Goal: Task Accomplishment & Management: Manage account settings

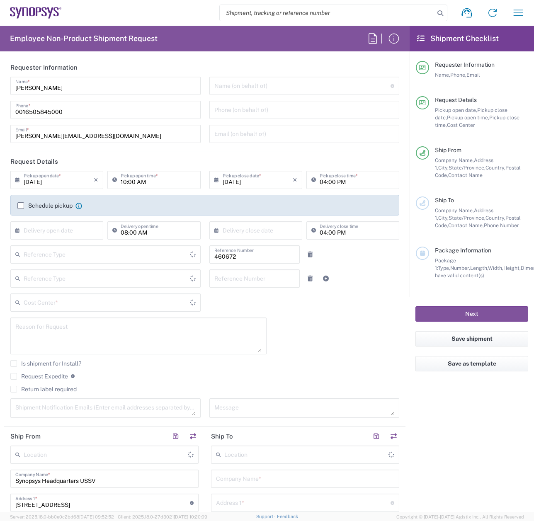
type input "United States"
type input "Department"
type input "Delivered at Place"
type input "US01, FIN, Distri 460672"
type input "California"
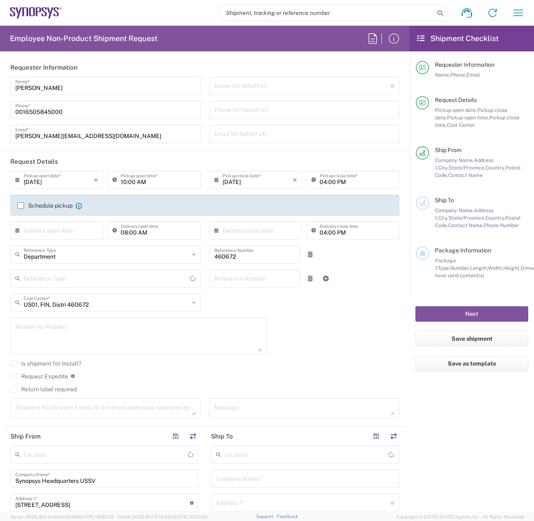
type input "United States"
type input "Headquarters USSV"
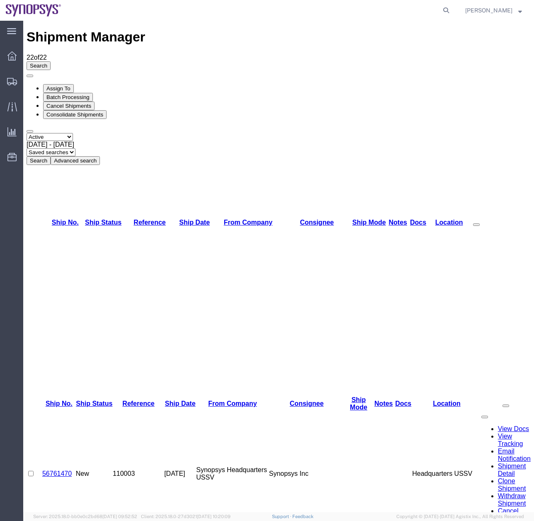
click at [17, 72] on ul "Overview Shipments Shipment Manager Create Shipment Create from Template Estima…" at bounding box center [11, 111] width 23 height 126
click at [4, 84] on div at bounding box center [11, 81] width 23 height 17
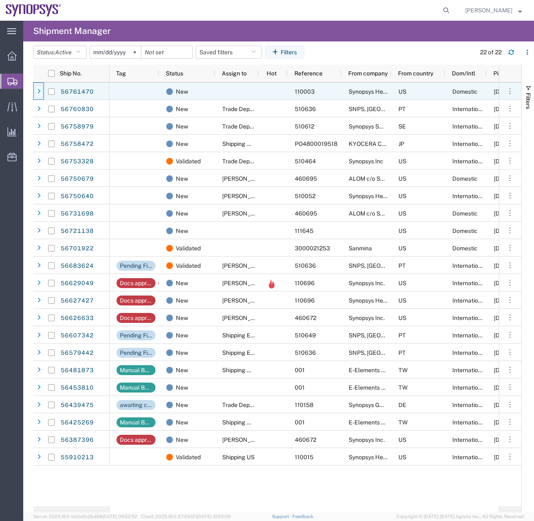
click at [42, 89] on div at bounding box center [39, 91] width 8 height 13
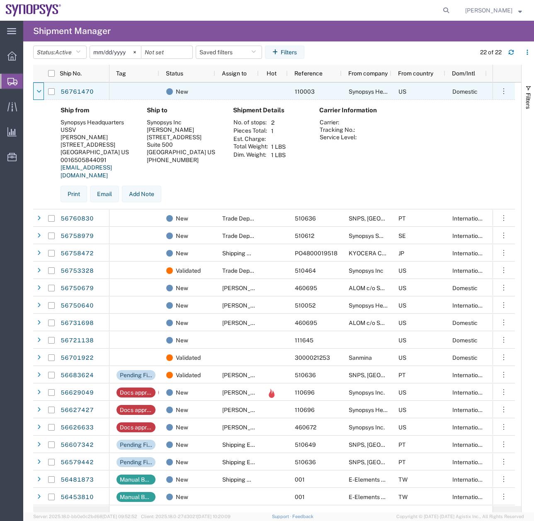
click at [42, 89] on div at bounding box center [39, 91] width 8 height 13
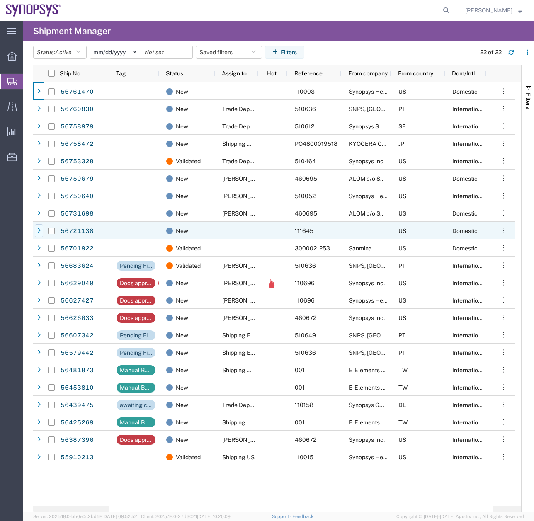
click at [39, 234] on div at bounding box center [39, 230] width 8 height 13
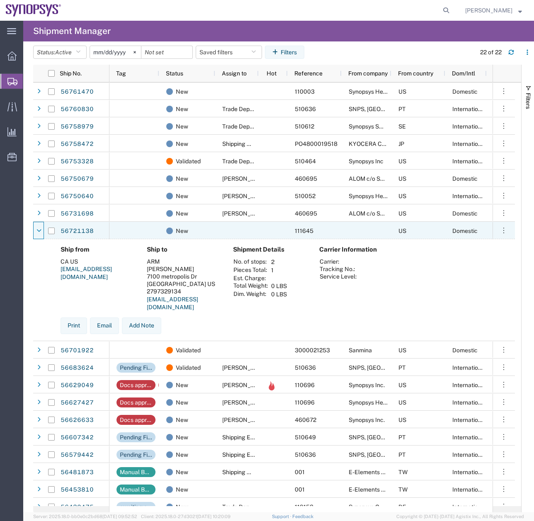
click at [39, 234] on div at bounding box center [39, 230] width 8 height 13
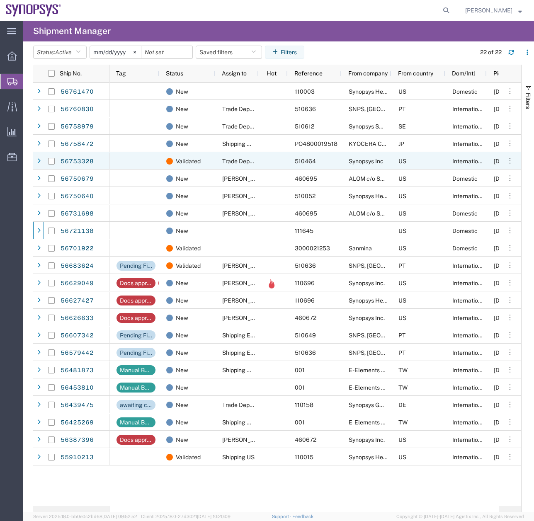
click at [44, 162] on div at bounding box center [52, 160] width 16 height 17
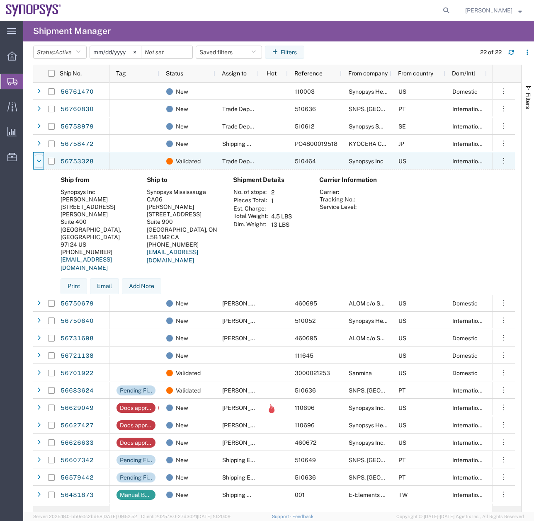
click at [42, 160] on div at bounding box center [39, 161] width 8 height 13
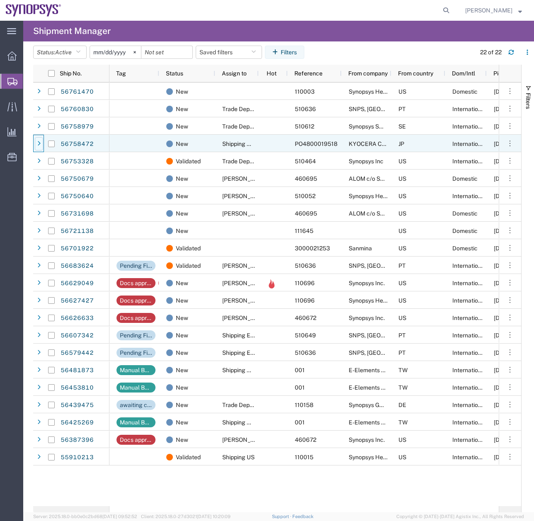
click at [41, 137] on div at bounding box center [39, 143] width 8 height 13
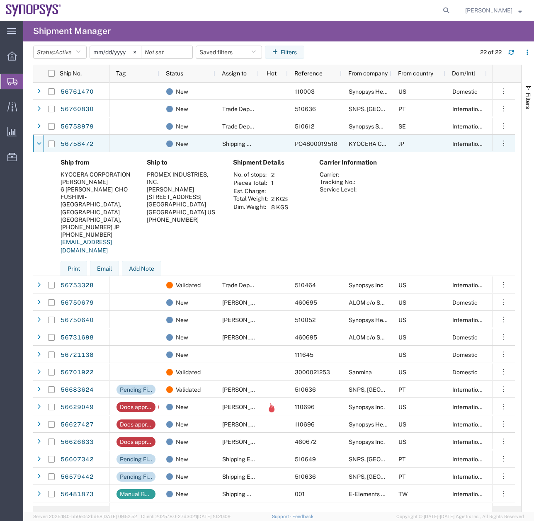
click at [41, 137] on div at bounding box center [39, 143] width 8 height 13
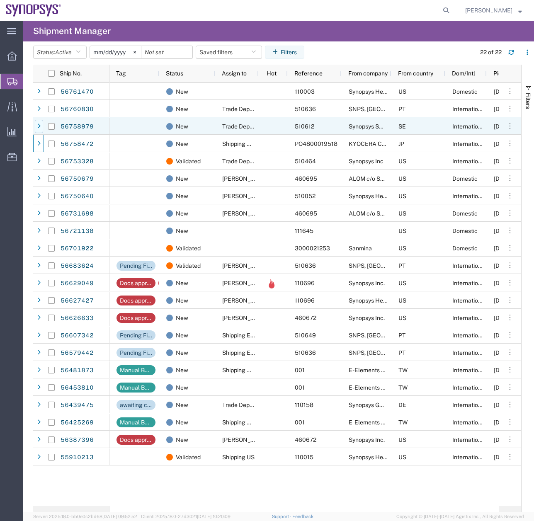
click at [40, 121] on div at bounding box center [39, 126] width 8 height 13
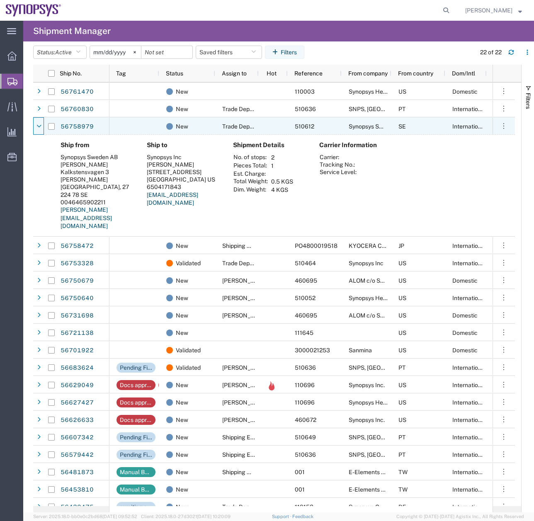
click at [40, 121] on div at bounding box center [39, 126] width 8 height 13
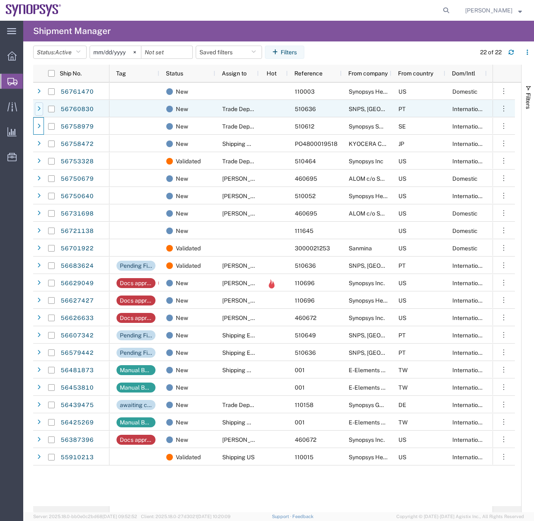
click at [36, 107] on div at bounding box center [39, 108] width 8 height 13
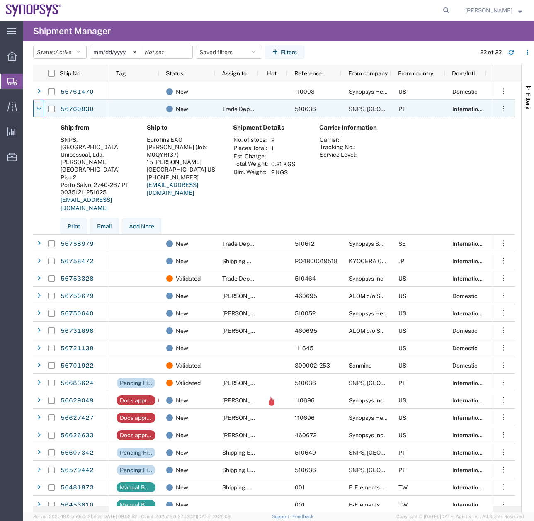
click at [36, 107] on div at bounding box center [39, 108] width 8 height 13
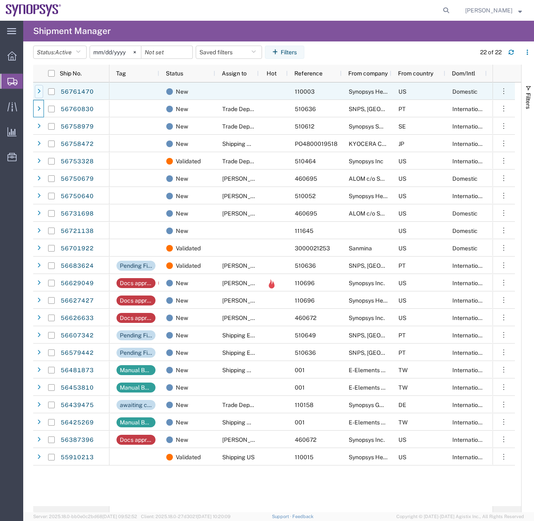
click at [39, 89] on icon at bounding box center [38, 92] width 3 height 6
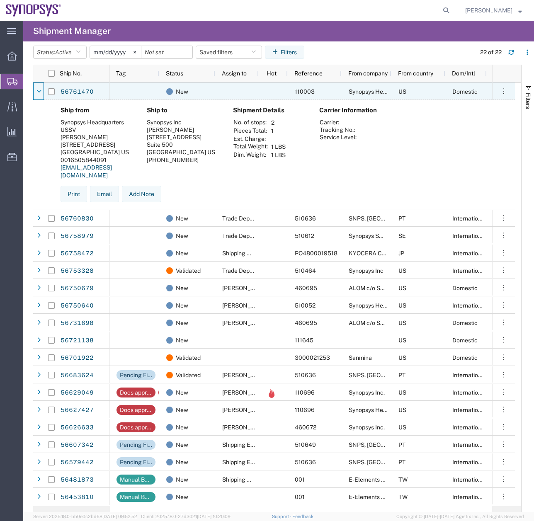
click at [39, 89] on icon at bounding box center [38, 92] width 5 height 6
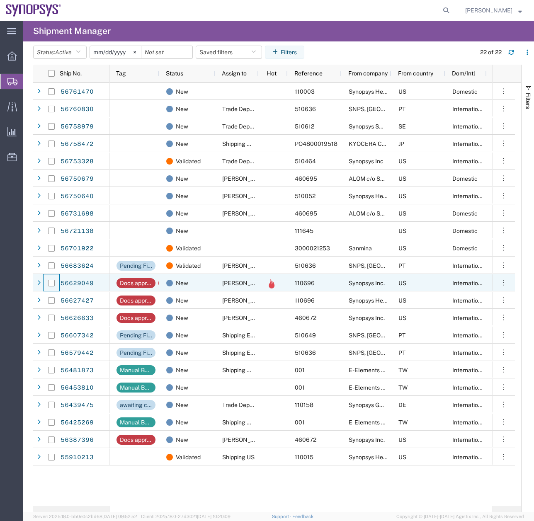
click at [44, 280] on div at bounding box center [52, 282] width 16 height 17
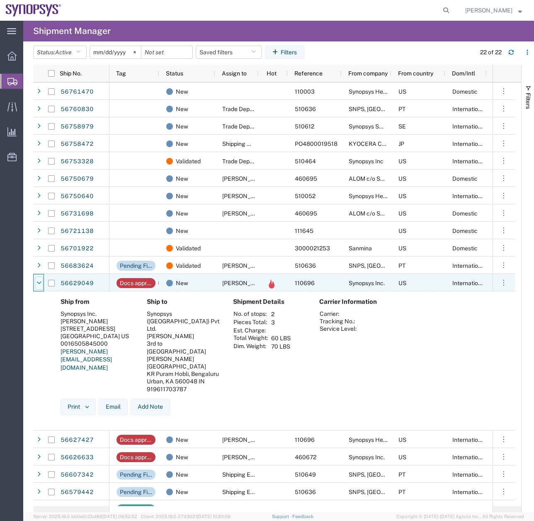
click at [40, 281] on icon at bounding box center [38, 283] width 5 height 6
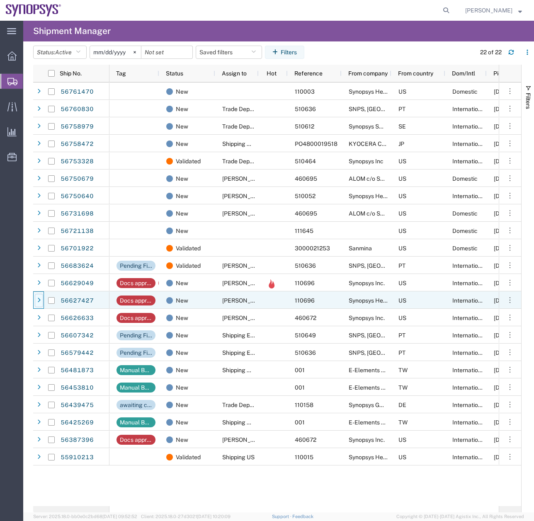
click at [39, 302] on icon at bounding box center [38, 300] width 3 height 6
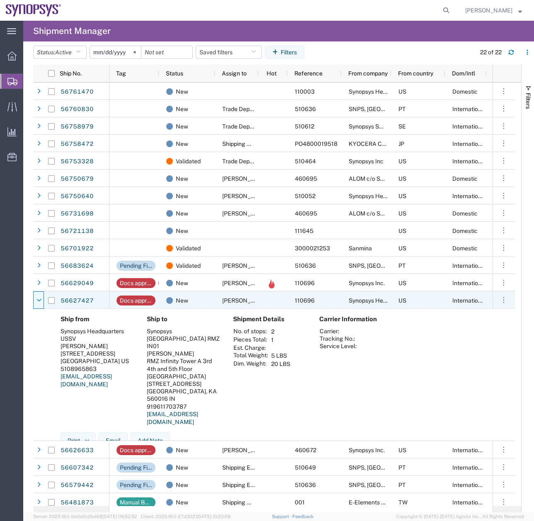
click at [39, 302] on icon at bounding box center [38, 300] width 5 height 6
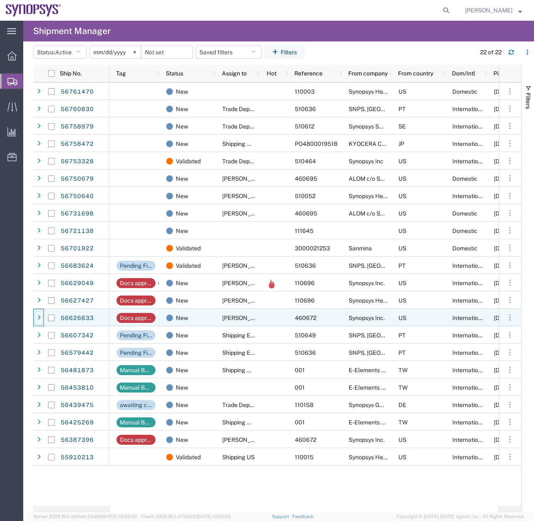
click at [41, 317] on div at bounding box center [39, 317] width 8 height 13
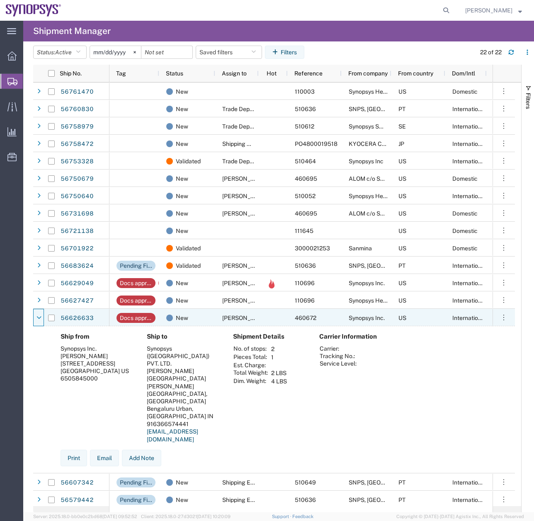
click at [41, 317] on icon at bounding box center [38, 318] width 5 height 6
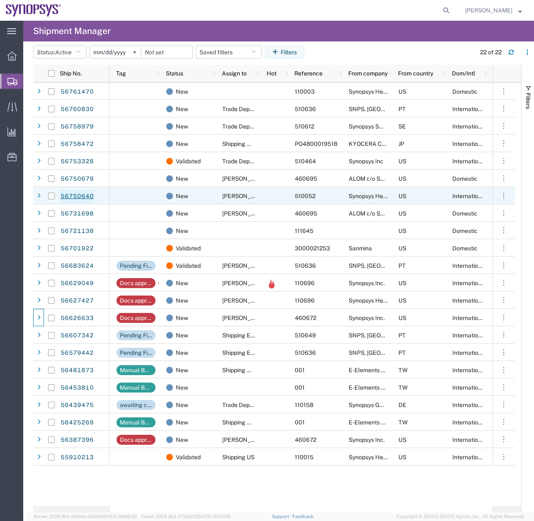
click at [72, 195] on link "56750640" at bounding box center [77, 196] width 34 height 13
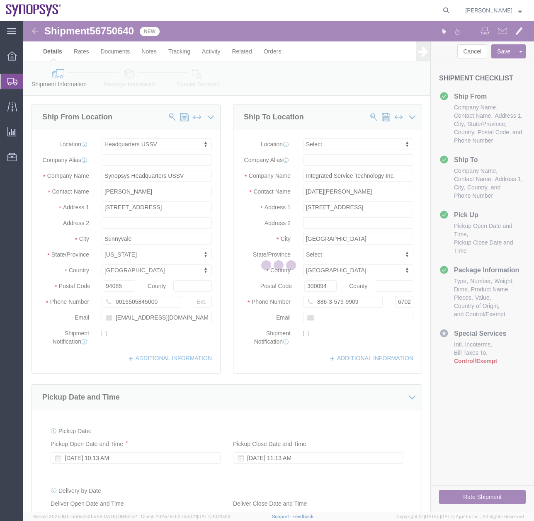
select select "63204"
select select
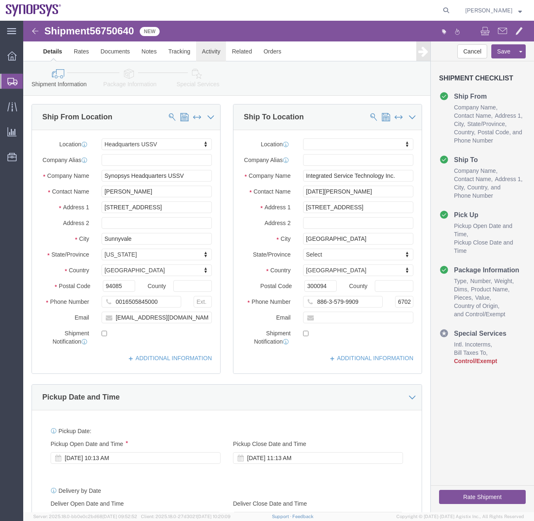
click link "Activity"
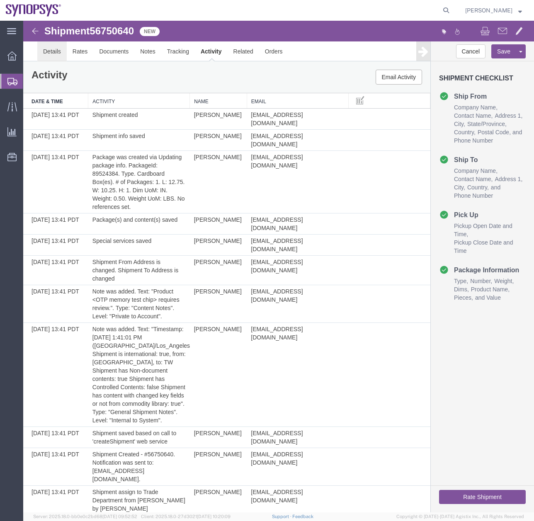
click at [46, 51] on link "Details" at bounding box center [51, 51] width 29 height 20
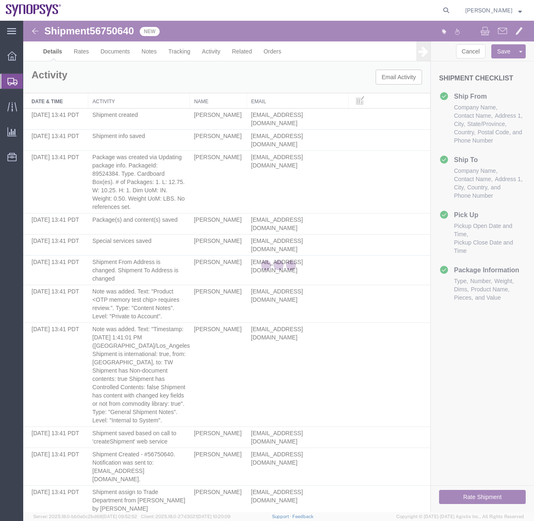
select select "63204"
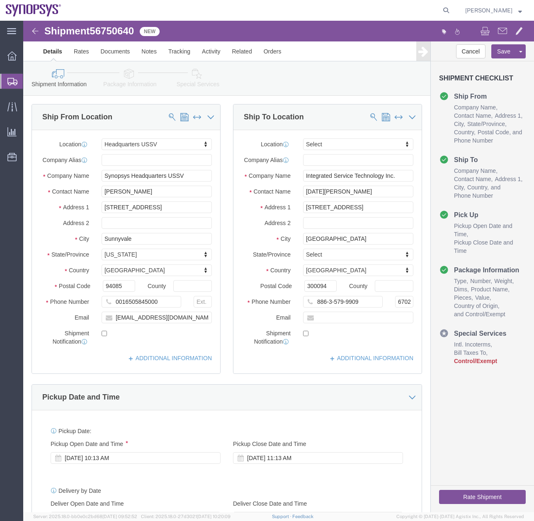
click icon
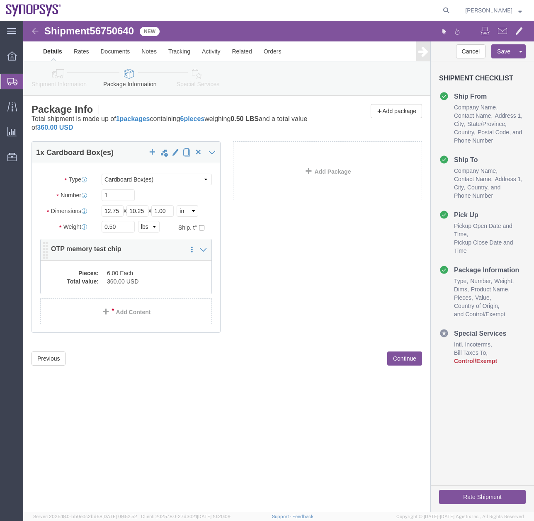
click dd "6.00 Each"
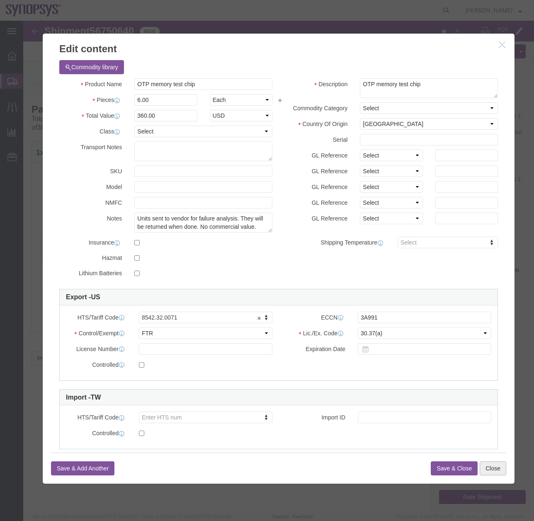
click button "Close"
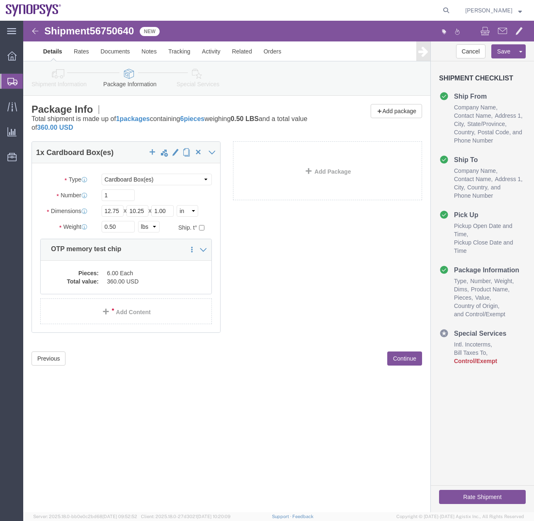
click icon
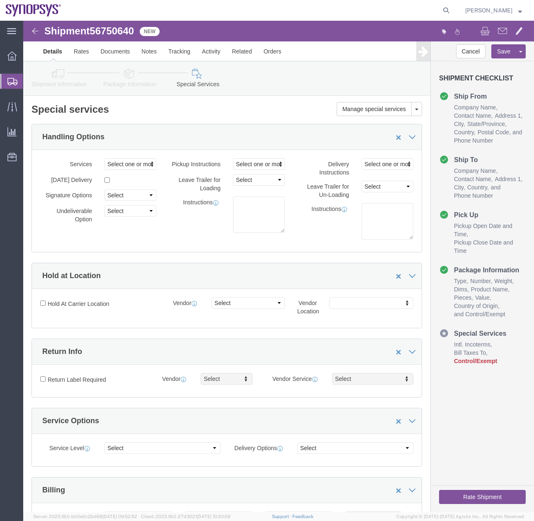
click icon
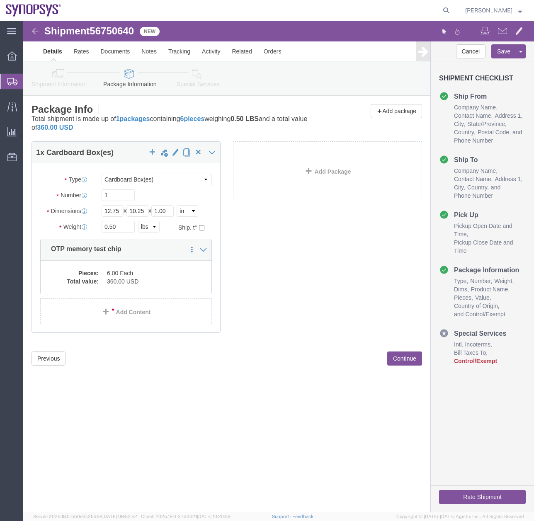
click link "Special Services"
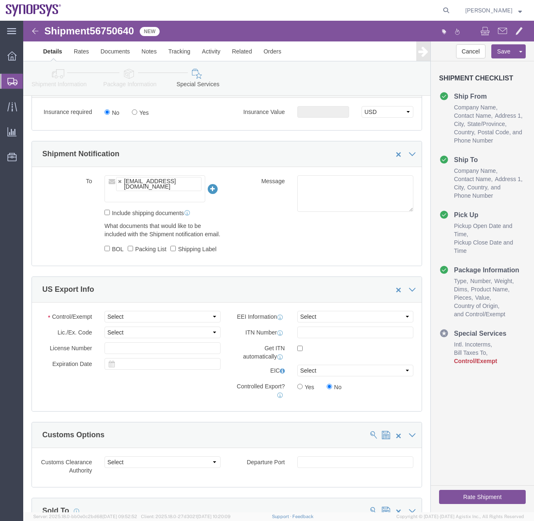
scroll to position [650, 0]
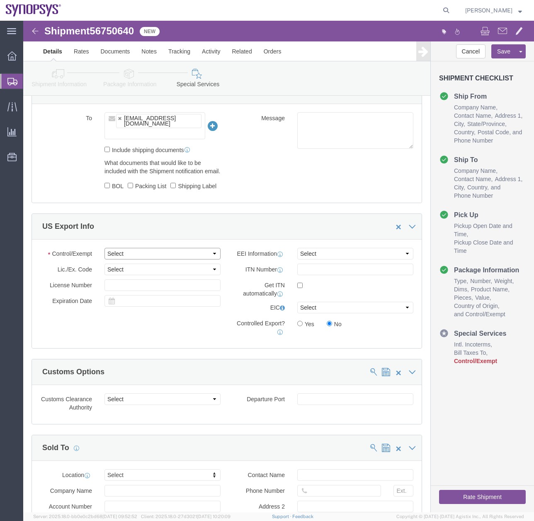
click select "Select ATF BIS DEA EPA FDA FTR ITAR OFAC Other (OPA)"
select select "FTR"
click select "Select ATF BIS DEA EPA FDA FTR ITAR OFAC Other (OPA)"
click select "Select AES-Direct EEI Carrier File EEI EEI Exempt"
select select "EXEM"
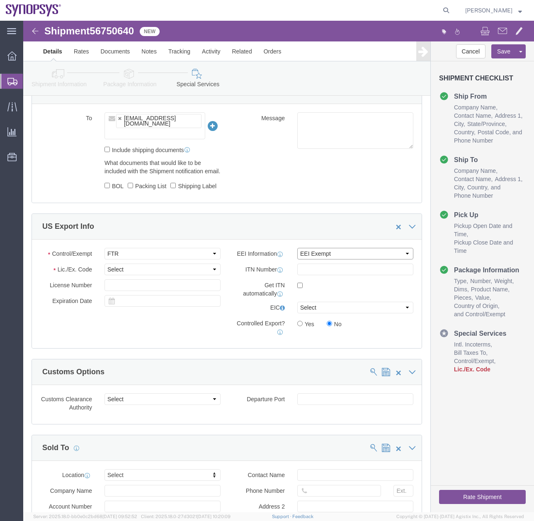
click select "Select AES-Direct EEI Carrier File EEI EEI Exempt"
click select "Select 30.2(d)(2) 30.36 30.37(a) 30.37(f) 30.37(g) 30.37(h) 30.37(i) 30.37(j) 3…"
select select "30.37(a)"
click select "Select 30.2(d)(2) 30.36 30.37(a) 30.37(f) 30.37(g) 30.37(h) 30.37(i) 30.37(j) 3…"
click icon
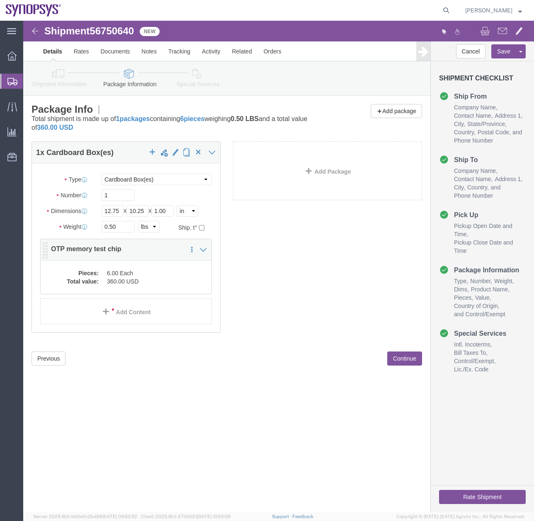
click dd "360.00 USD"
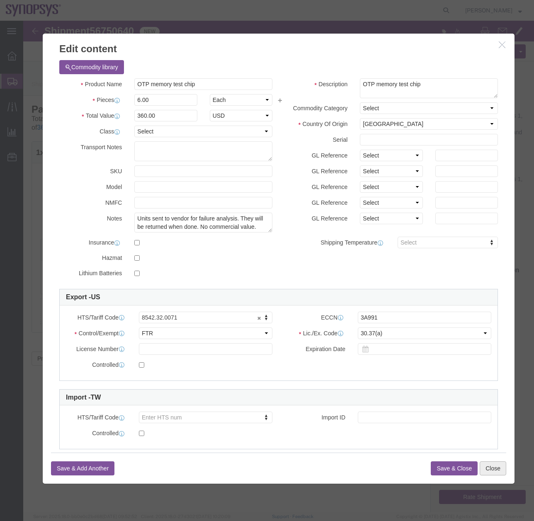
click button "Close"
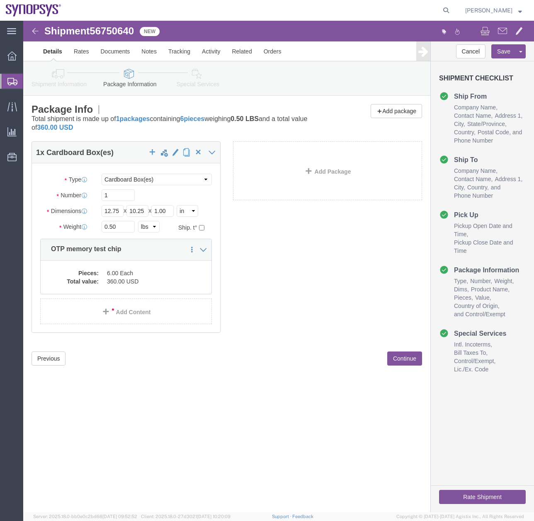
click icon
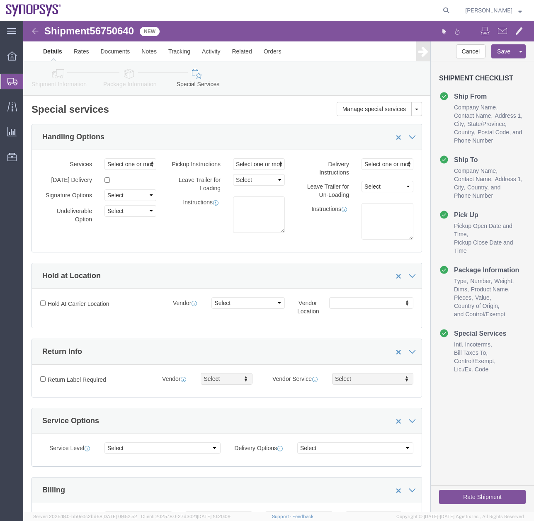
click icon
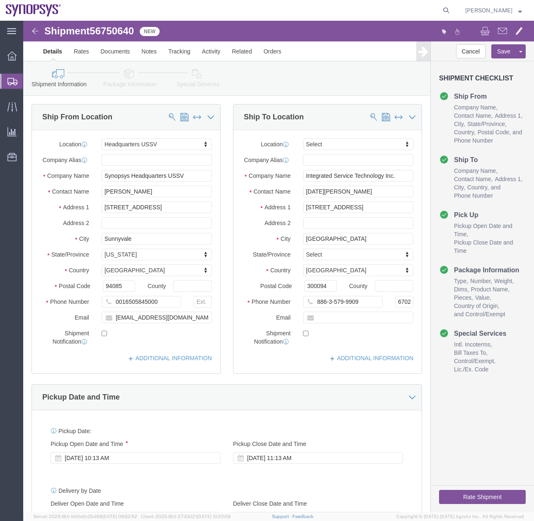
click icon
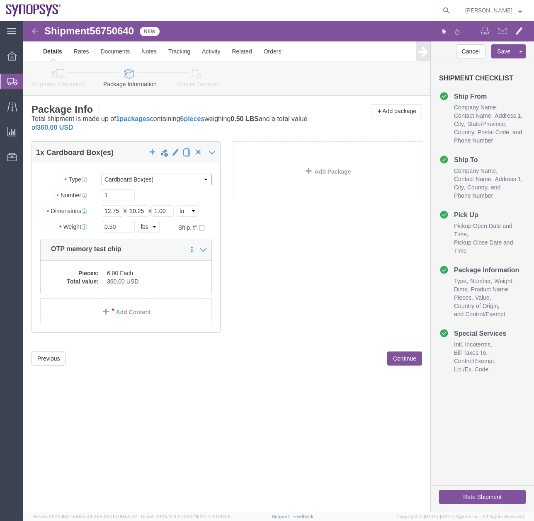
click select "Select Bale(s) Basket(s) Bolt(s) Bottle(s) Buckets Bulk Bundle(s) Can(s) Cardbo…"
select select "PAK"
click select "Select Bale(s) Basket(s) Bolt(s) Bottle(s) Buckets Bulk Bundle(s) Can(s) Cardbo…"
click icon
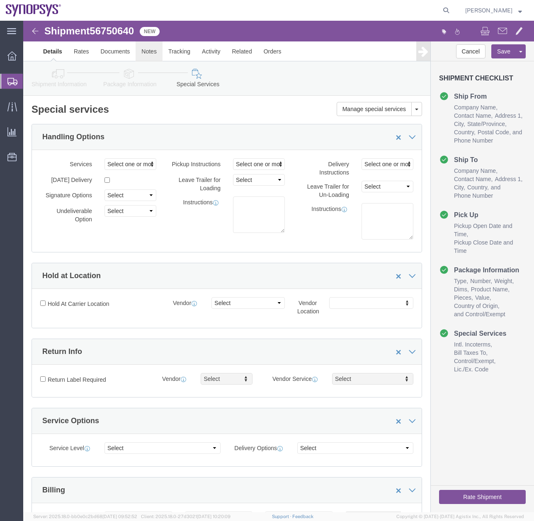
click link "Notes"
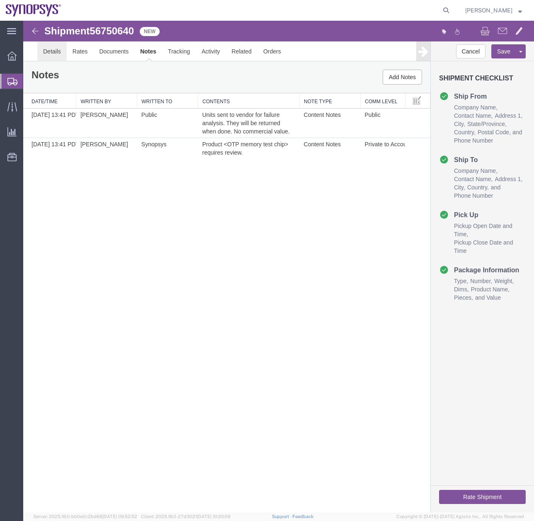
click at [53, 55] on link "Details" at bounding box center [51, 51] width 29 height 20
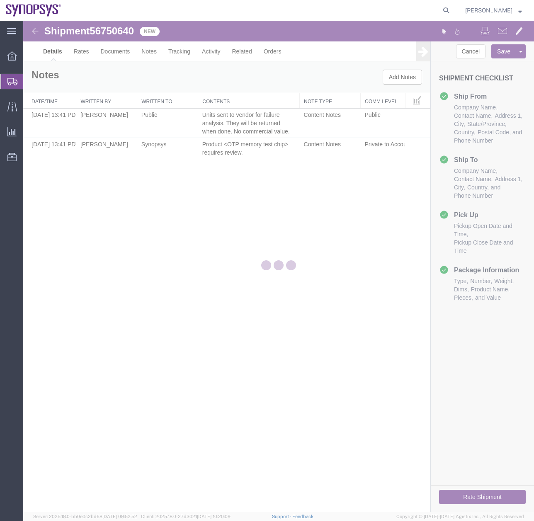
select select "63204"
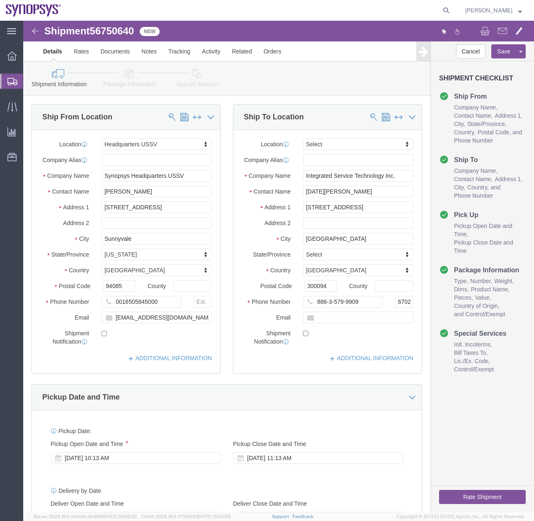
click at [7, 81] on div at bounding box center [11, 81] width 23 height 15
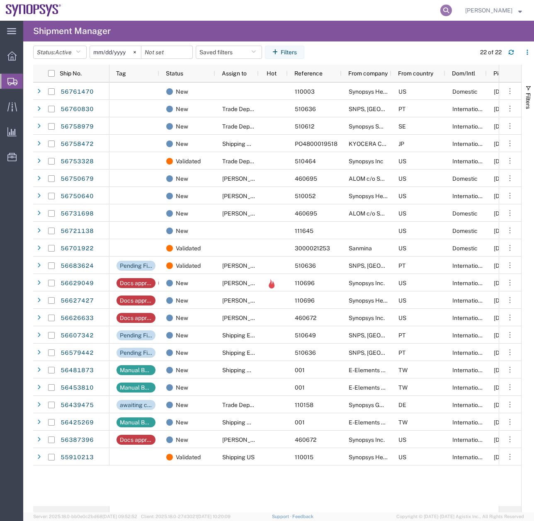
click at [450, 10] on icon at bounding box center [446, 11] width 12 height 12
click at [220, 18] on input "search" at bounding box center [314, 10] width 252 height 20
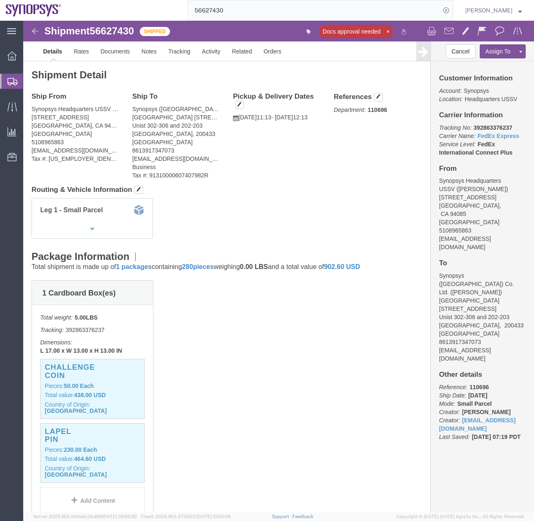
click at [7, 83] on div at bounding box center [11, 81] width 23 height 15
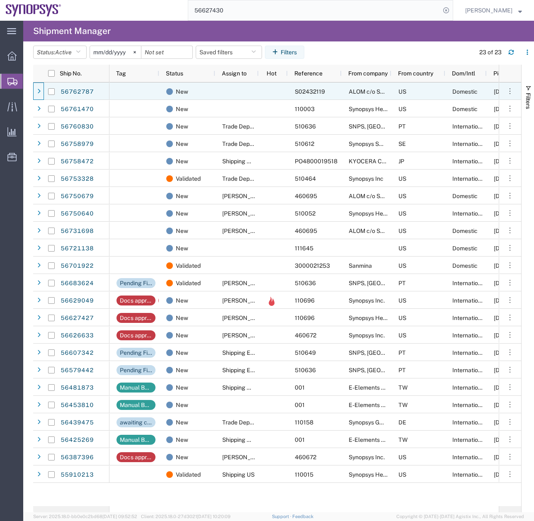
click at [34, 90] on div at bounding box center [38, 90] width 11 height 17
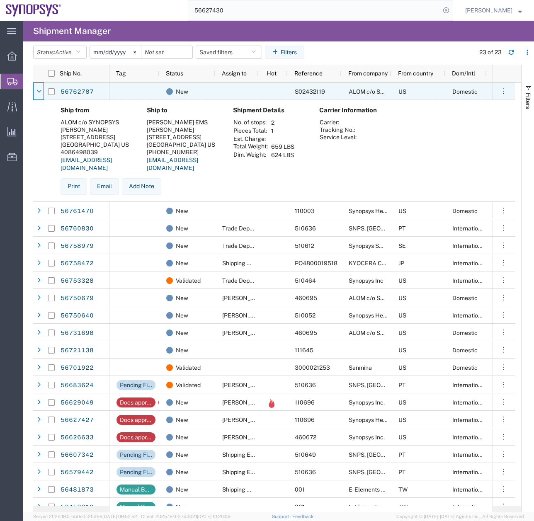
click at [34, 90] on div at bounding box center [38, 90] width 11 height 17
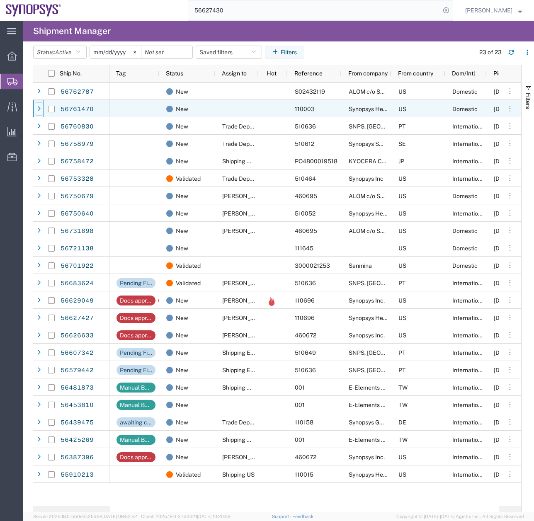
click at [39, 112] on div at bounding box center [39, 108] width 8 height 13
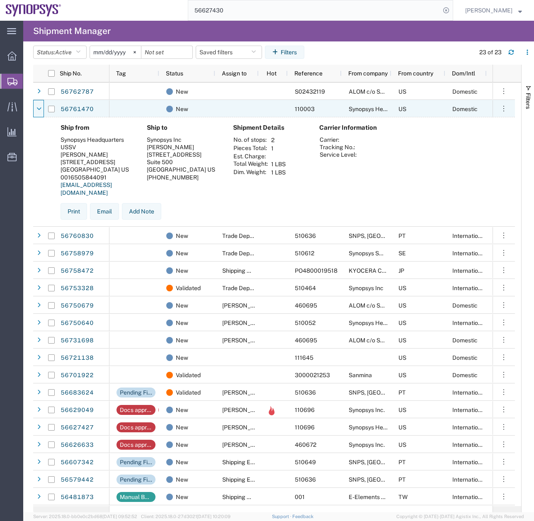
click at [39, 112] on div at bounding box center [39, 108] width 8 height 13
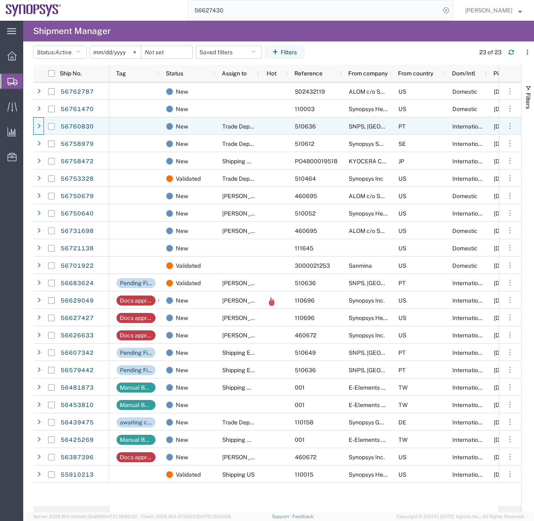
click at [40, 134] on span at bounding box center [39, 126] width 8 height 17
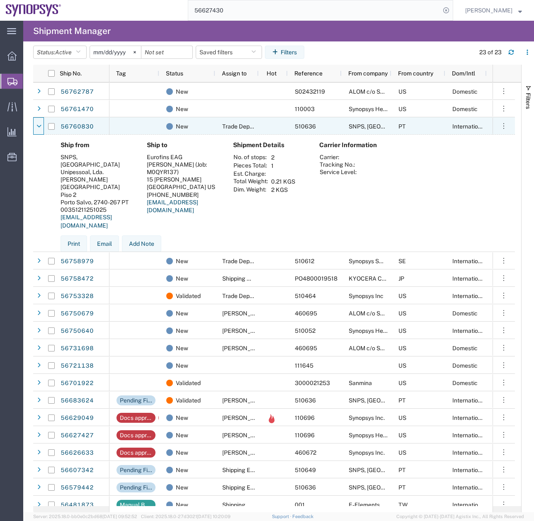
click at [40, 134] on span at bounding box center [39, 126] width 8 height 17
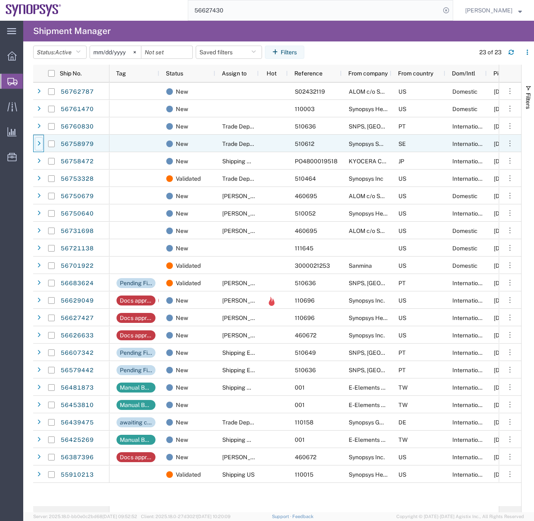
click at [43, 145] on div at bounding box center [39, 143] width 8 height 13
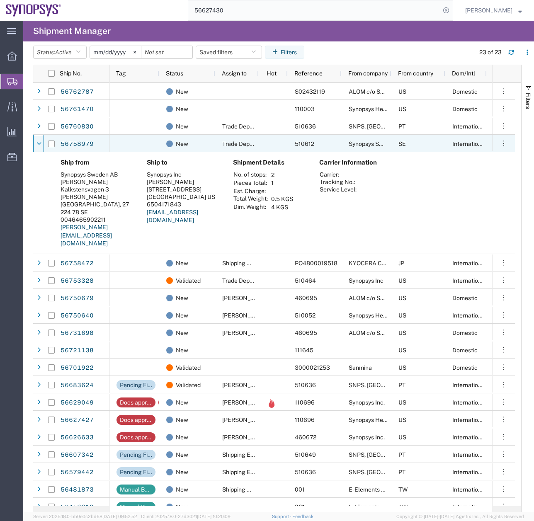
click at [43, 145] on div at bounding box center [39, 143] width 8 height 13
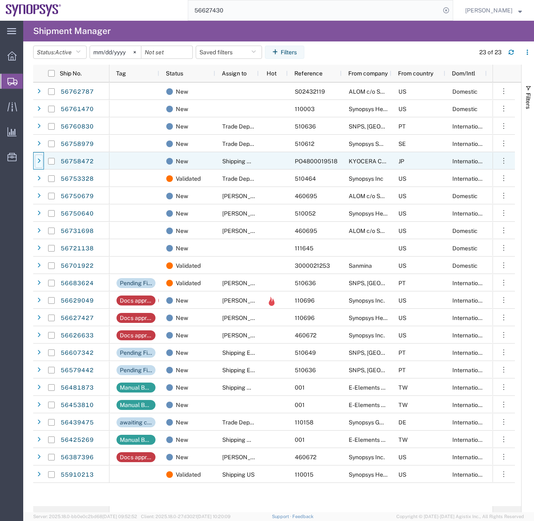
click at [42, 162] on div at bounding box center [39, 161] width 8 height 13
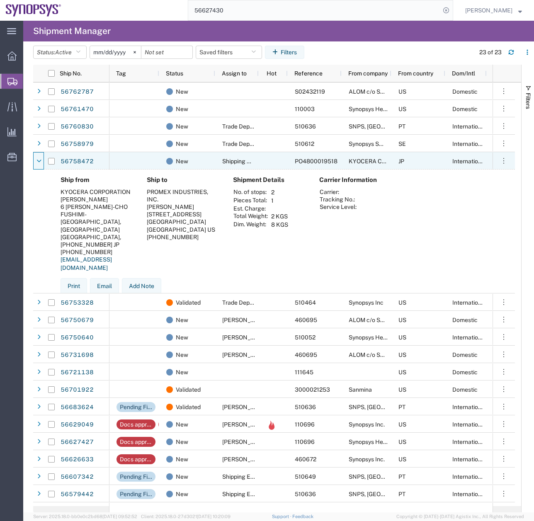
click at [42, 162] on div at bounding box center [39, 161] width 8 height 13
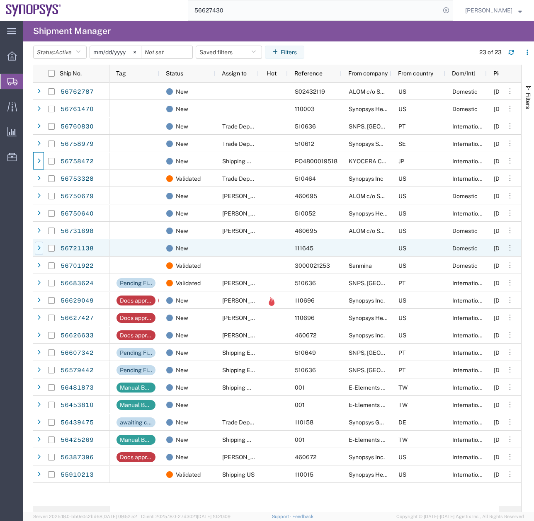
click at [38, 246] on icon at bounding box center [38, 248] width 3 height 6
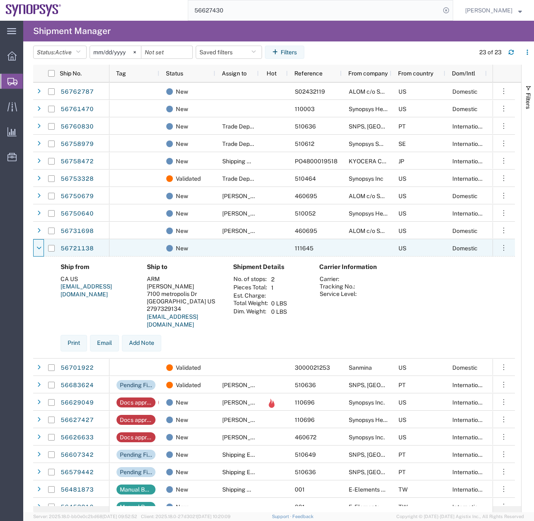
click at [38, 246] on icon at bounding box center [38, 248] width 5 height 6
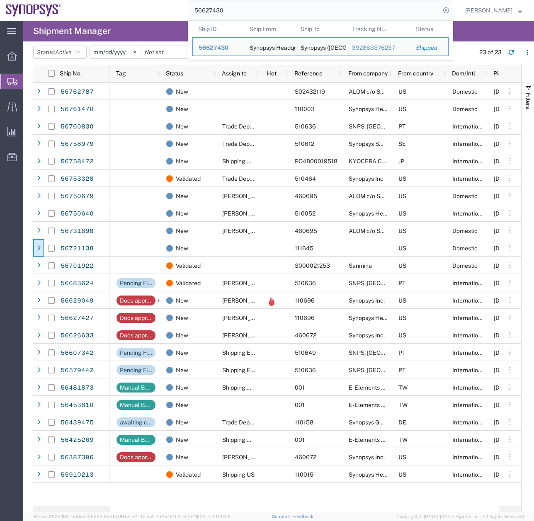
drag, startPoint x: 237, startPoint y: 10, endPoint x: 177, endPoint y: 19, distance: 60.7
click at [181, 19] on div "56627430 Ship ID Ship From Ship To Tracking Nu. Status Ship ID 56627430 Ship Fr…" at bounding box center [260, 10] width 386 height 21
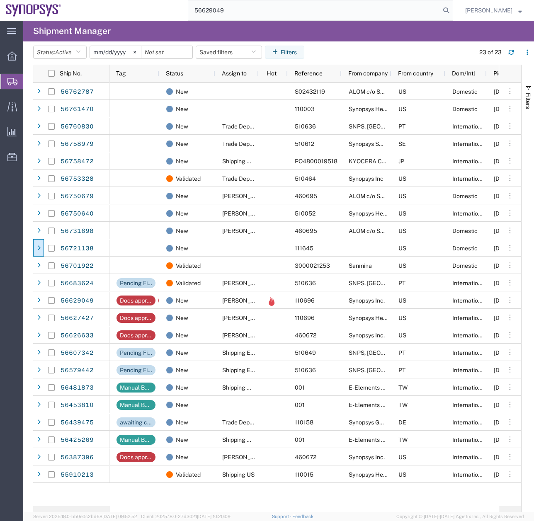
type input "56629049"
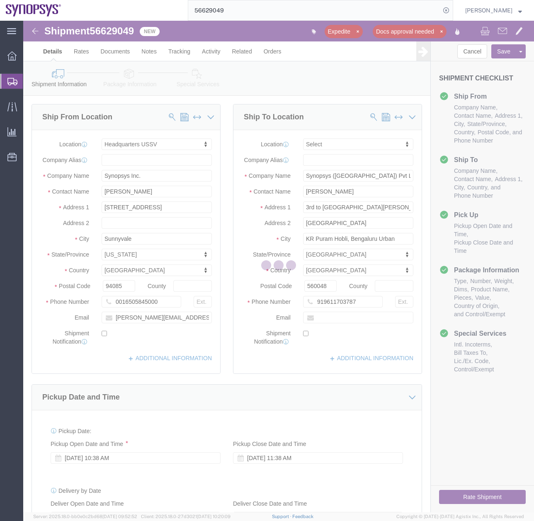
select select "63204"
select select
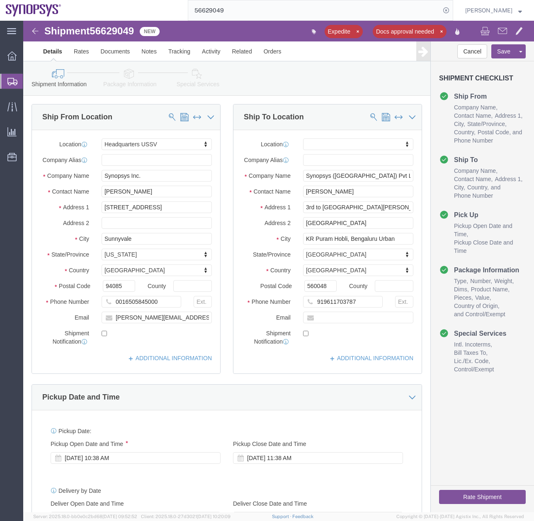
click icon
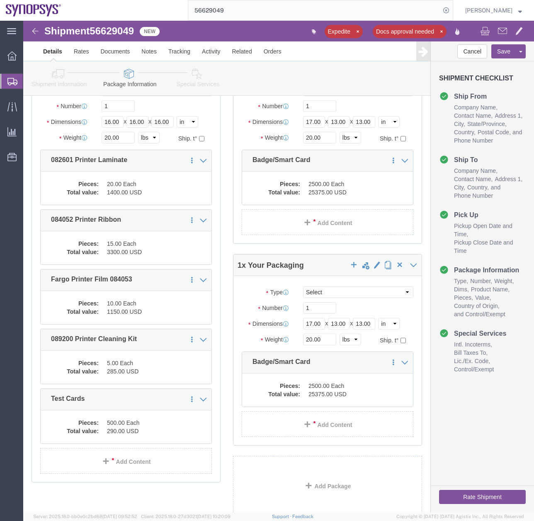
scroll to position [85, 0]
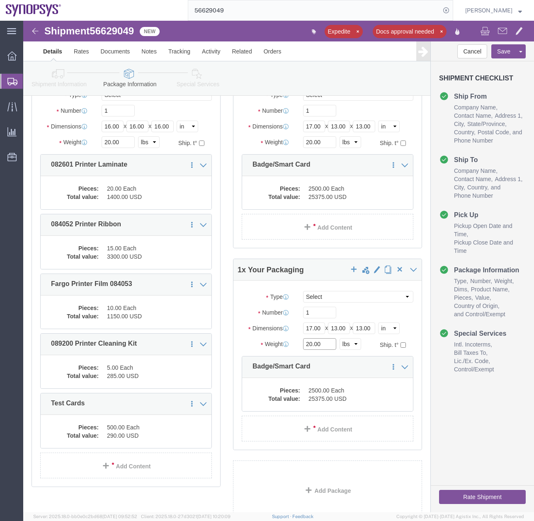
click input "20.00"
type input "35.00"
click link "Add Package"
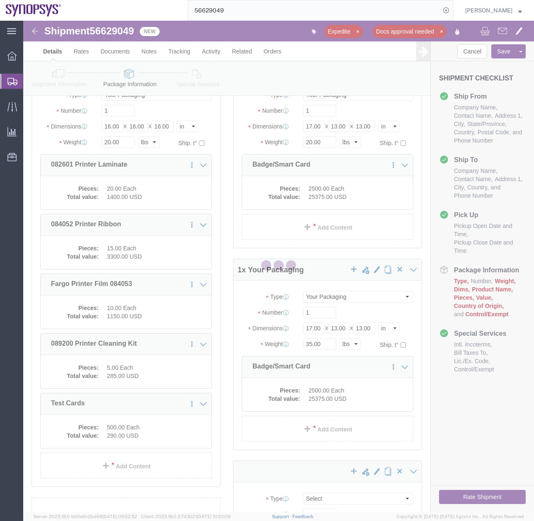
scroll to position [70, 0]
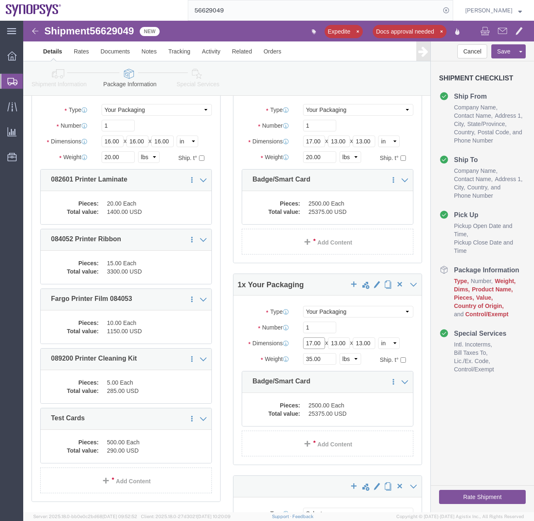
click input "17.00"
type input "12.00"
click input "13.00"
type input "12.00"
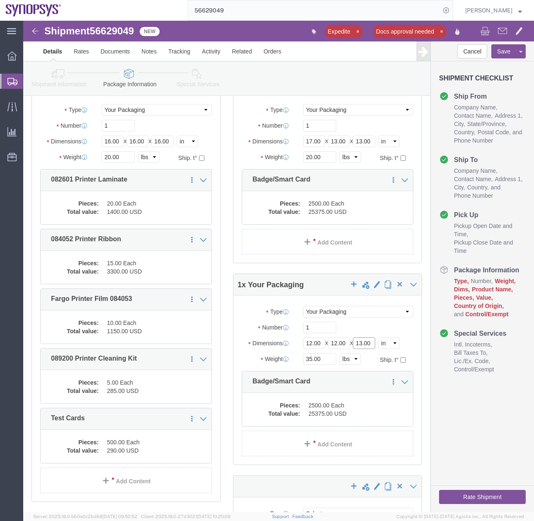
click input "13.00"
type input "10.00"
click div "Cancel Save Assign To Clone Shipment Save As Template Shipment Checklist Ship F…"
click input "17.00"
type input "12.00"
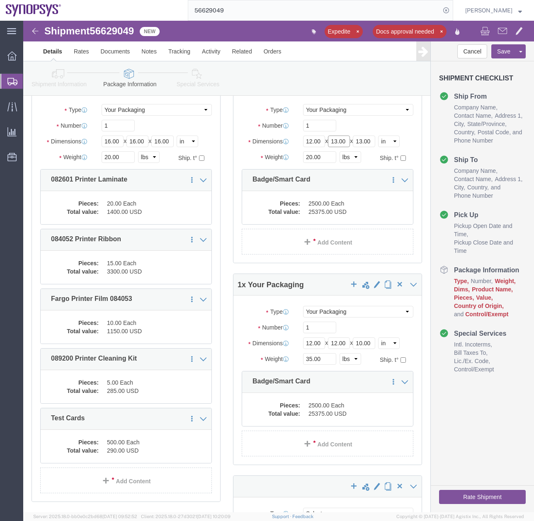
click input "13.00"
type input "12.00"
click input "13.00"
type input "10.00"
click input "20.00"
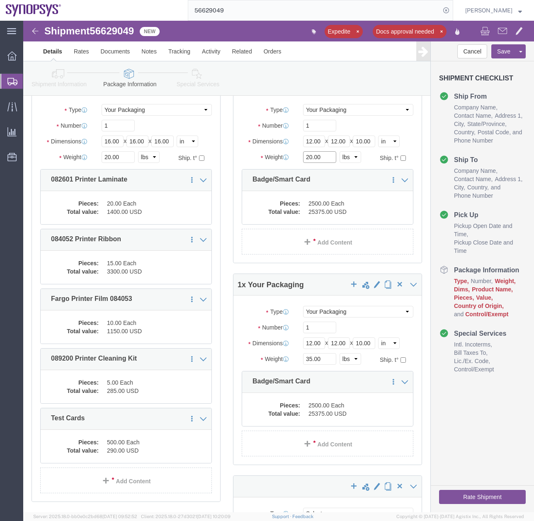
click input "20.00"
type input "32.00"
click div "Cancel Save Assign To Clone Shipment Save As Template Shipment Checklist Ship F…"
click select "Select Loose Agricultrural Product Bale(s) BC42 BC42 Frozen BC230 Ambient BC230…"
select select "CBOX"
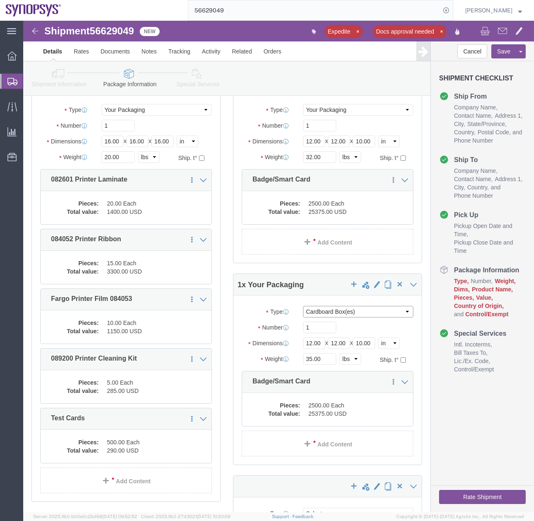
click select "Select Loose Agricultrural Product Bale(s) BC42 BC42 Frozen BC230 Ambient BC230…"
select select "CBOX"
click select "Select Loose Agricultrural Product Bale(s) BC42 BC42 Frozen BC230 Ambient BC230…"
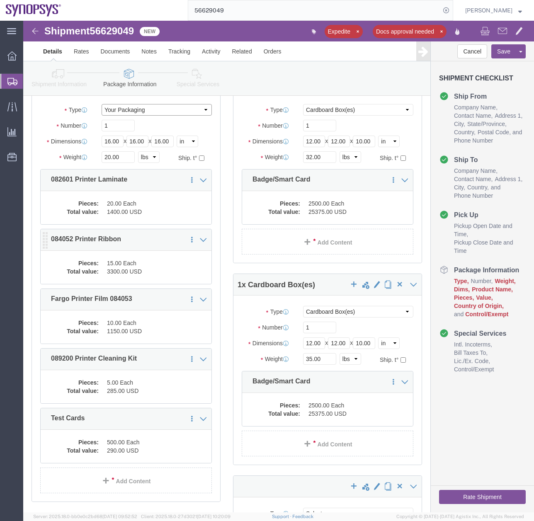
select select "CBOX"
click select "Select Loose Agricultrural Product Bale(s) BC42 BC42 Frozen BC230 Ambient BC230…"
drag, startPoint x: 104, startPoint y: 136, endPoint x: 18, endPoint y: 197, distance: 105.8
click div "Package Type Select Loose Agricultrural Product Bale(s) BC42 BC42 Frozen BC230 …"
type input "35"
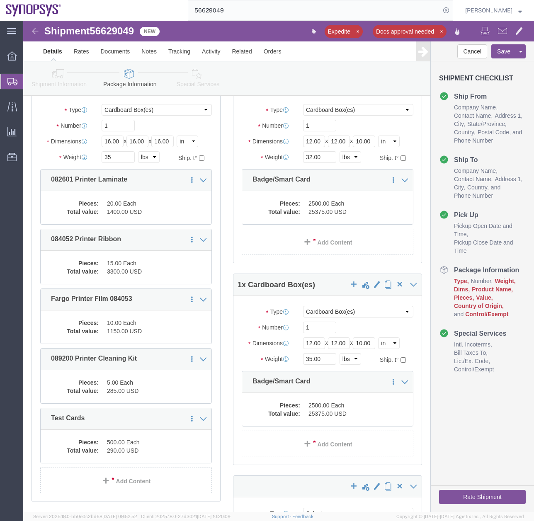
click div "Cancel Save Assign To Clone Shipment Save As Template Shipment Checklist Ship F…"
click icon
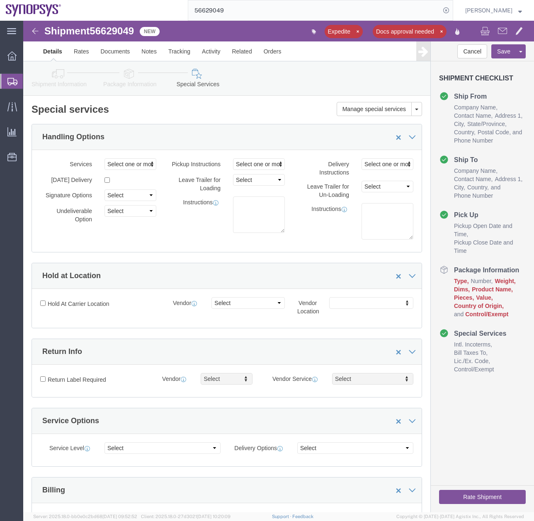
click icon
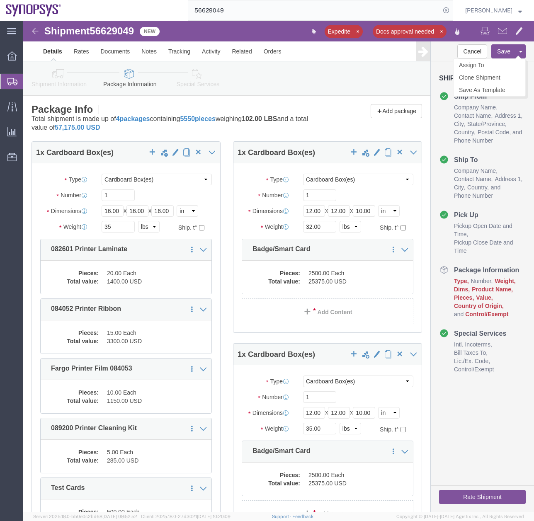
click button "Save"
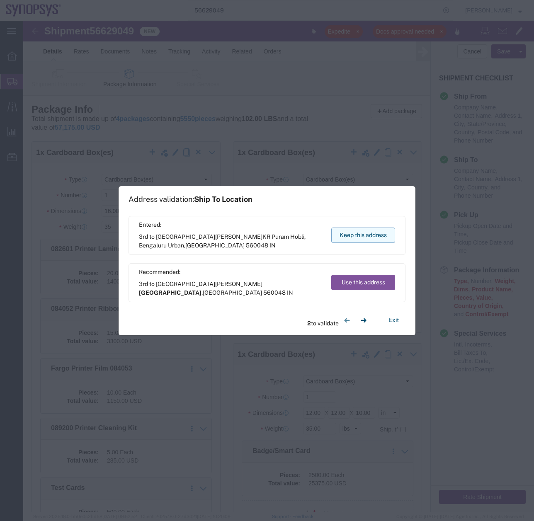
click at [356, 237] on button "Keep this address" at bounding box center [363, 234] width 64 height 15
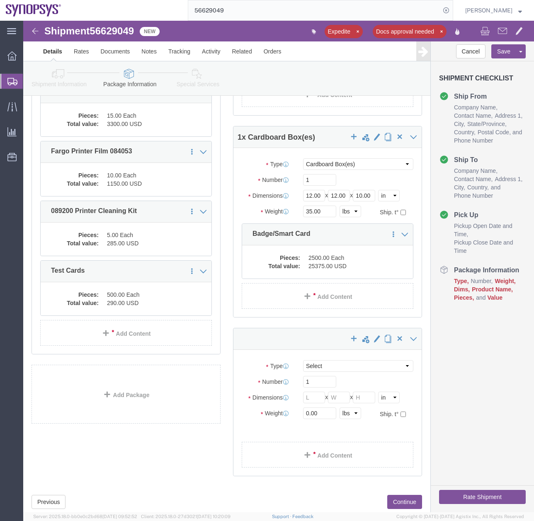
scroll to position [224, 0]
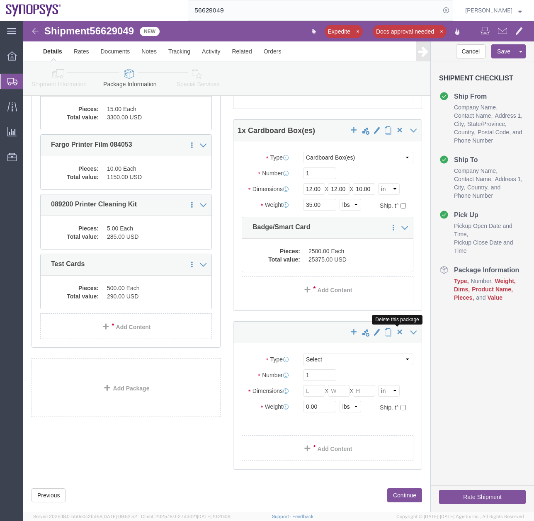
click button "button"
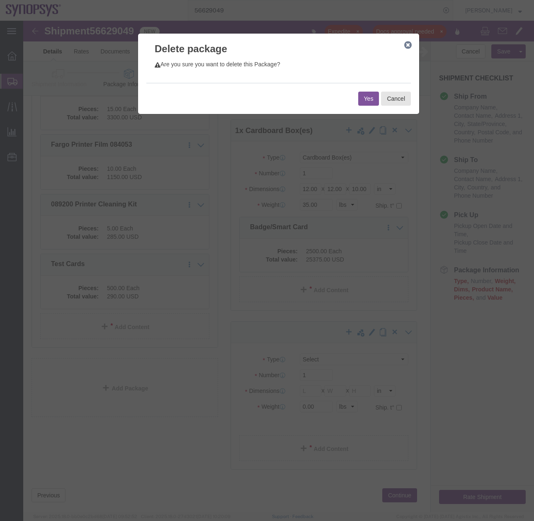
click button "Yes"
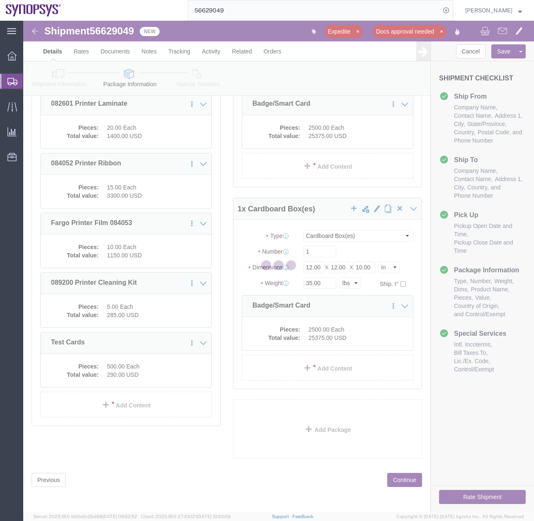
scroll to position [70, 0]
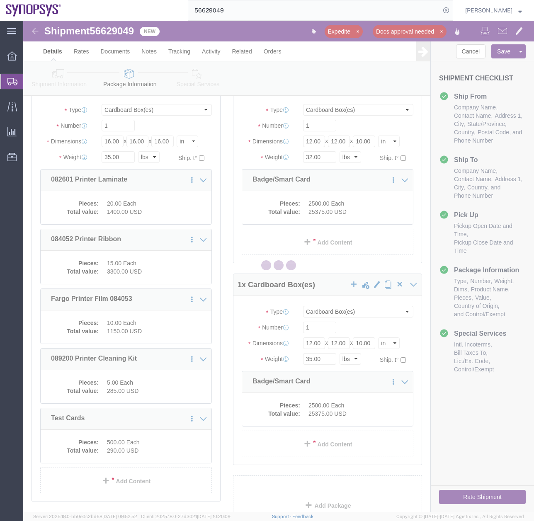
select select "CBOX"
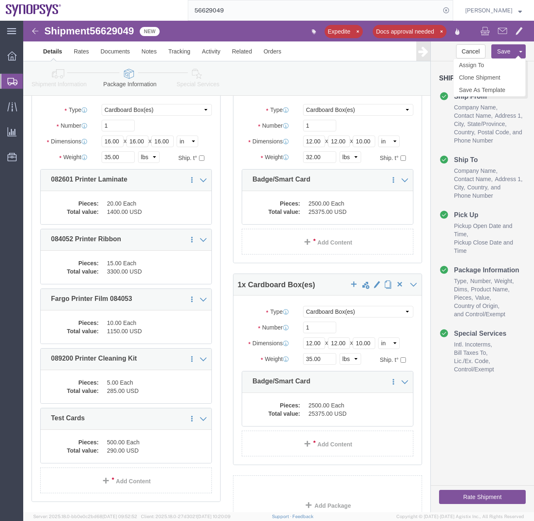
click button "Save"
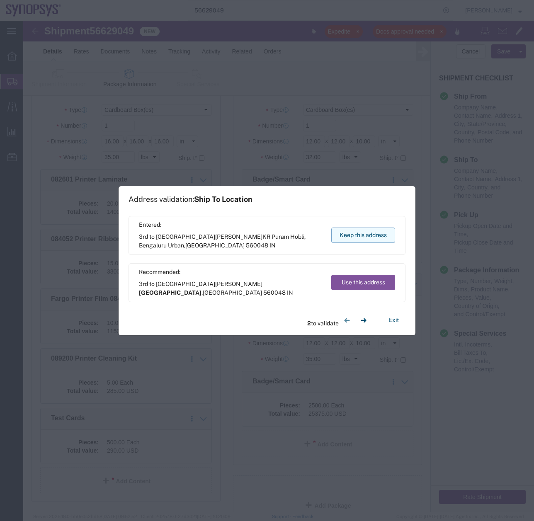
click at [363, 235] on button "Keep this address" at bounding box center [363, 234] width 64 height 15
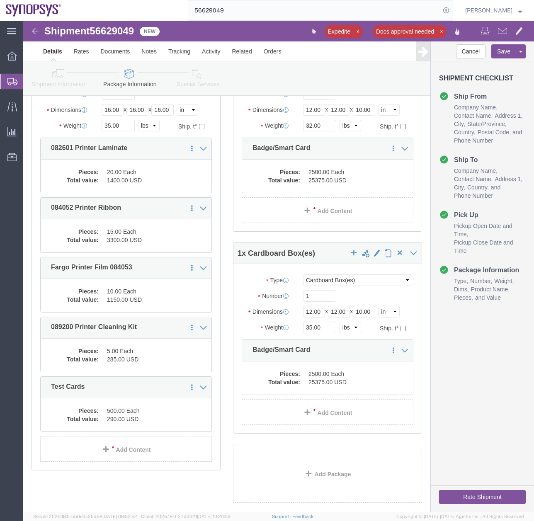
scroll to position [0, 0]
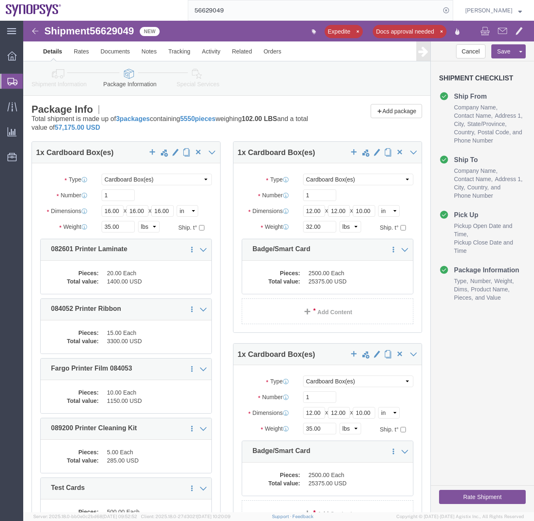
click link "Special Services"
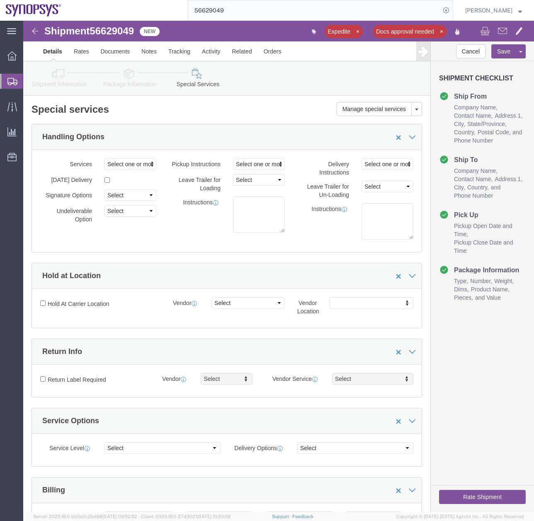
click icon
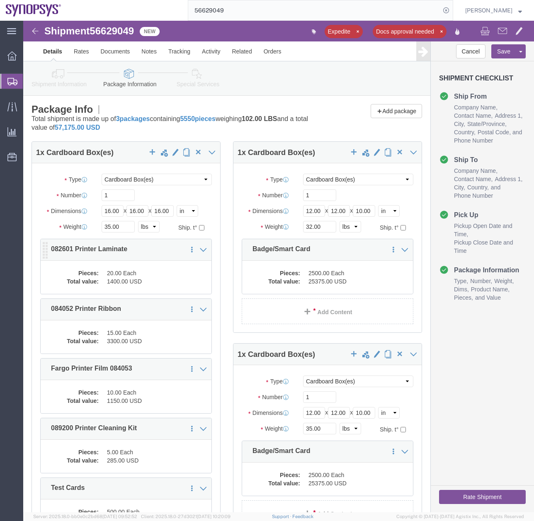
click dd "20.00 Each"
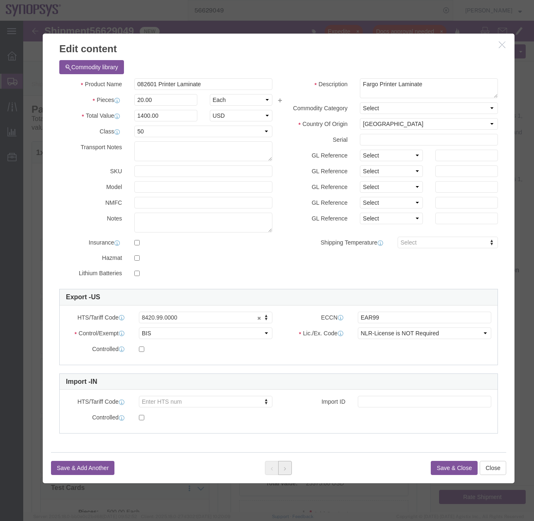
click button
click div
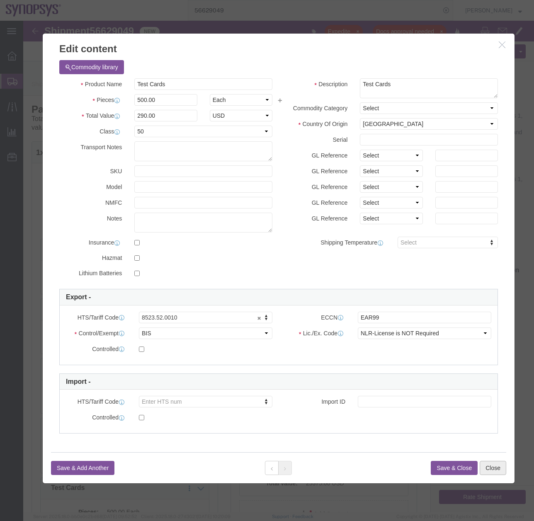
click button "Close"
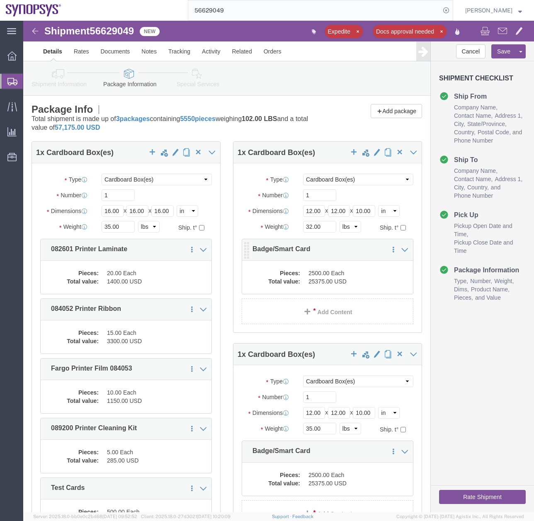
click dd "25375.00 USD"
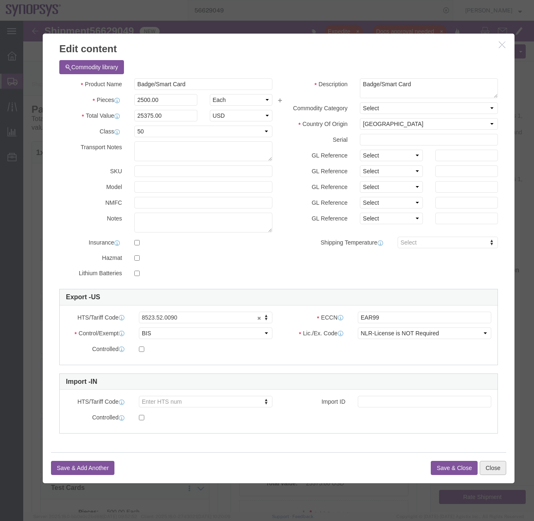
click button "Close"
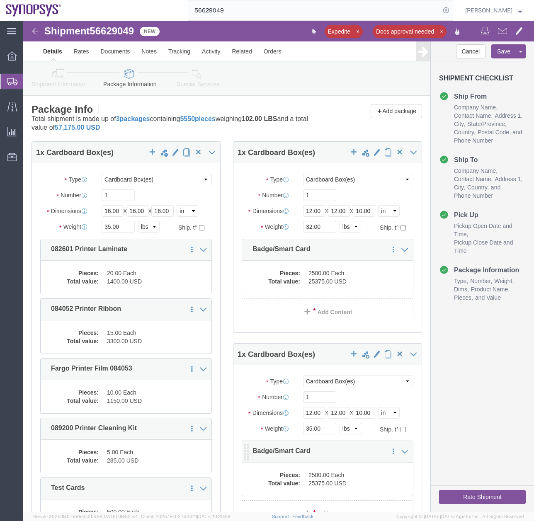
click dd "2500.00 Each"
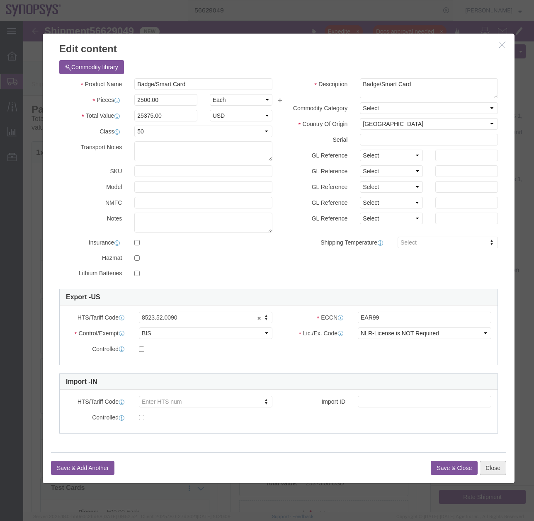
click button "Close"
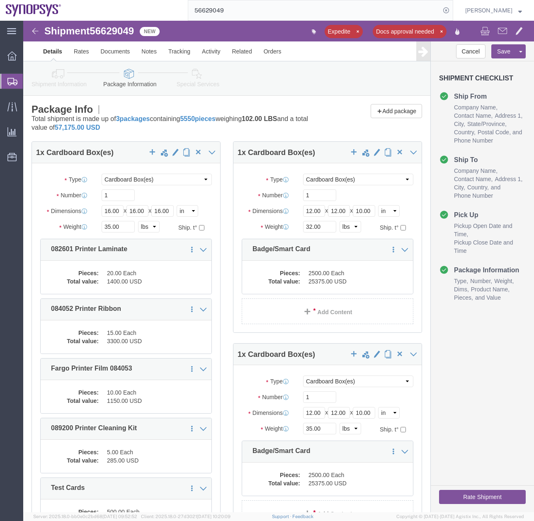
click icon
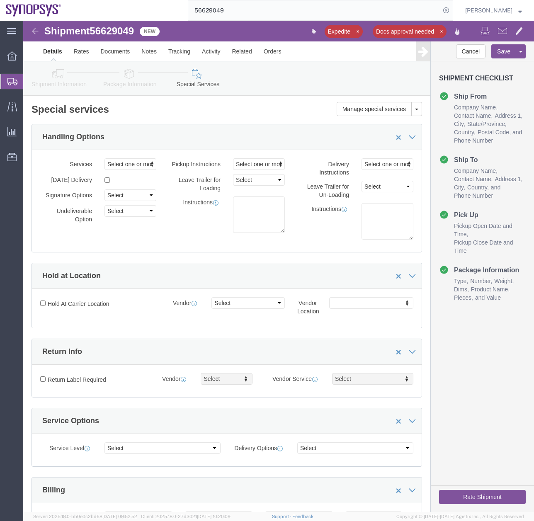
click icon
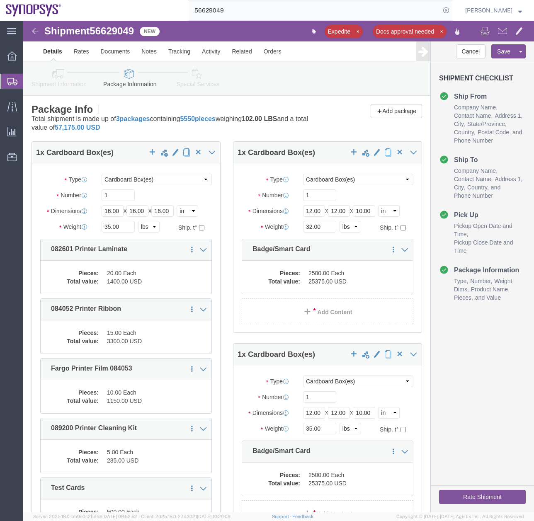
click button "Rate Shipment"
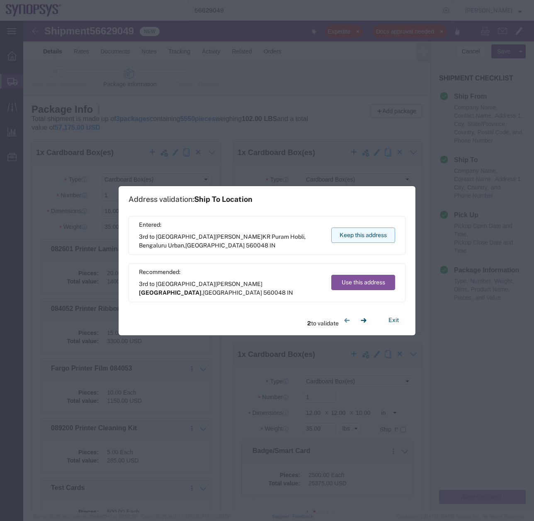
click at [382, 235] on button "Keep this address" at bounding box center [363, 234] width 64 height 15
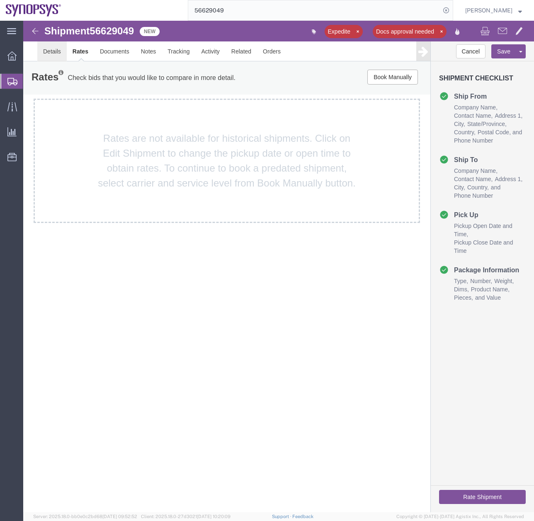
click at [58, 49] on link "Details" at bounding box center [51, 51] width 29 height 20
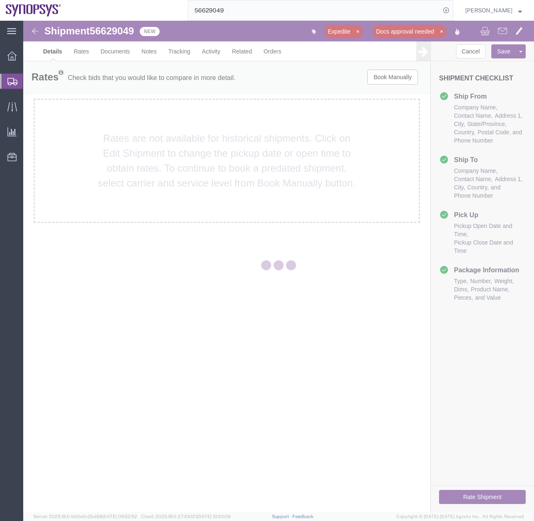
select select "63204"
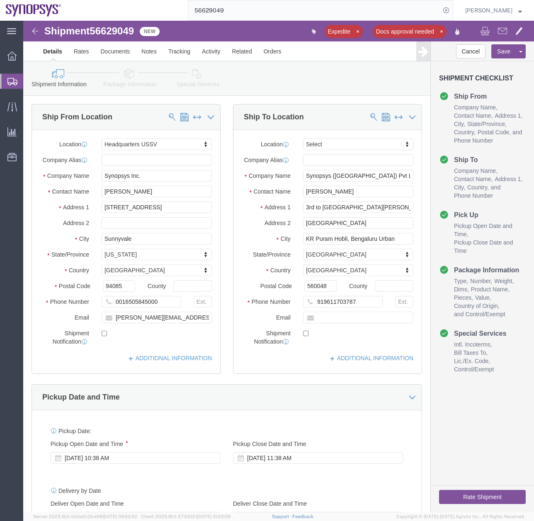
scroll to position [129, 0]
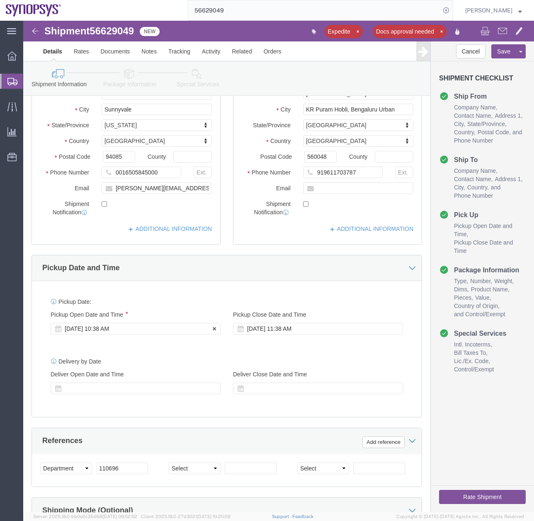
click div "Sep 09 2025 10:38 AM"
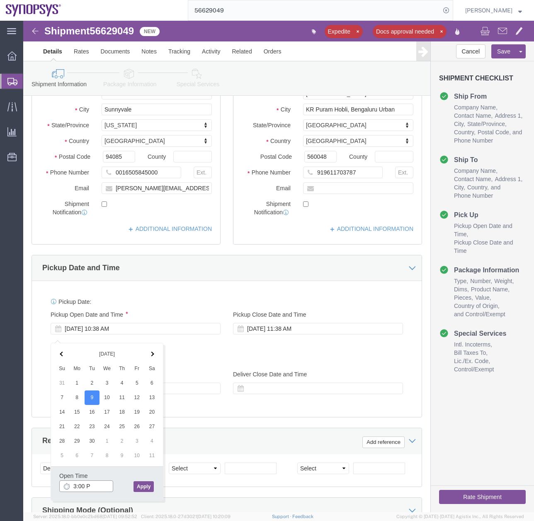
type input "3:00 PM"
click button "Apply"
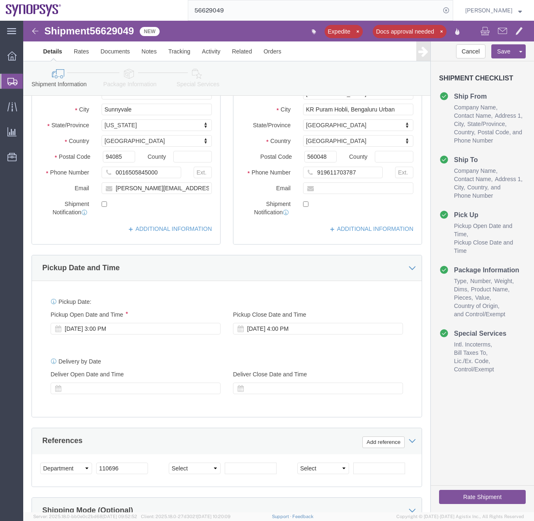
click button "Rate Shipment"
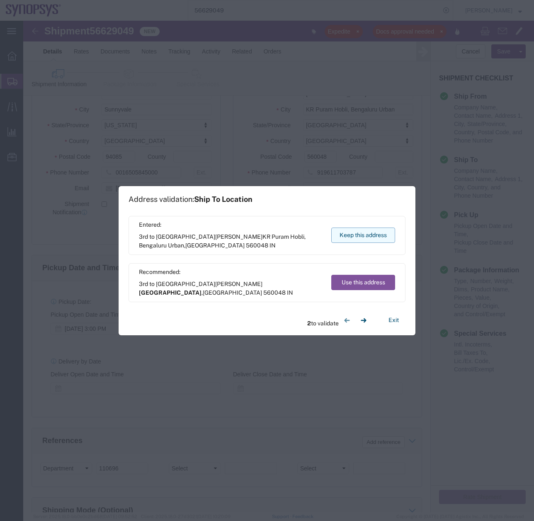
click at [351, 232] on button "Keep this address" at bounding box center [363, 234] width 64 height 15
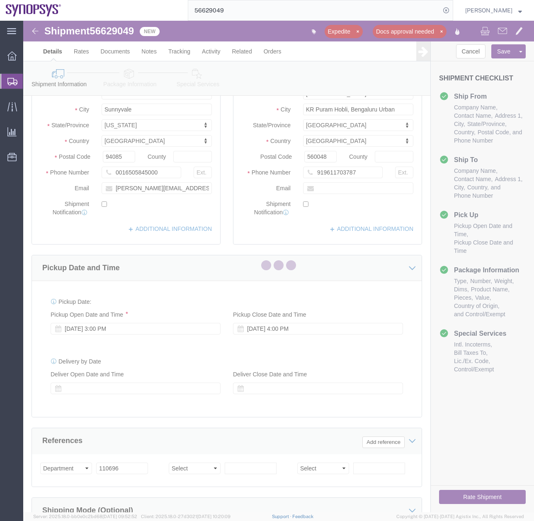
select select
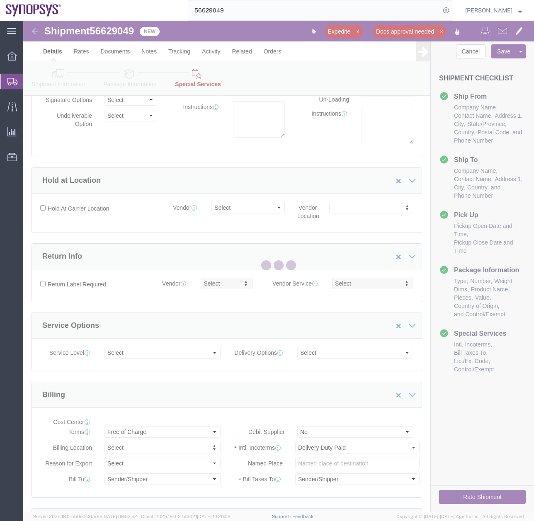
select select "COSTCENTER"
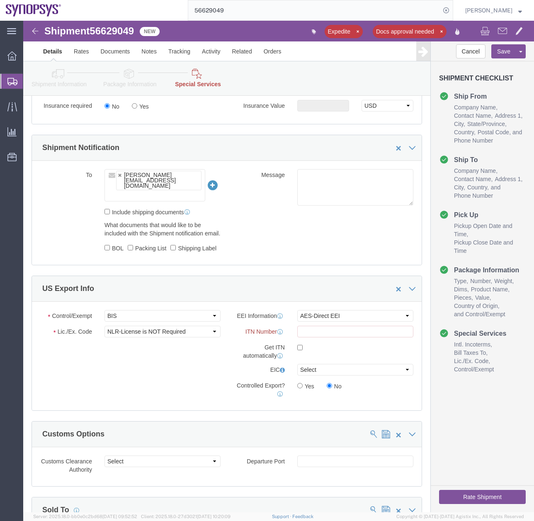
scroll to position [687, 0]
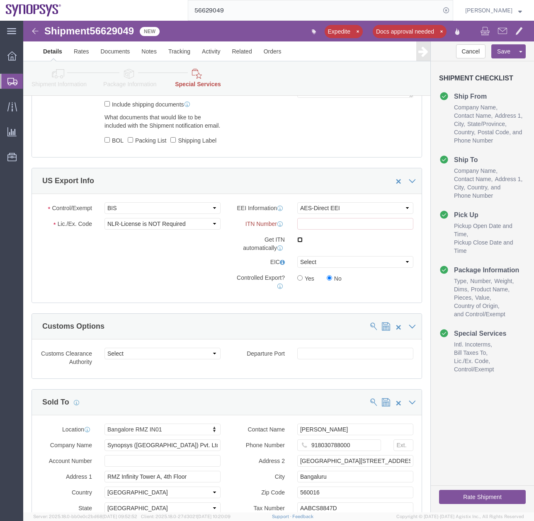
click input "checkbox"
checkbox input "true"
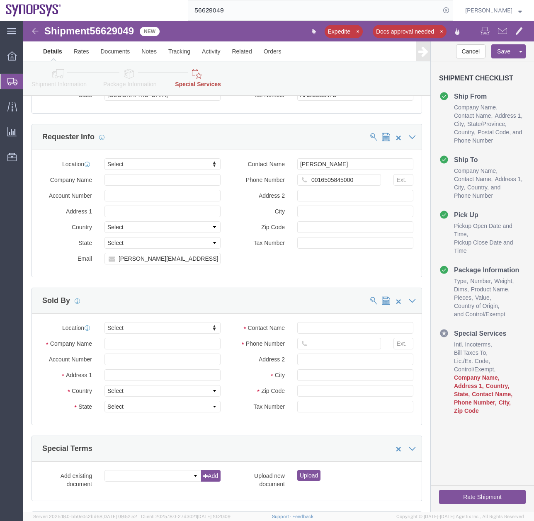
scroll to position [1105, 0]
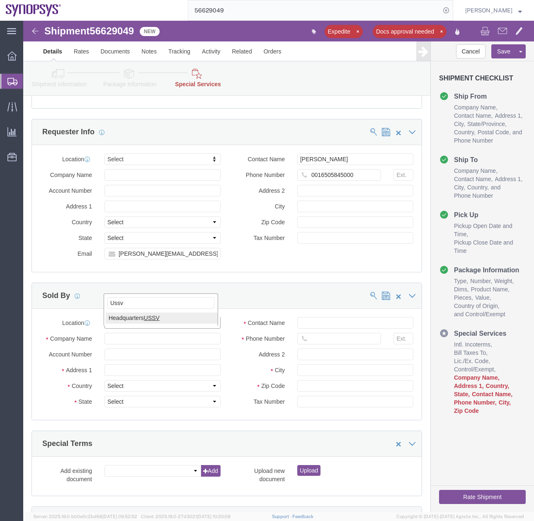
type input "Ussv"
select select "63204"
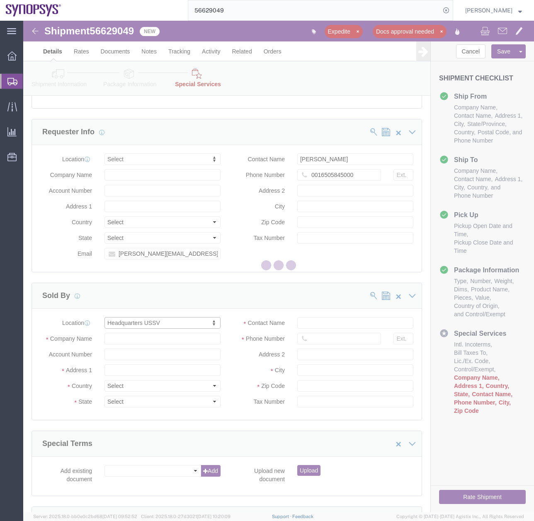
type input "Synopsys Headquarters USSV"
type input "[STREET_ADDRESS]"
select select "US"
type input "6505845000"
type input "Sunnyvale"
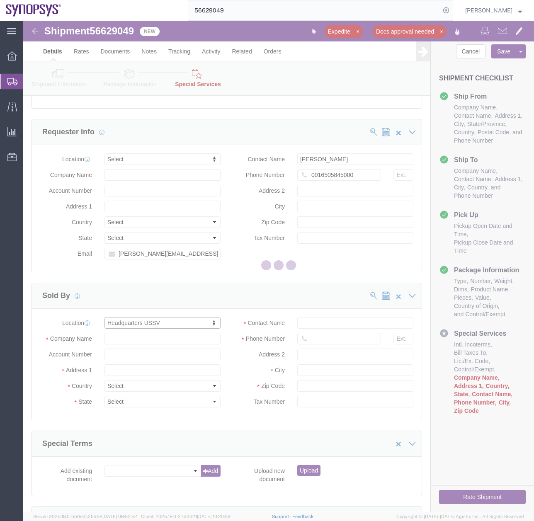
type input "94085"
select select "CA"
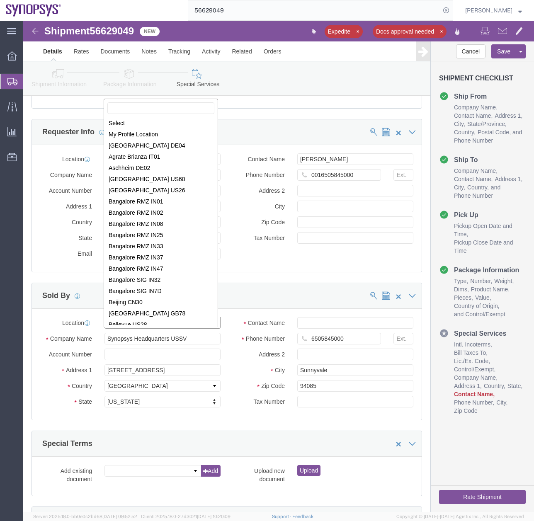
scroll to position [449, 0]
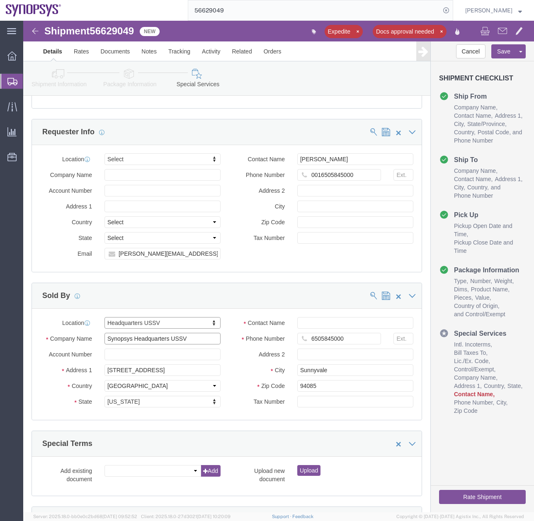
click input "Synopsys Headquarters USSV"
type input "Synopsys Inc."
click input "Contact Name"
type input "r"
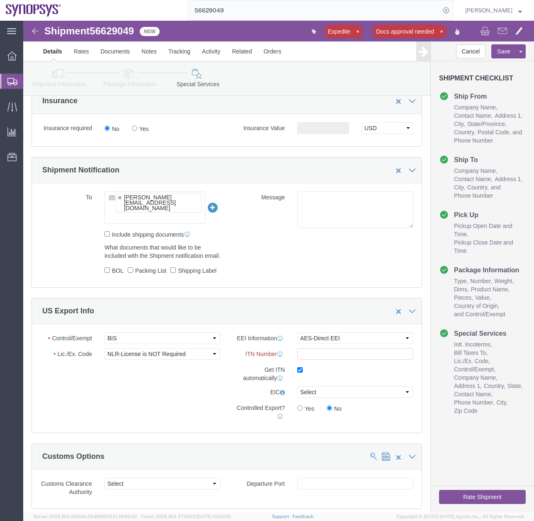
scroll to position [559, 0]
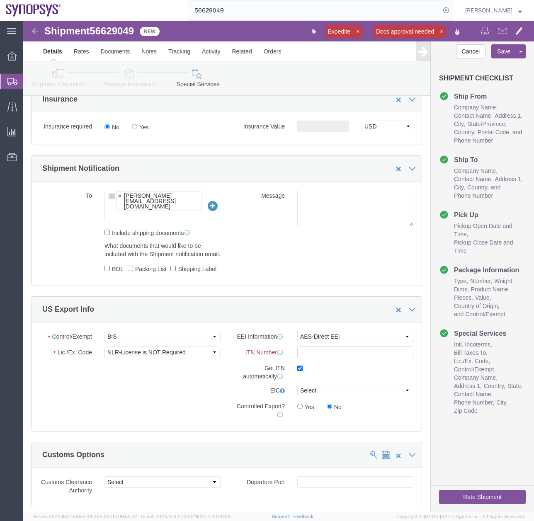
type input "Rafael Chaon"
click button "Rate Shipment"
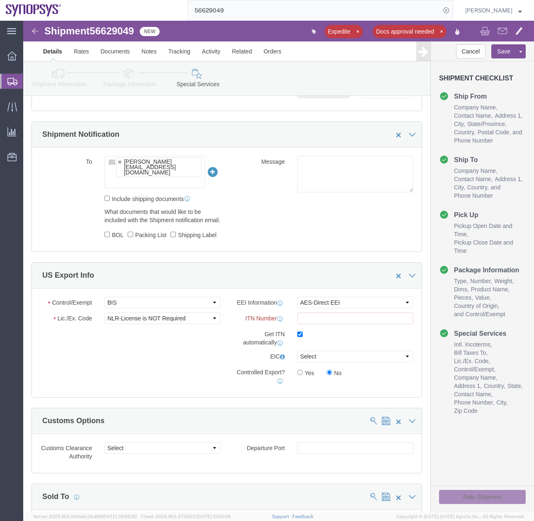
scroll to position [525, 0]
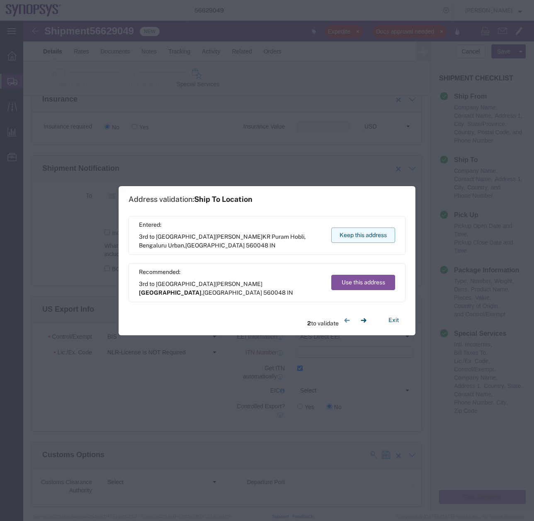
click at [365, 237] on button "Keep this address" at bounding box center [363, 234] width 64 height 15
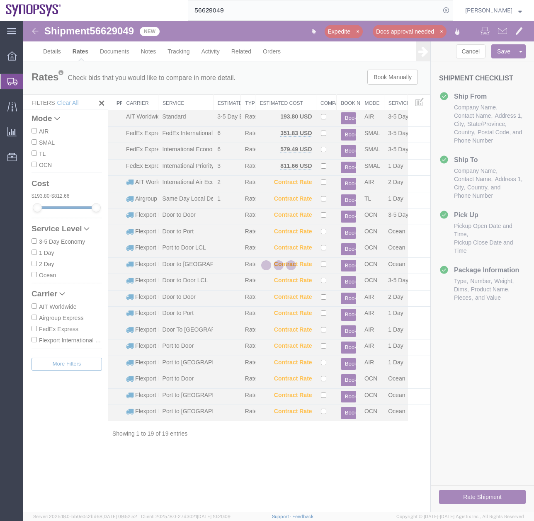
scroll to position [0, 0]
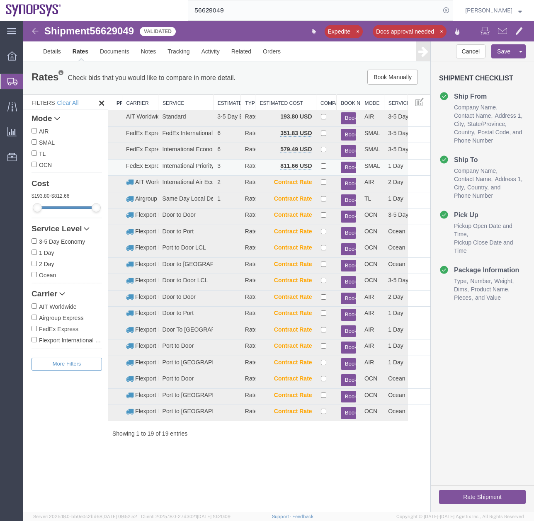
click at [347, 166] on button "Book" at bounding box center [348, 168] width 15 height 12
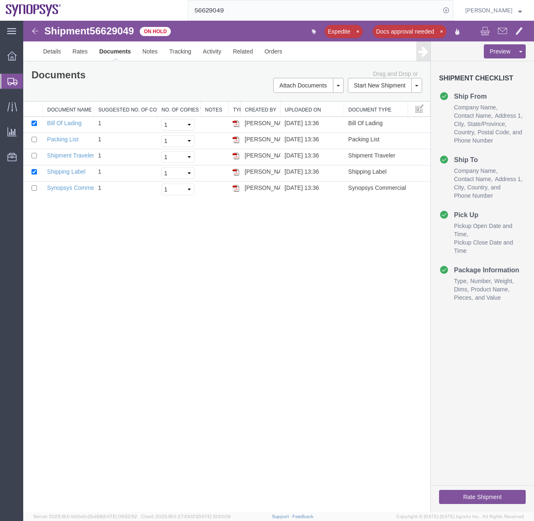
click at [11, 79] on icon at bounding box center [12, 81] width 10 height 7
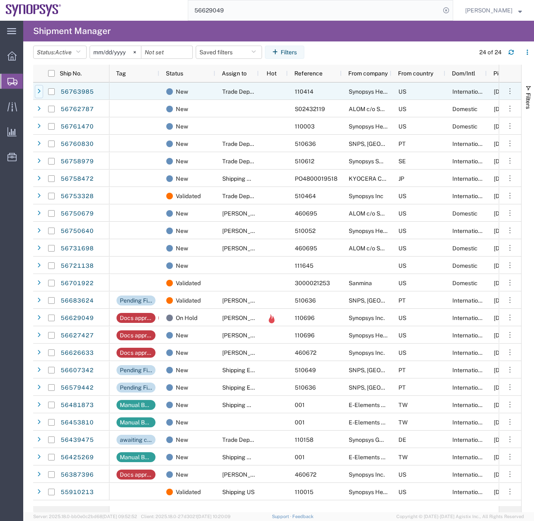
click at [38, 93] on icon at bounding box center [38, 92] width 3 height 6
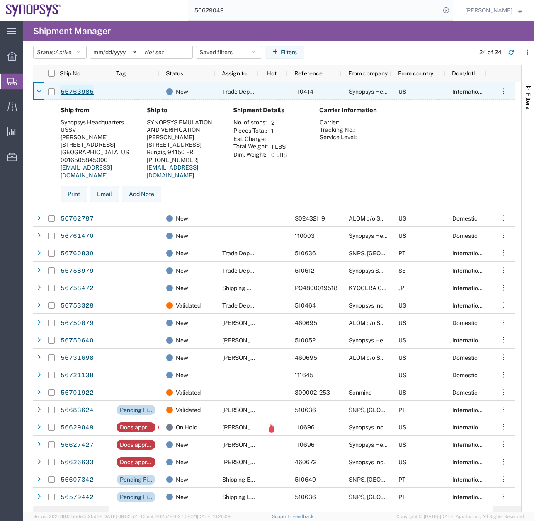
click at [67, 90] on link "56763985" at bounding box center [77, 91] width 34 height 13
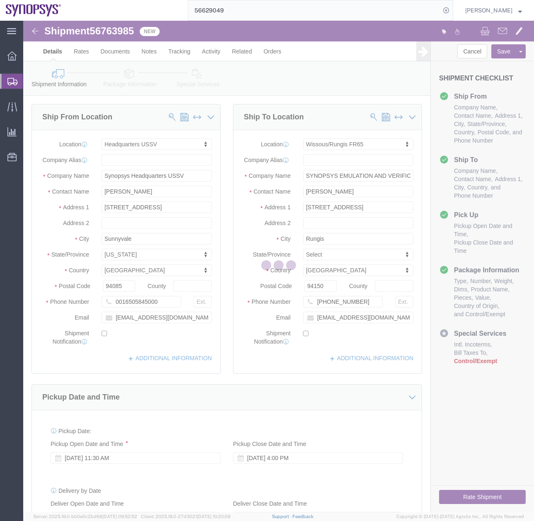
select select "63204"
select select "63109"
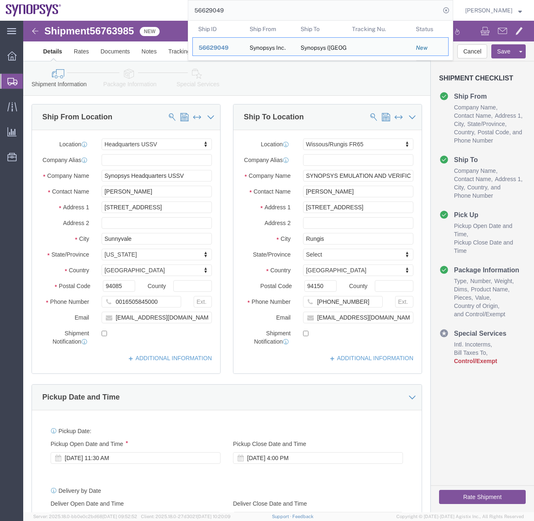
drag, startPoint x: 312, startPoint y: 66, endPoint x: 116, endPoint y: 7, distance: 204.5
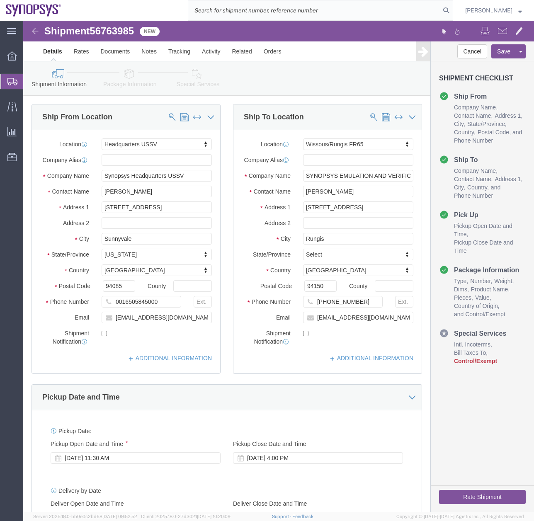
click at [8, 77] on svg-icon at bounding box center [12, 81] width 10 height 8
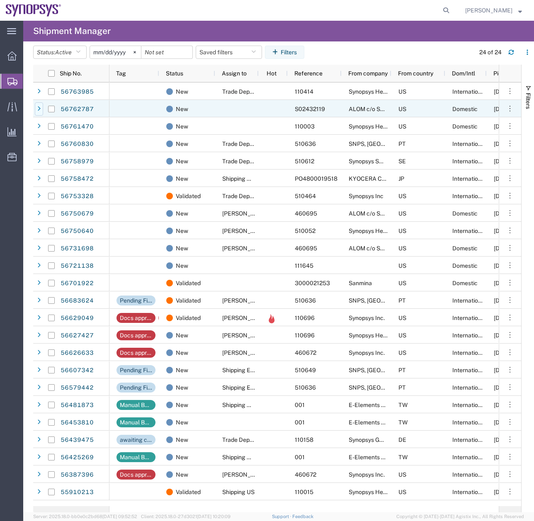
click at [39, 110] on icon at bounding box center [38, 109] width 3 height 6
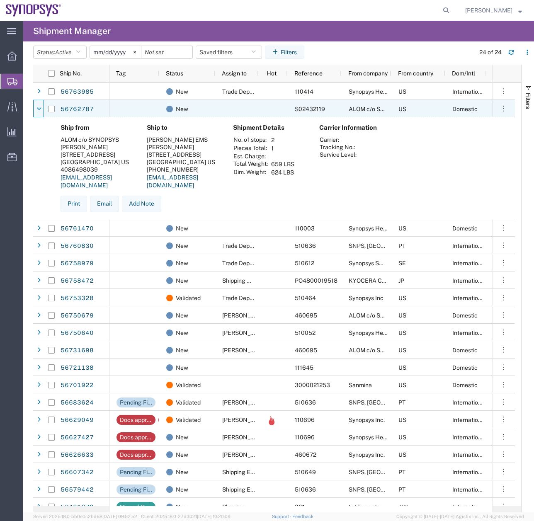
click at [39, 110] on icon at bounding box center [38, 109] width 5 height 6
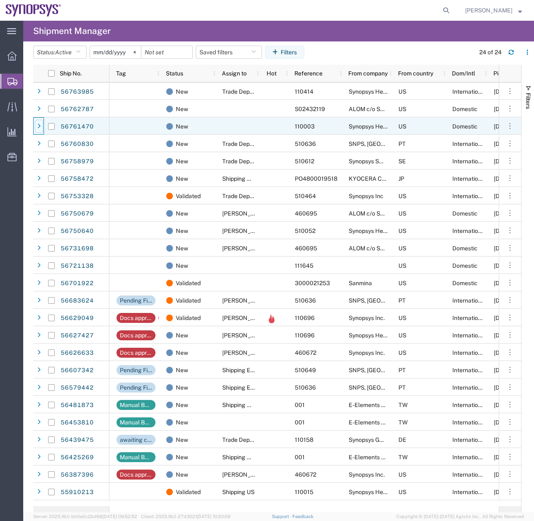
click at [39, 126] on icon at bounding box center [38, 126] width 3 height 6
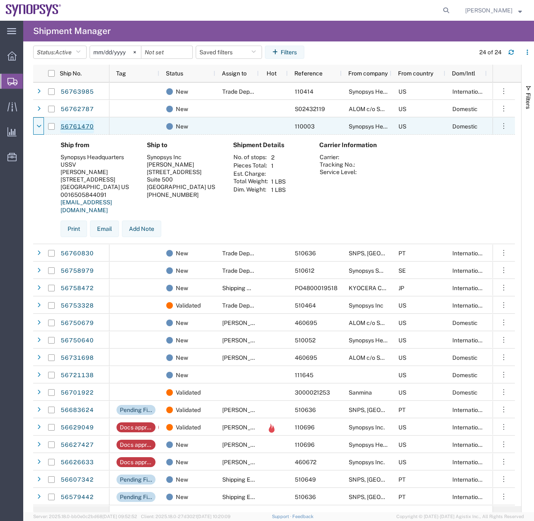
click at [70, 127] on link "56761470" at bounding box center [77, 126] width 34 height 13
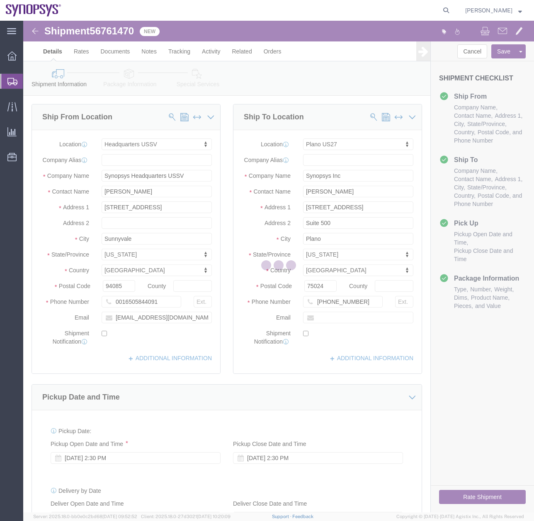
select select "63204"
select select "63199"
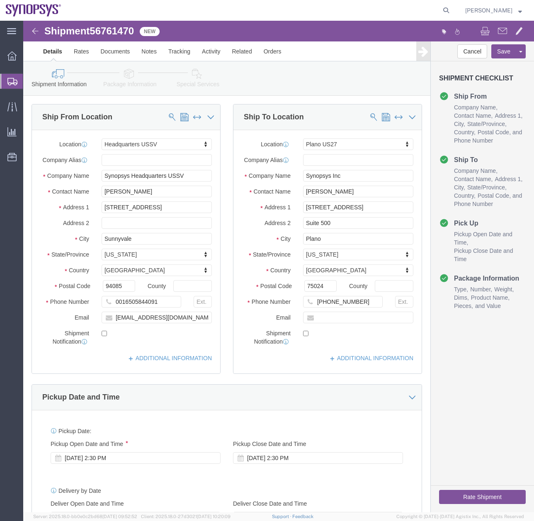
click icon
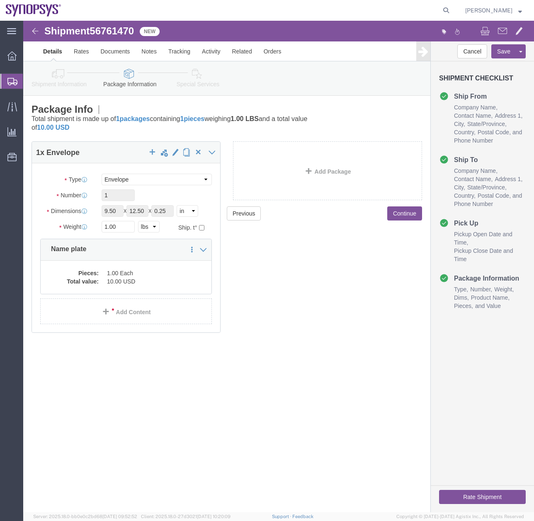
click button "Rate Shipment"
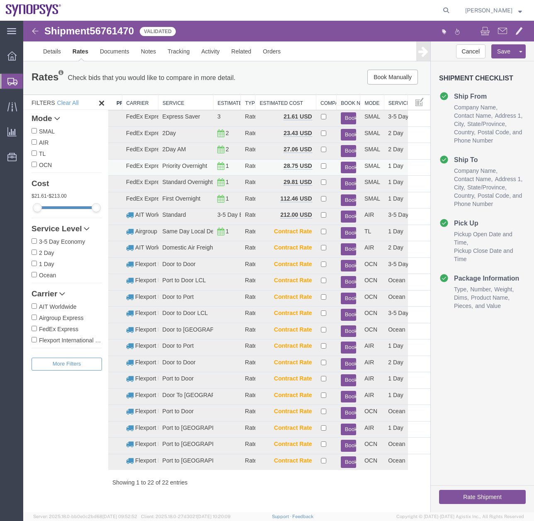
click at [351, 165] on button "Book" at bounding box center [348, 168] width 15 height 12
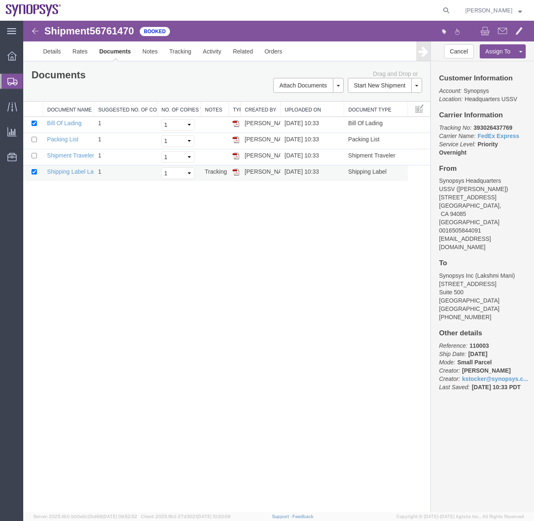
click at [237, 172] on img at bounding box center [235, 172] width 7 height 7
click at [10, 80] on icon at bounding box center [12, 81] width 10 height 7
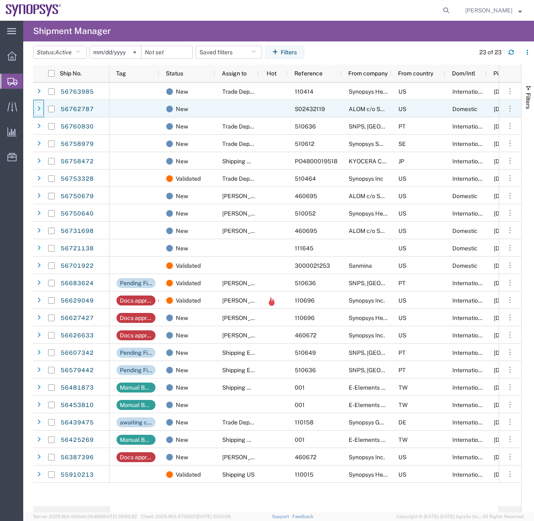
click at [37, 107] on icon at bounding box center [38, 109] width 3 height 6
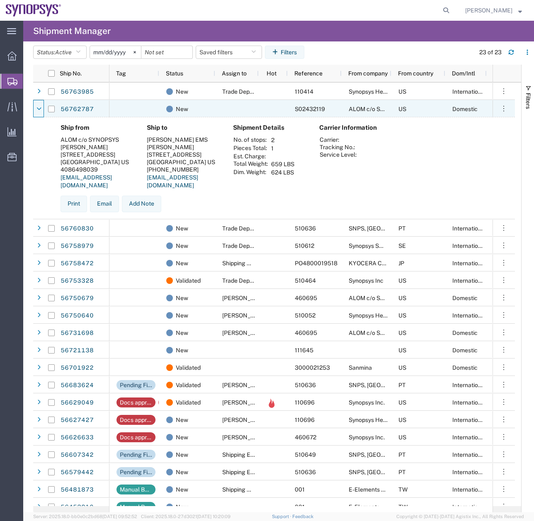
click at [37, 107] on icon at bounding box center [38, 109] width 5 height 6
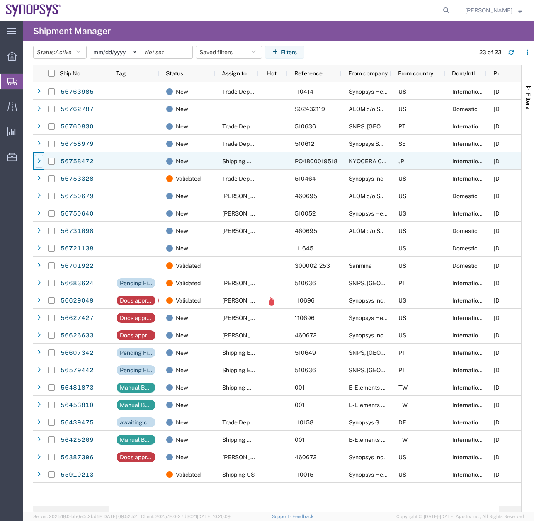
click at [42, 165] on div at bounding box center [39, 161] width 8 height 13
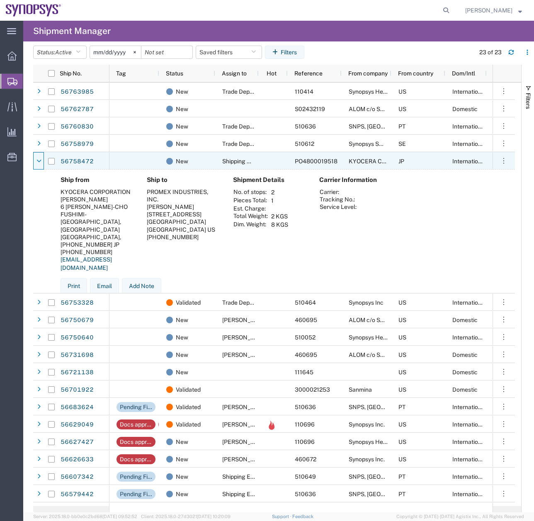
click at [42, 165] on div at bounding box center [39, 161] width 8 height 13
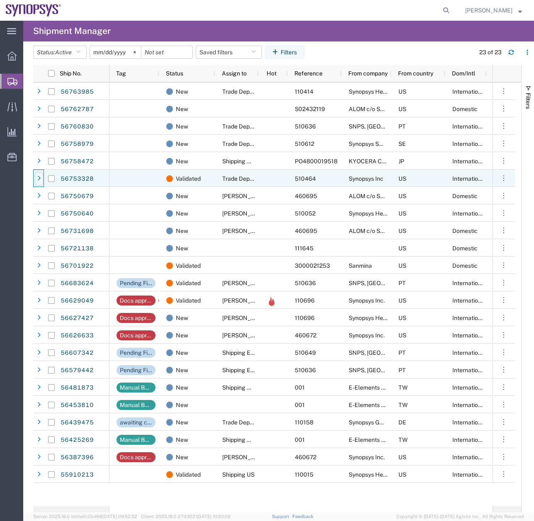
click at [41, 181] on div at bounding box center [39, 178] width 8 height 13
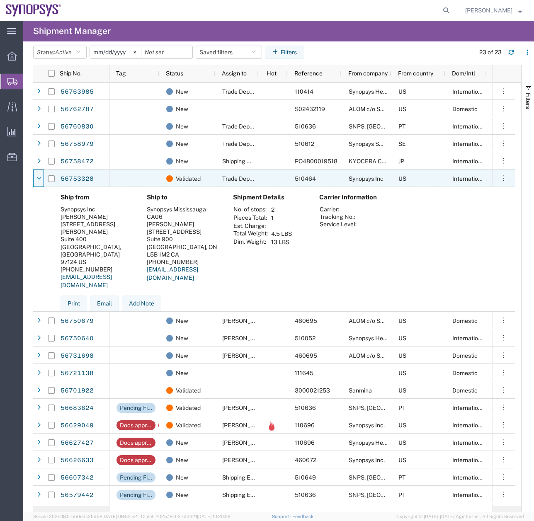
click at [41, 181] on icon at bounding box center [38, 179] width 5 height 6
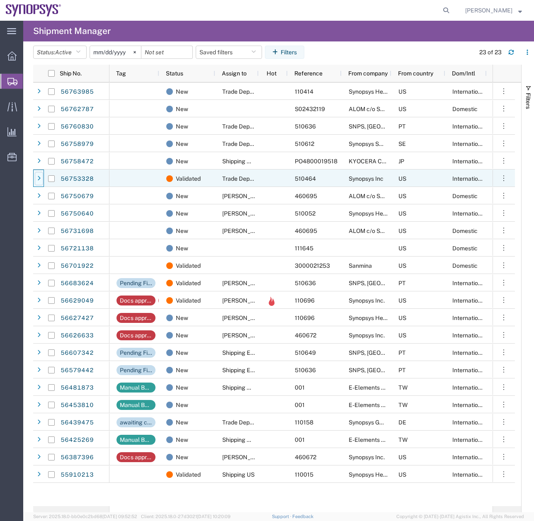
click at [41, 181] on div at bounding box center [39, 178] width 8 height 13
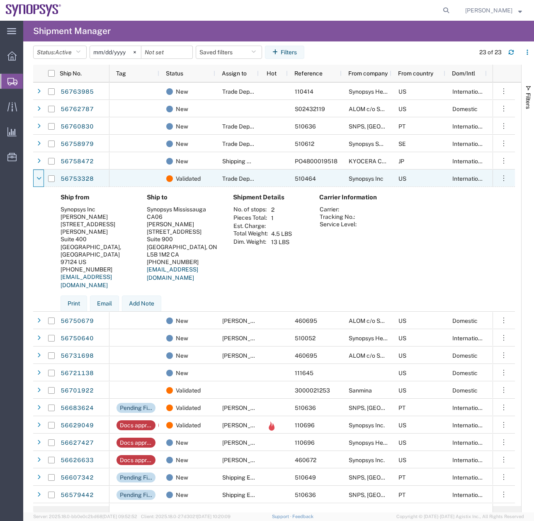
click at [41, 181] on icon at bounding box center [38, 179] width 5 height 6
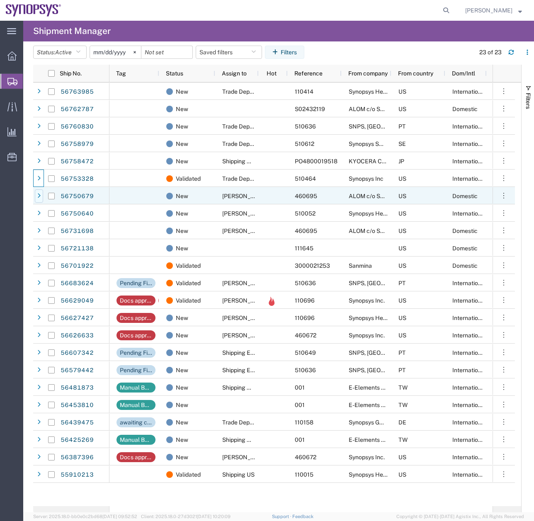
click at [41, 199] on div at bounding box center [39, 195] width 8 height 13
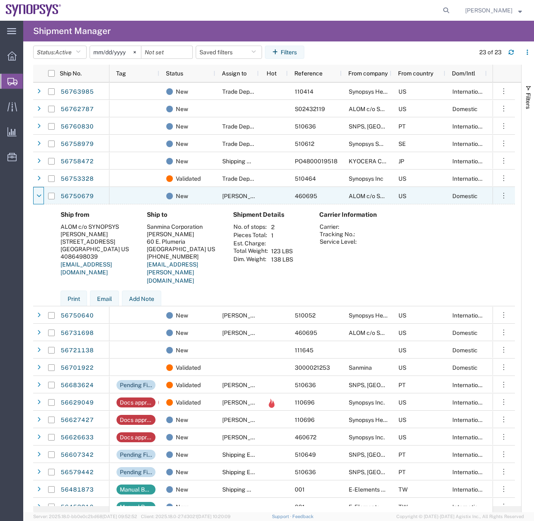
click at [41, 199] on div at bounding box center [39, 195] width 8 height 13
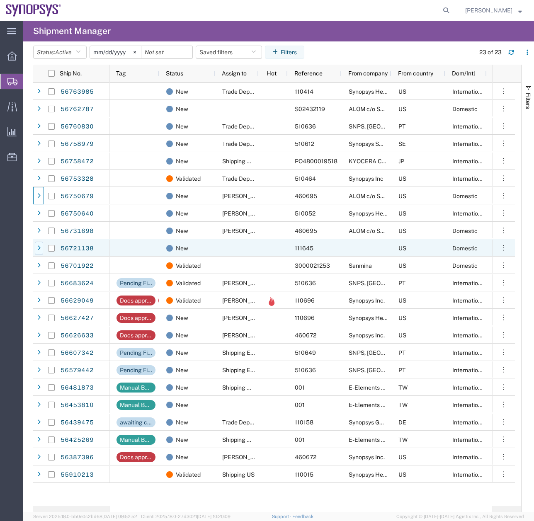
click at [41, 248] on div at bounding box center [39, 248] width 8 height 13
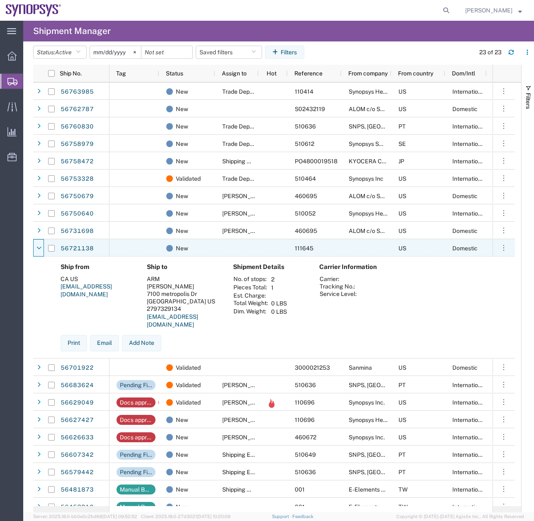
click at [41, 248] on icon at bounding box center [38, 248] width 5 height 6
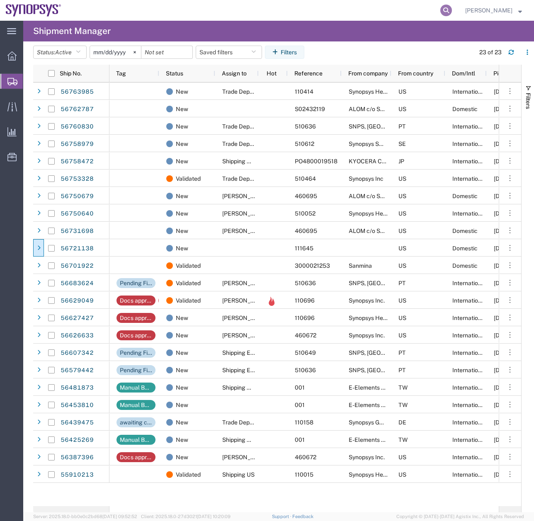
click at [448, 10] on icon at bounding box center [446, 11] width 12 height 12
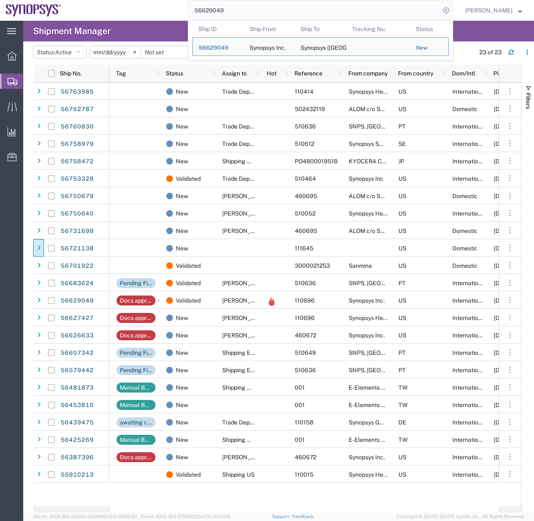
type input "56629049"
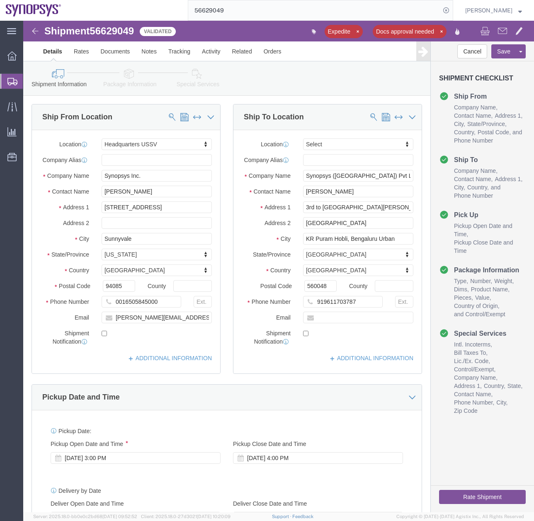
select select "63204"
select select
drag, startPoint x: 11, startPoint y: 81, endPoint x: 9, endPoint y: 102, distance: 21.2
click at [11, 81] on icon at bounding box center [12, 81] width 10 height 7
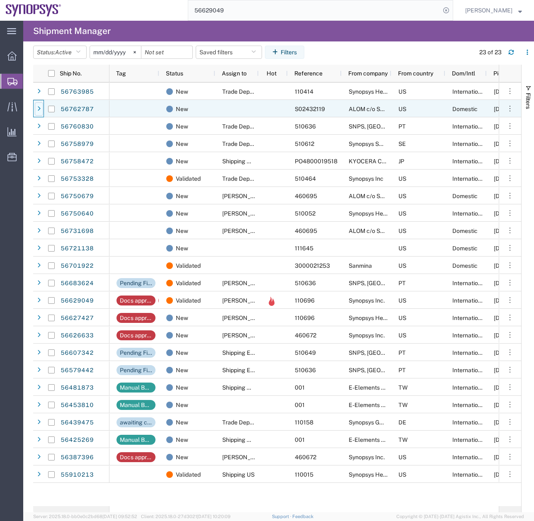
click at [38, 106] on icon at bounding box center [38, 109] width 3 height 6
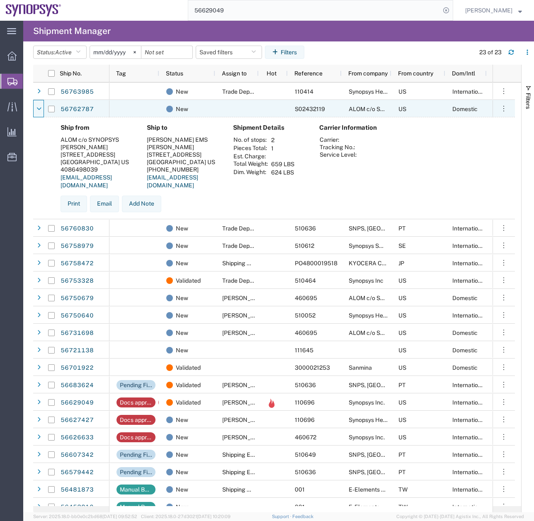
click at [38, 106] on icon at bounding box center [38, 109] width 5 height 6
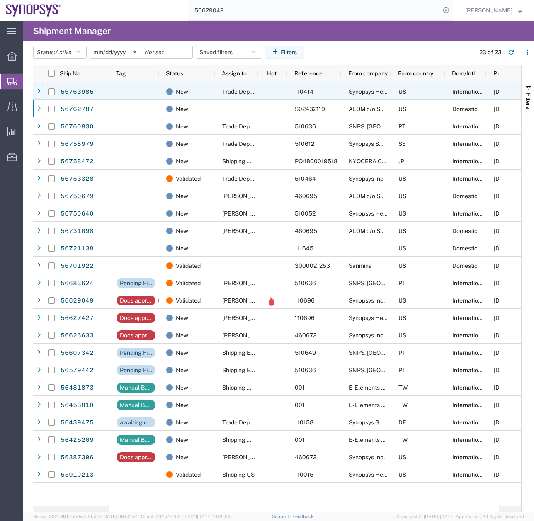
click at [39, 95] on div at bounding box center [39, 91] width 8 height 13
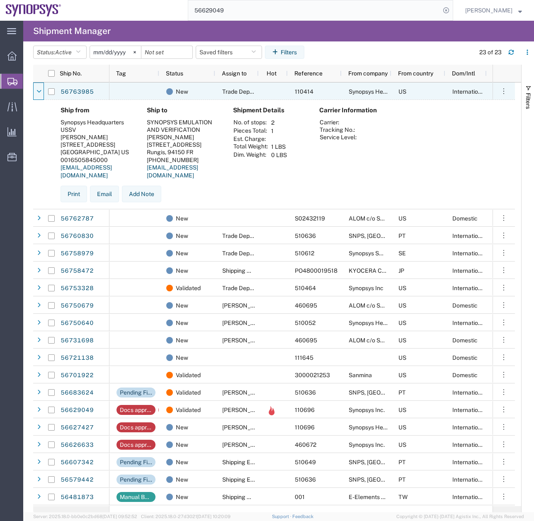
click at [39, 95] on div at bounding box center [39, 91] width 8 height 13
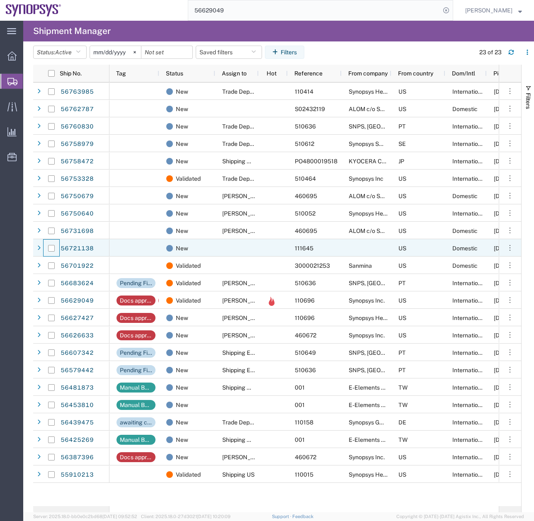
click at [56, 251] on div at bounding box center [52, 247] width 16 height 17
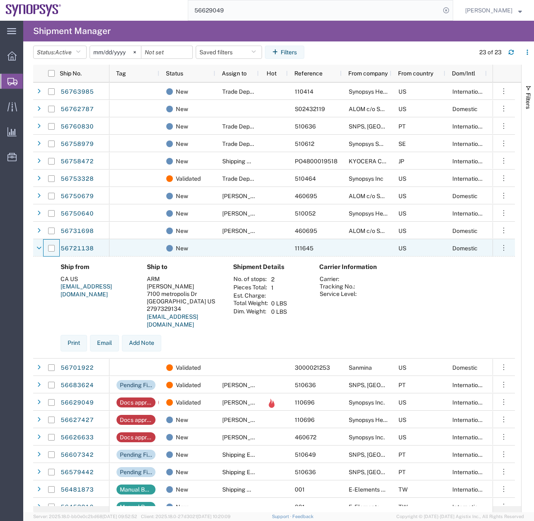
click at [56, 251] on div at bounding box center [52, 247] width 16 height 17
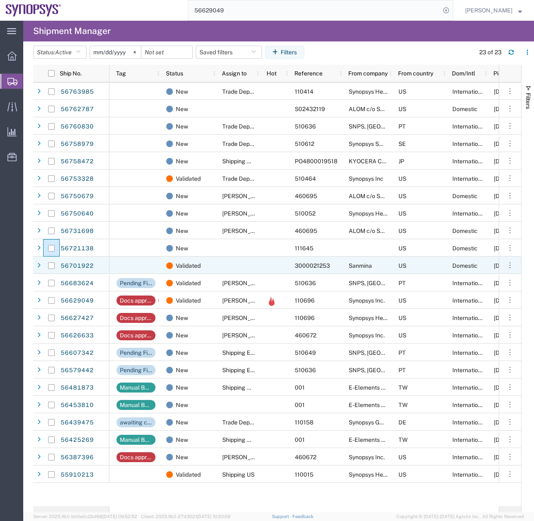
click at [54, 270] on div at bounding box center [51, 265] width 7 height 17
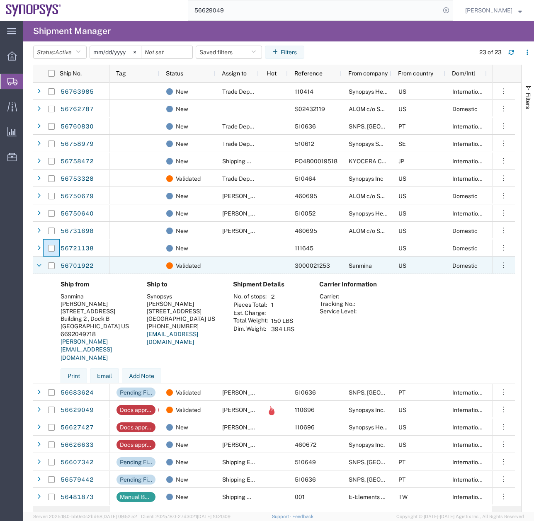
click at [54, 270] on div at bounding box center [51, 265] width 7 height 17
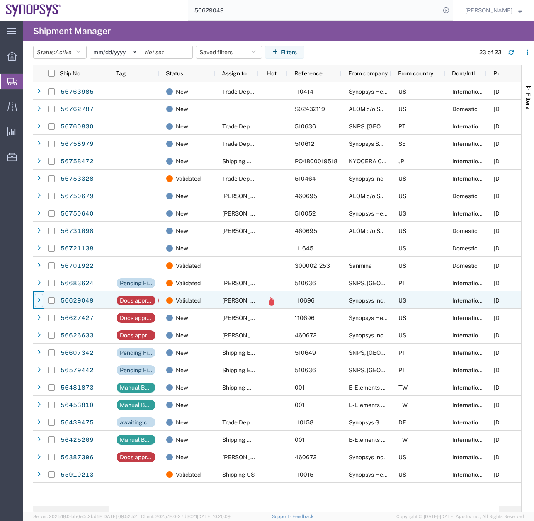
click at [39, 300] on icon at bounding box center [38, 300] width 3 height 6
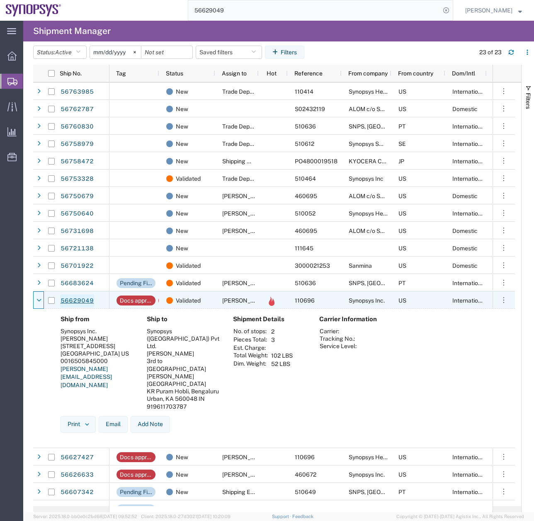
click at [72, 300] on link "56629049" at bounding box center [77, 300] width 34 height 13
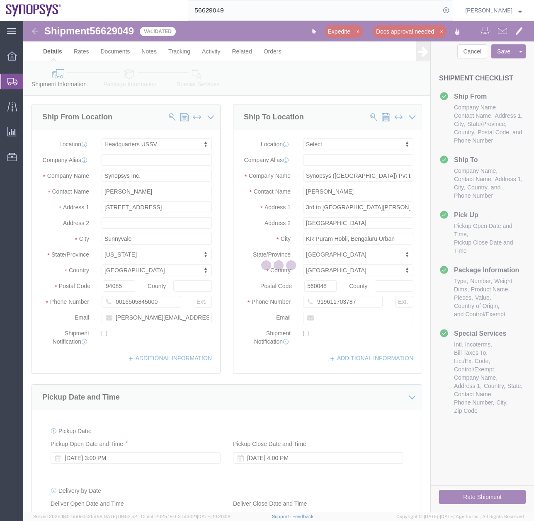
select select "63204"
select select
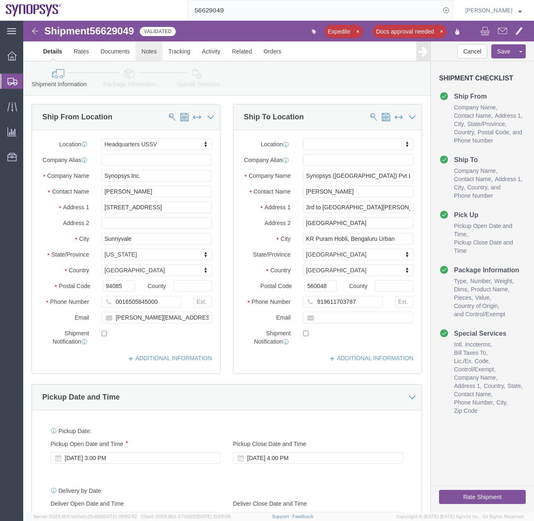
click link "Notes"
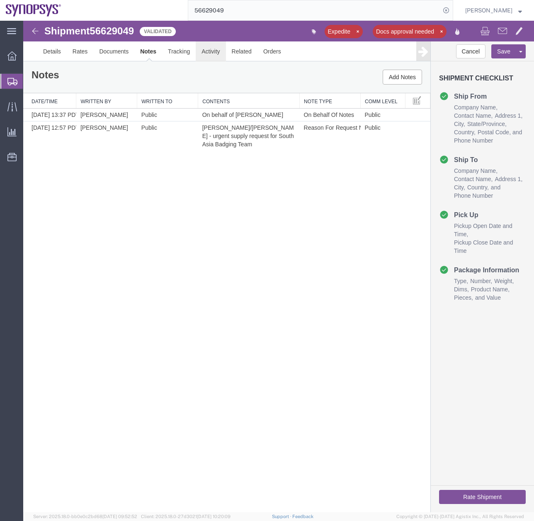
click at [210, 54] on link "Activity" at bounding box center [211, 51] width 30 height 20
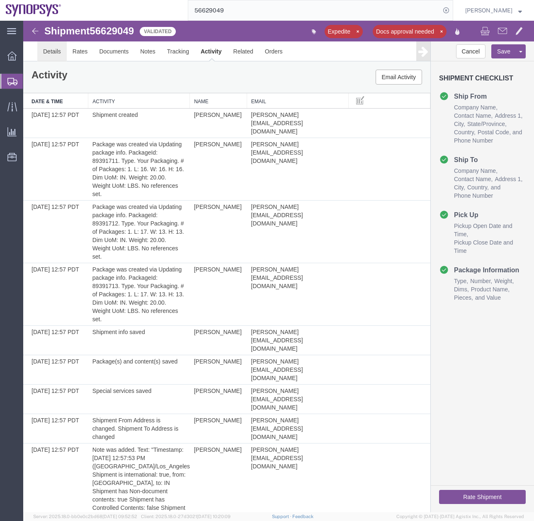
click at [58, 44] on link "Details" at bounding box center [51, 51] width 29 height 20
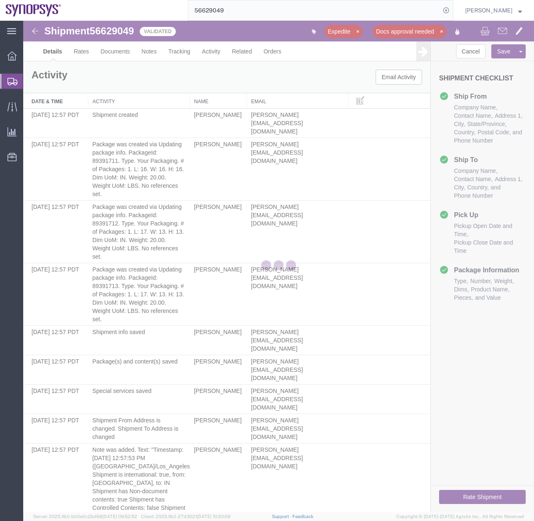
select select "63204"
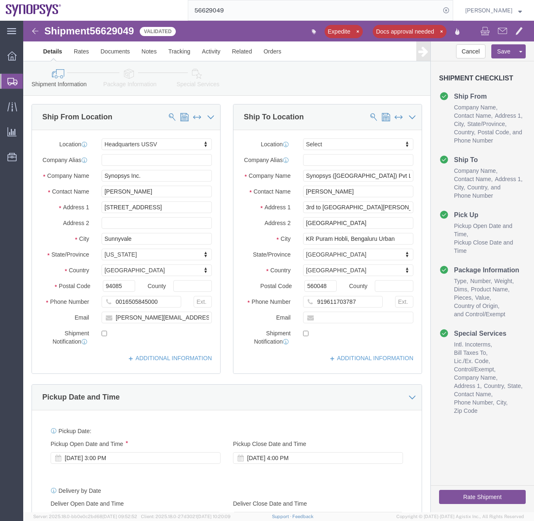
click at [12, 78] on icon at bounding box center [12, 81] width 10 height 7
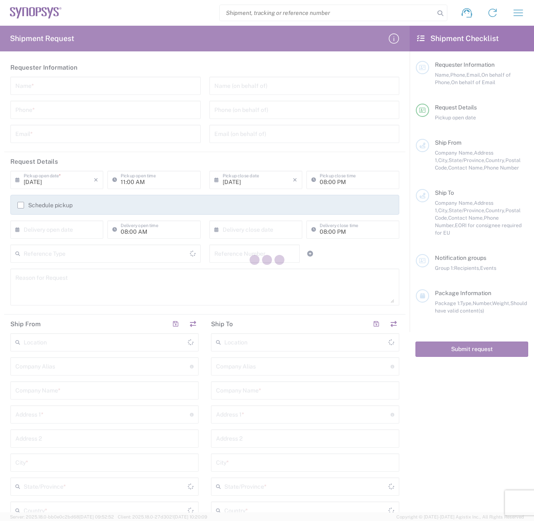
type input "United States"
type input "[GEOGRAPHIC_DATA]"
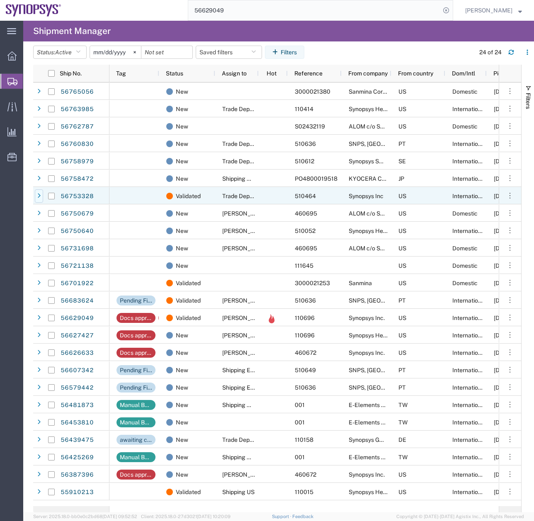
click at [37, 195] on icon at bounding box center [38, 196] width 3 height 6
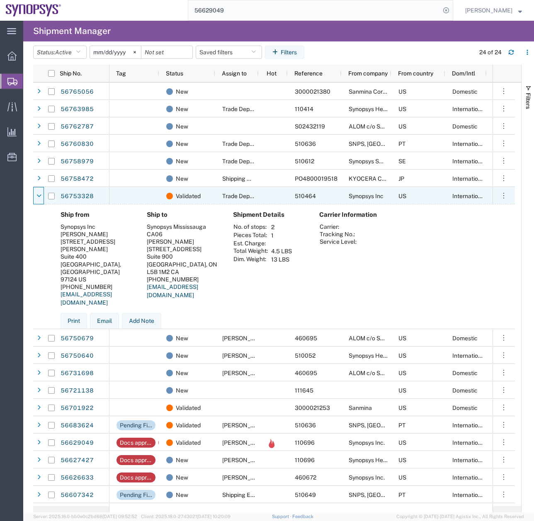
click at [37, 195] on icon at bounding box center [38, 196] width 5 height 6
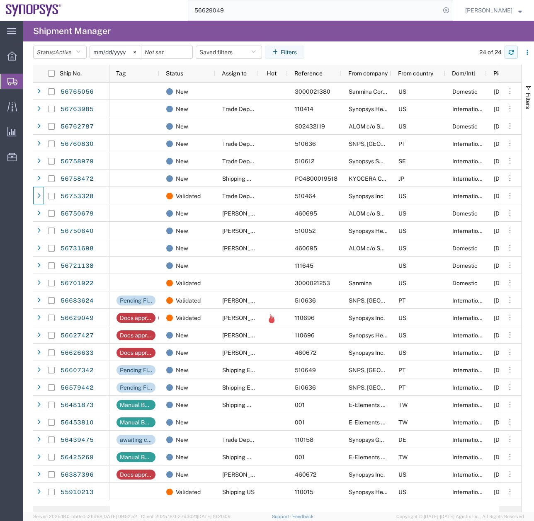
click at [510, 51] on icon "button" at bounding box center [511, 52] width 6 height 6
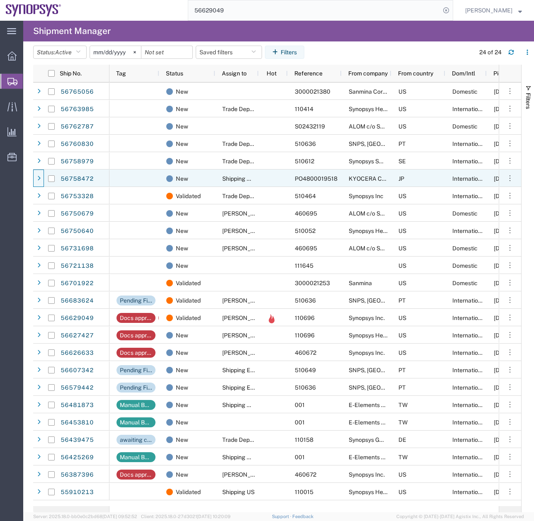
click at [34, 179] on div at bounding box center [38, 177] width 11 height 17
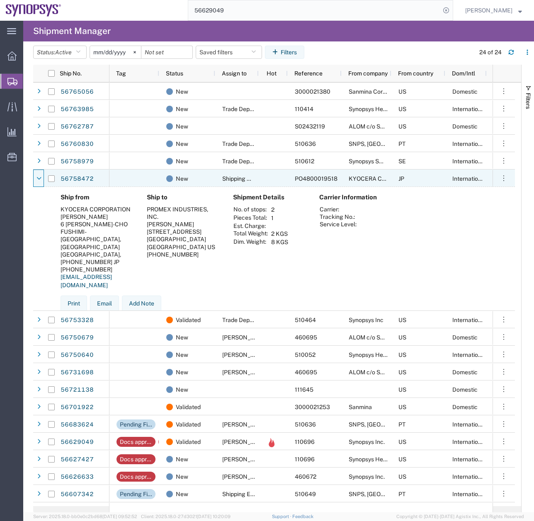
click at [34, 179] on div at bounding box center [38, 177] width 11 height 17
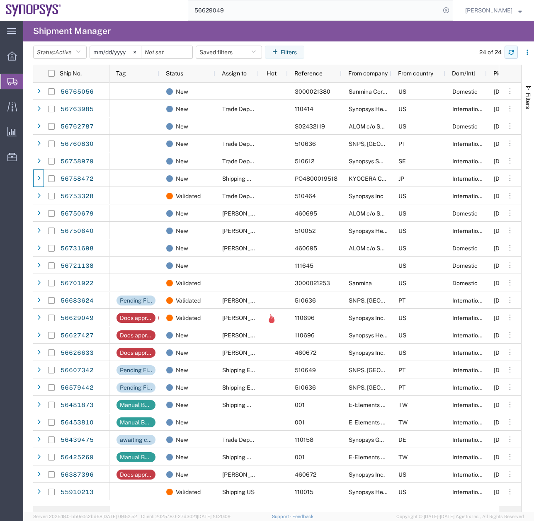
click at [513, 49] on icon "button" at bounding box center [511, 52] width 6 height 6
click at [516, 51] on button "button" at bounding box center [510, 52] width 13 height 13
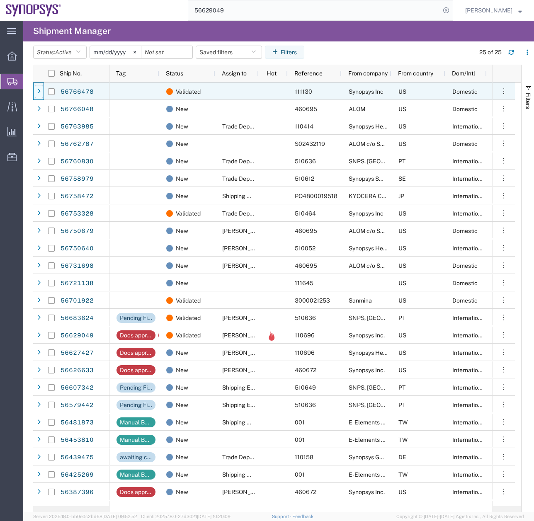
click at [38, 89] on icon at bounding box center [38, 92] width 3 height 6
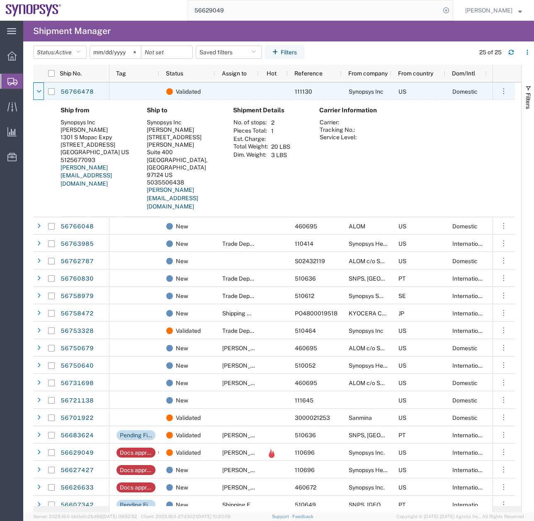
click at [38, 89] on icon at bounding box center [38, 92] width 5 height 6
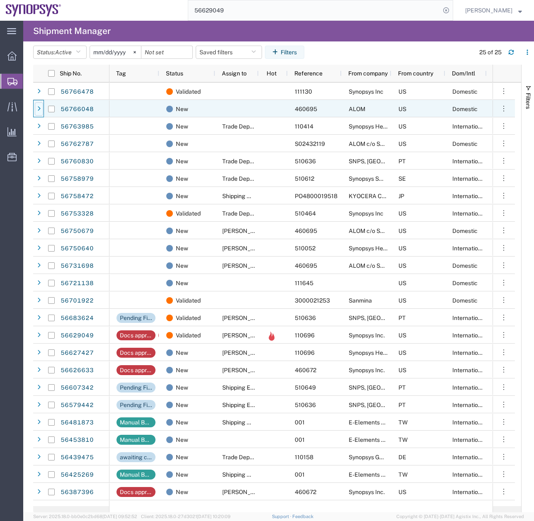
click at [41, 113] on div at bounding box center [39, 108] width 8 height 13
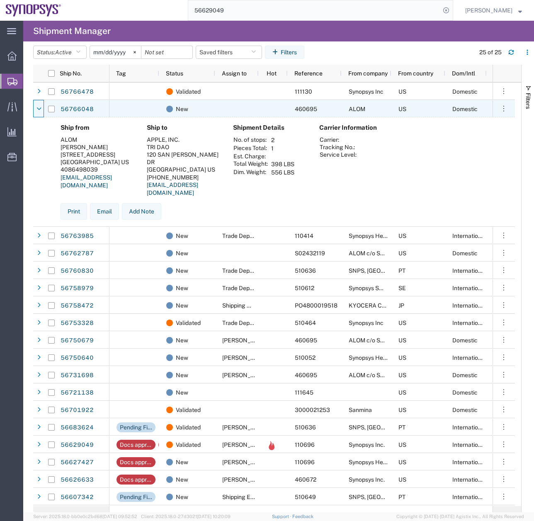
click at [41, 113] on div at bounding box center [39, 108] width 8 height 13
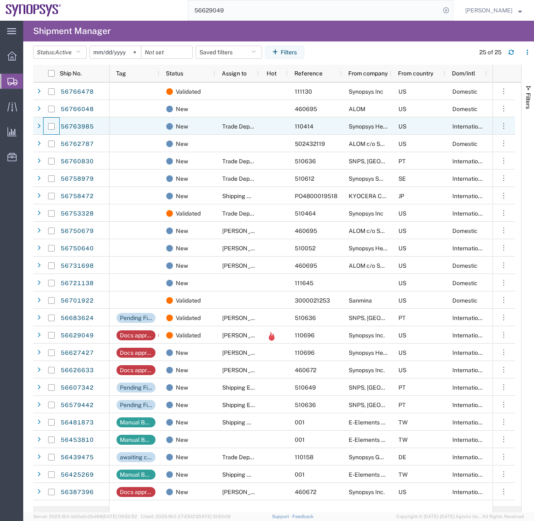
click at [46, 130] on div at bounding box center [52, 126] width 16 height 17
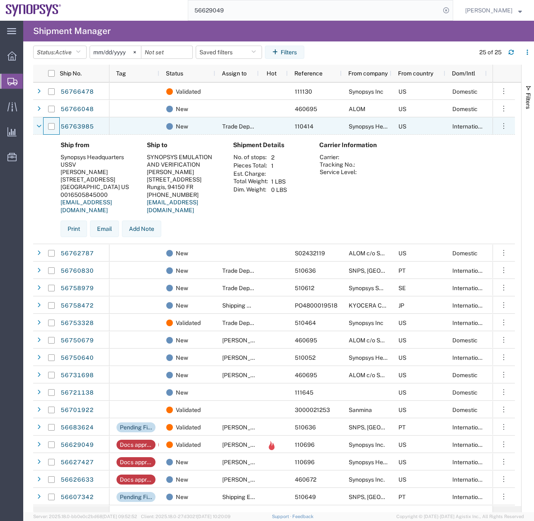
click at [46, 130] on div at bounding box center [52, 126] width 16 height 17
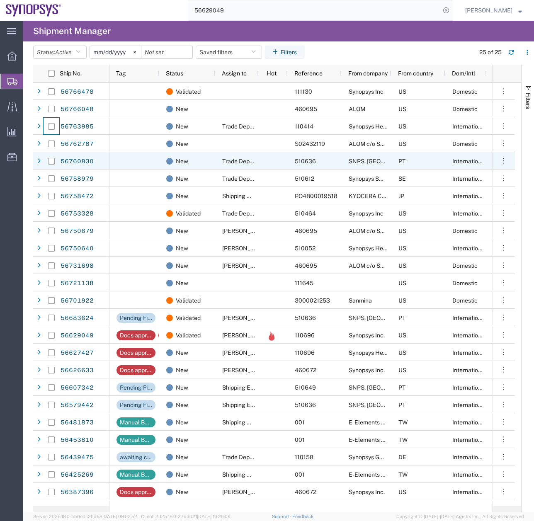
click at [46, 152] on div at bounding box center [51, 160] width 17 height 17
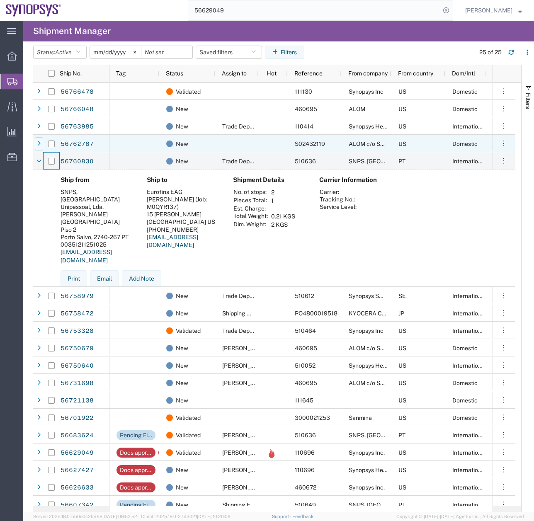
click at [40, 142] on icon at bounding box center [38, 144] width 3 height 6
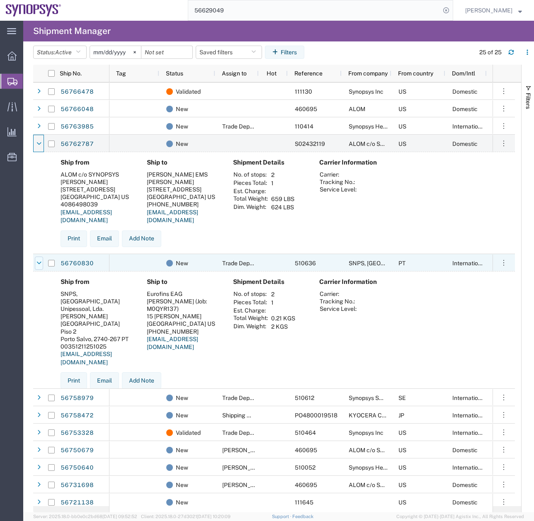
click at [37, 265] on icon at bounding box center [38, 263] width 5 height 6
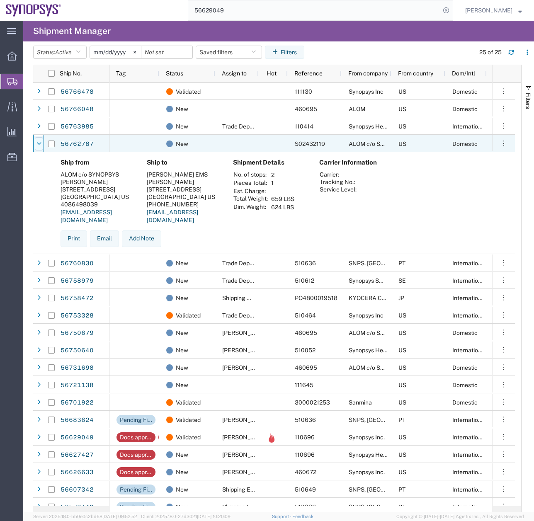
click at [38, 141] on icon at bounding box center [38, 144] width 5 height 6
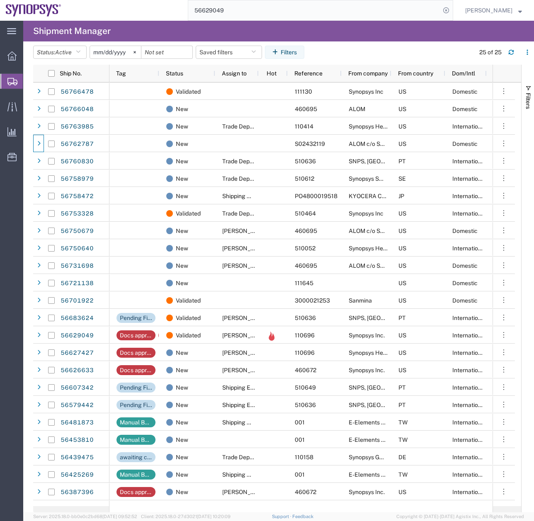
click at [0, 0] on span "Create Shipment" at bounding box center [0, 0] width 0 height 0
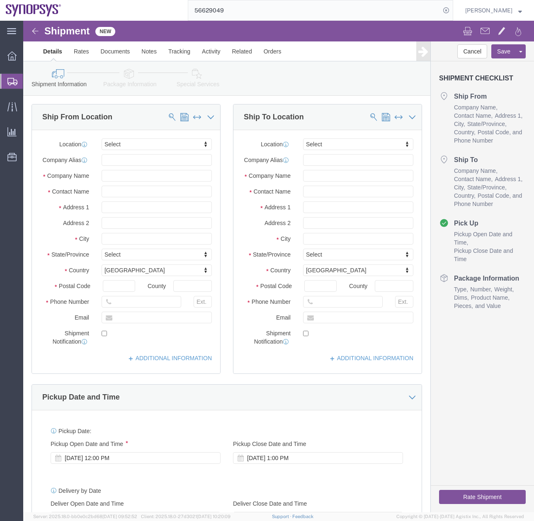
select select
click icon
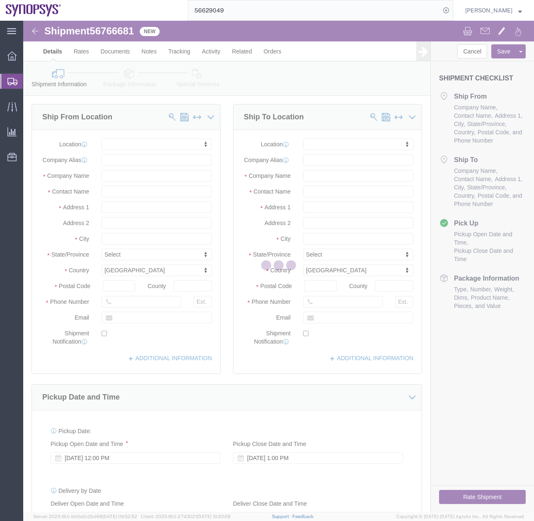
select select
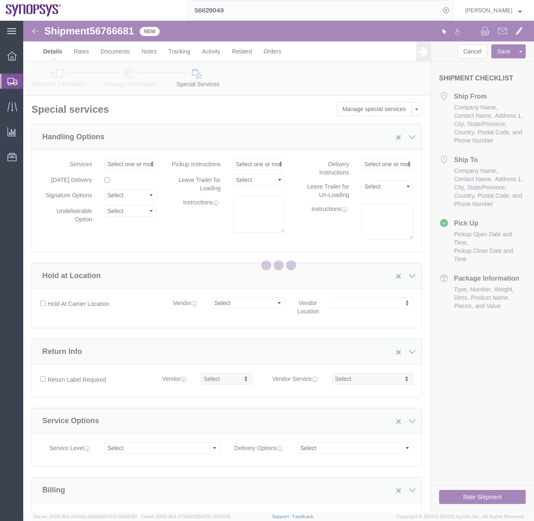
select select "COSTCENTER"
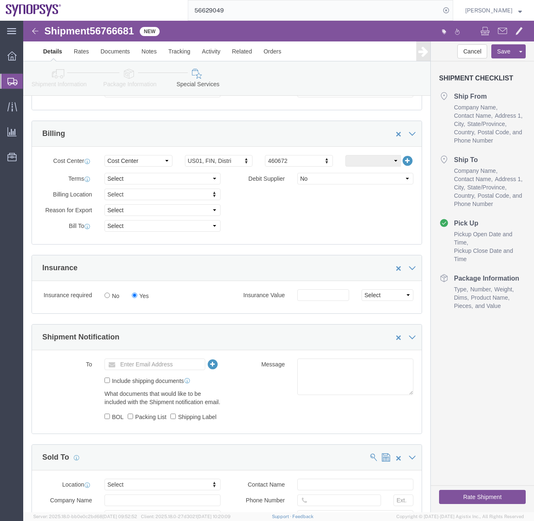
scroll to position [314, 0]
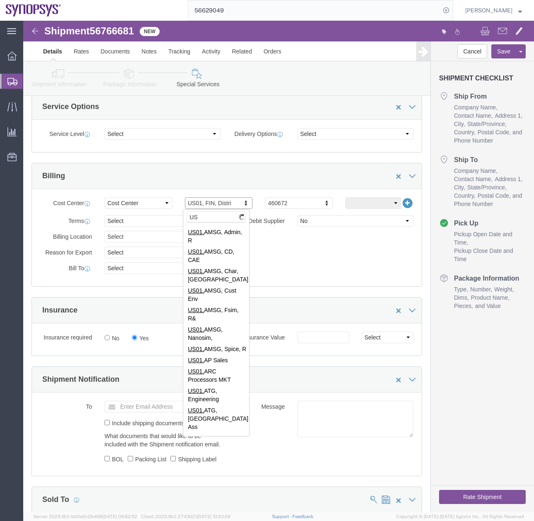
type input "U"
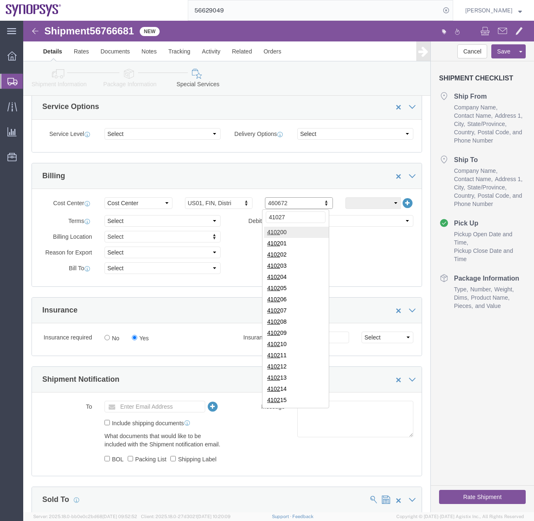
type input "410278"
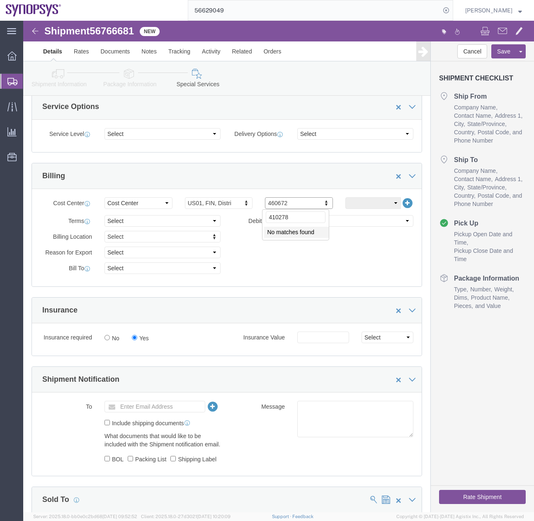
drag, startPoint x: 246, startPoint y: 200, endPoint x: 126, endPoint y: 230, distance: 123.4
click body "Shipment 56766681 New Details Rates Documents Notes Tracking Activity Related O…"
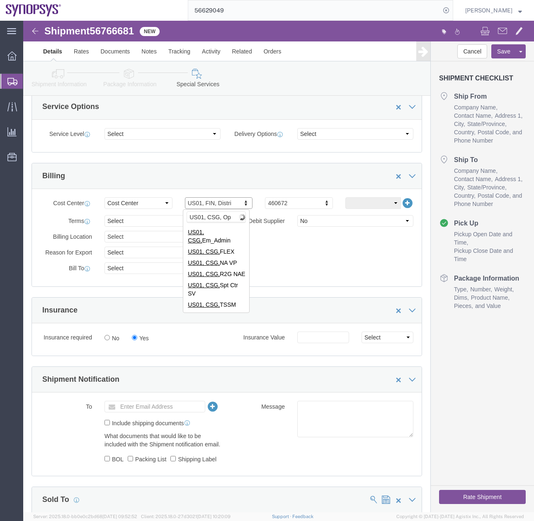
type input "US01, CSG, Ops"
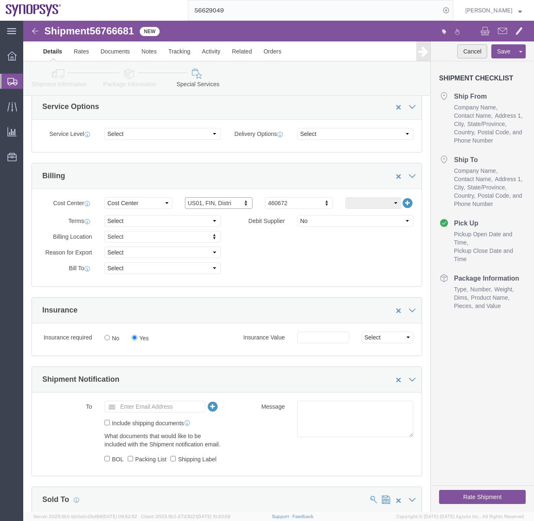
click button "Cancel"
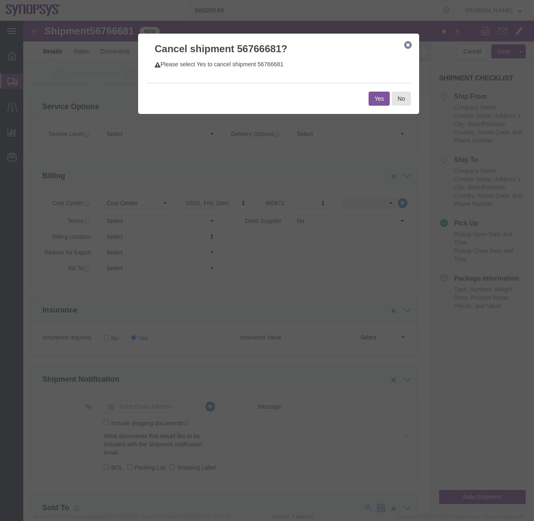
click button "Yes"
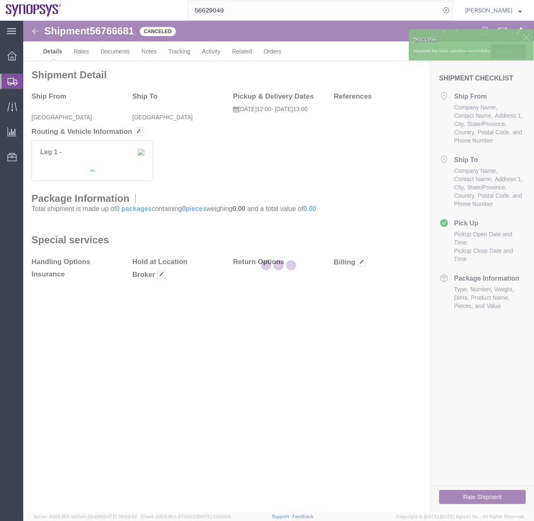
scroll to position [0, 0]
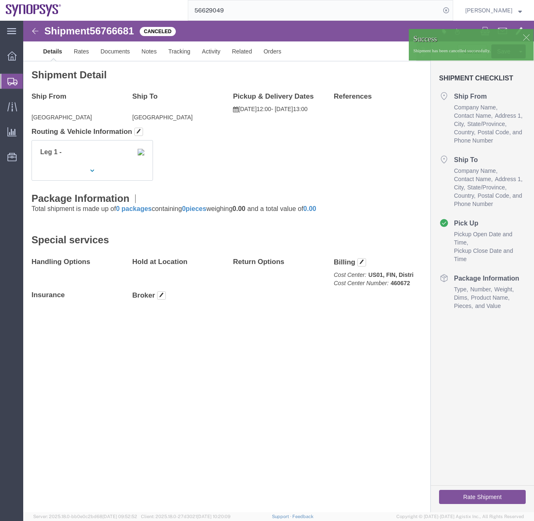
click at [10, 80] on icon at bounding box center [12, 81] width 10 height 7
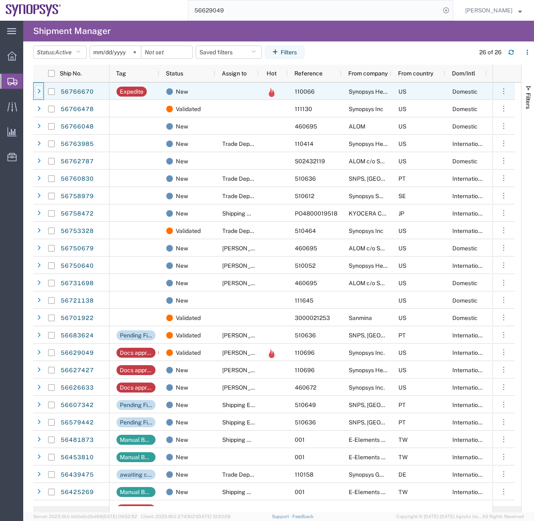
click at [37, 94] on div at bounding box center [39, 91] width 8 height 13
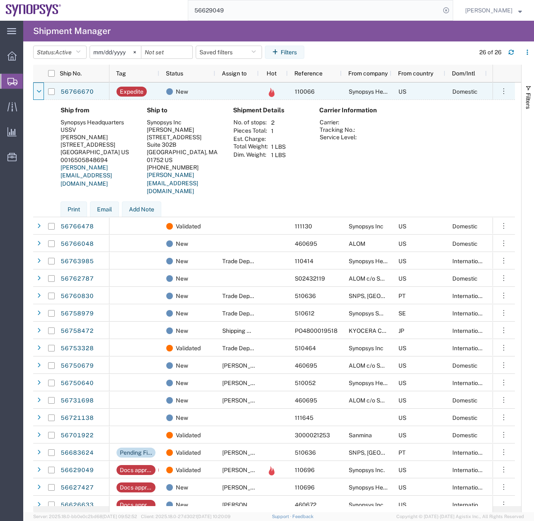
click at [37, 94] on icon at bounding box center [38, 92] width 5 height 6
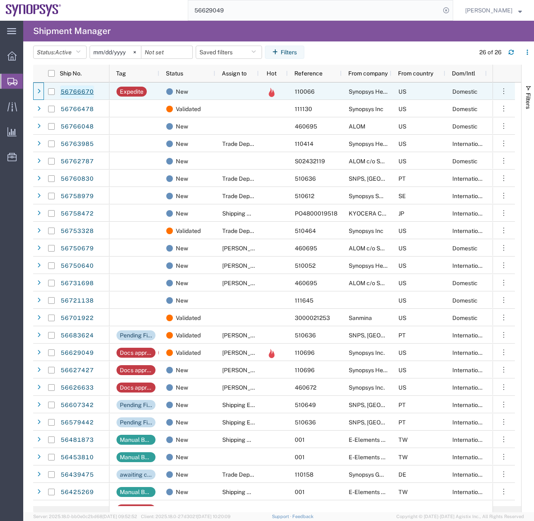
click at [75, 94] on link "56766670" at bounding box center [77, 91] width 34 height 13
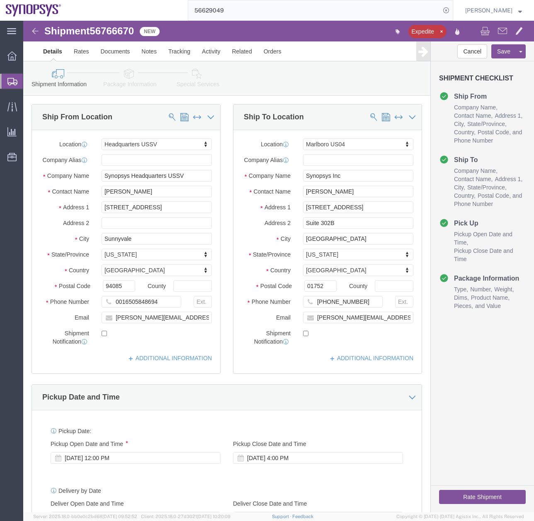
select select "63204"
select select "63193"
click link "Activity"
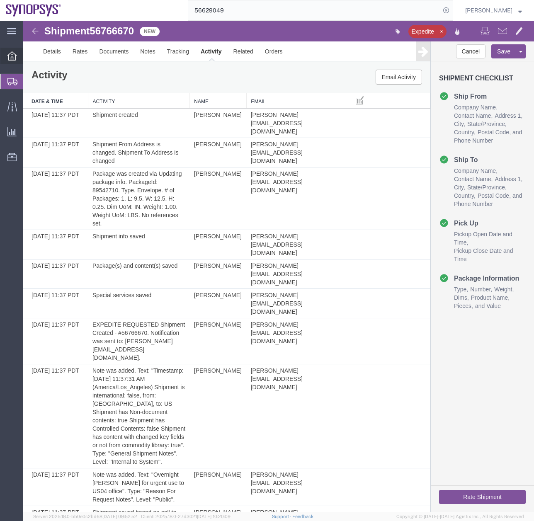
click at [29, 52] on span "Overview" at bounding box center [26, 56] width 6 height 17
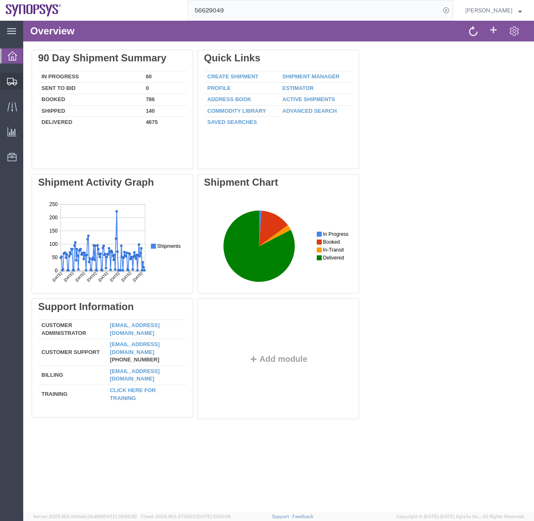
click at [8, 79] on icon at bounding box center [12, 81] width 10 height 7
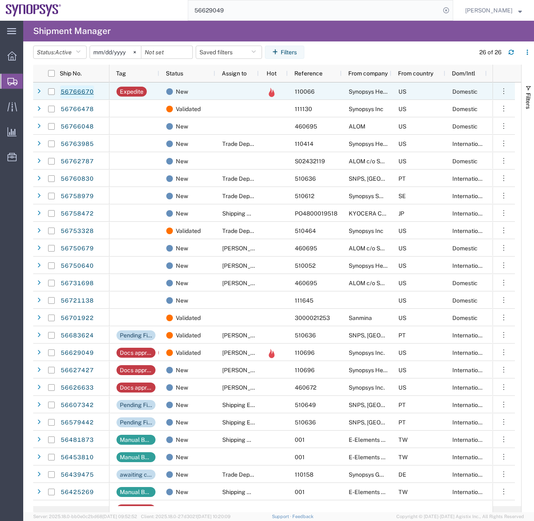
click at [77, 89] on link "56766670" at bounding box center [77, 91] width 34 height 13
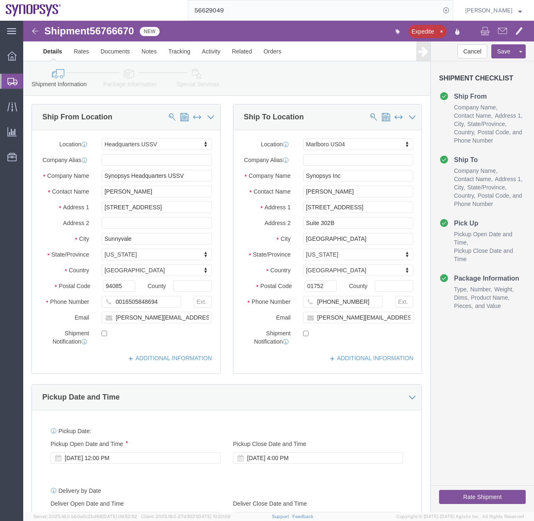
select select "63204"
select select "63193"
click icon
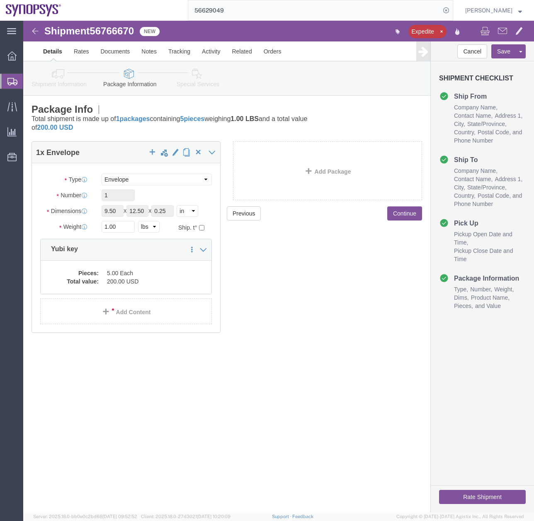
click icon
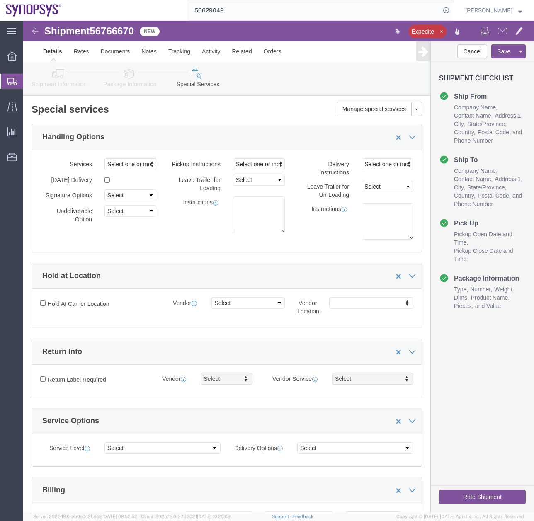
click button "Rate Shipment"
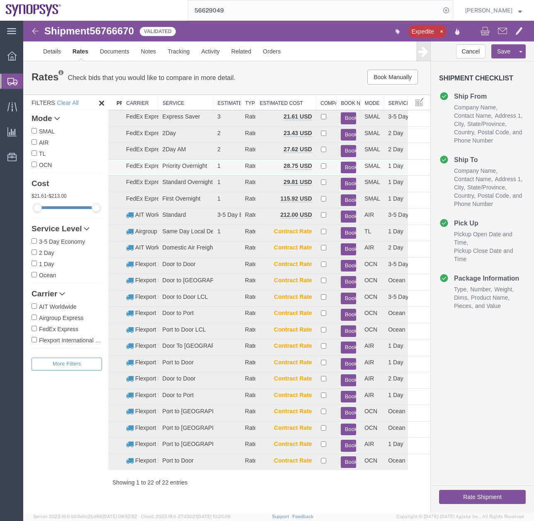
click at [347, 164] on button "Book" at bounding box center [348, 168] width 15 height 12
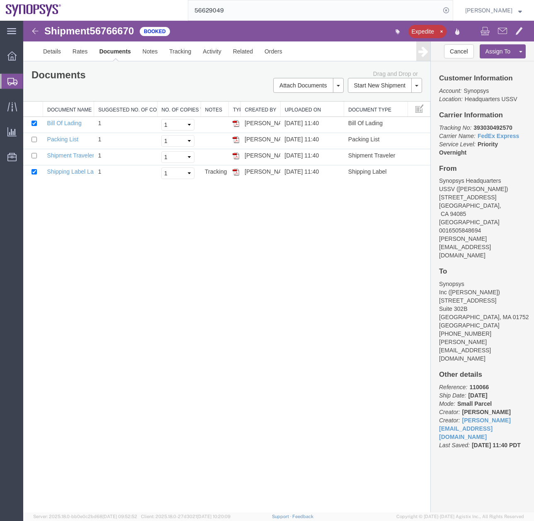
click at [10, 81] on icon at bounding box center [12, 81] width 10 height 7
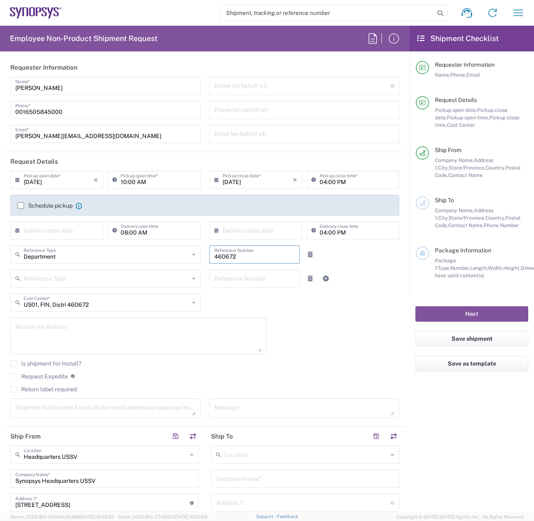
drag, startPoint x: 241, startPoint y: 254, endPoint x: 200, endPoint y: 260, distance: 41.1
click at [210, 258] on div "460672 Reference Number" at bounding box center [254, 254] width 91 height 18
type input "410278"
click at [164, 306] on input "text" at bounding box center [106, 302] width 165 height 15
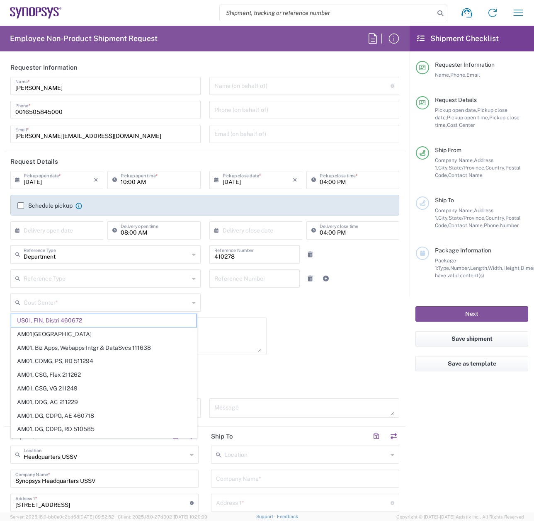
drag, startPoint x: 232, startPoint y: 261, endPoint x: 151, endPoint y: 287, distance: 85.3
click at [196, 265] on div "Department Reference Type Department Customer Ref Invoice Number Purchase Order…" at bounding box center [204, 257] width 397 height 24
type input "US01, FIN, Distri 460672"
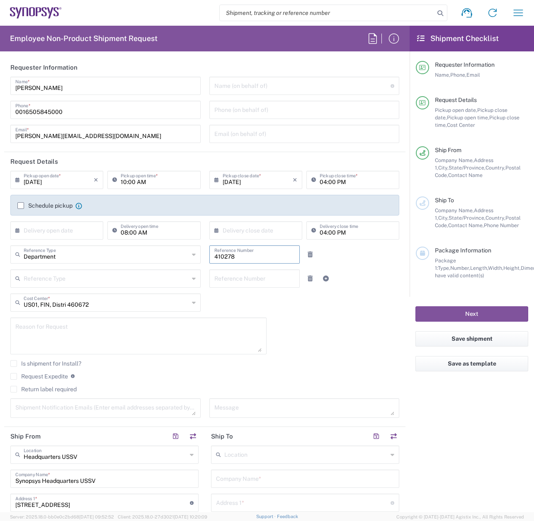
drag, startPoint x: 232, startPoint y: 255, endPoint x: 128, endPoint y: 294, distance: 111.1
click at [155, 282] on div "Department Reference Type Department Customer Ref Invoice Number Purchase Order…" at bounding box center [204, 269] width 389 height 48
click at [99, 305] on input "text" at bounding box center [106, 302] width 165 height 15
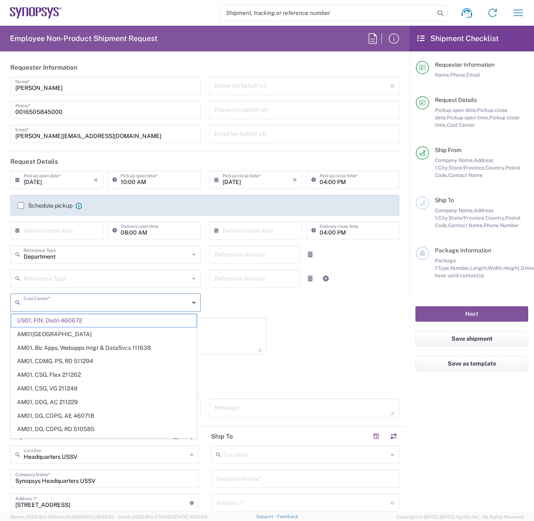
type input "460672"
type input "US"
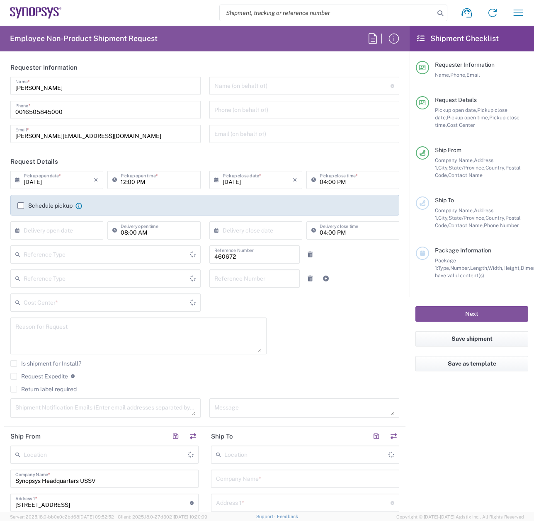
type input "Delivered at Place"
type input "[GEOGRAPHIC_DATA]"
type input "Department"
type input "US01, FIN, Distri 460672"
type input "[US_STATE]"
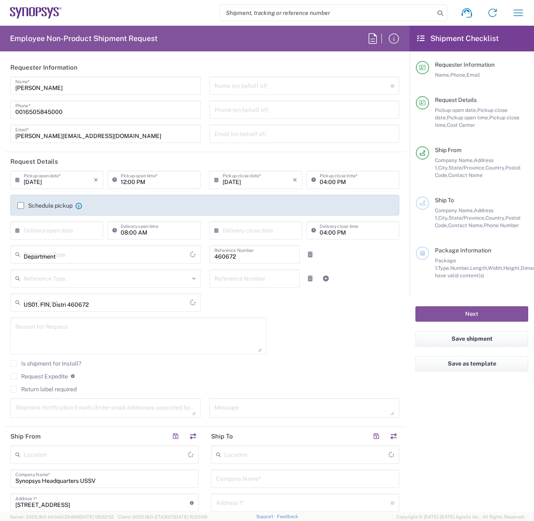
type input "[GEOGRAPHIC_DATA]"
click at [82, 310] on div "US01, FIN, Distri 460672 Cost Center *" at bounding box center [105, 302] width 190 height 18
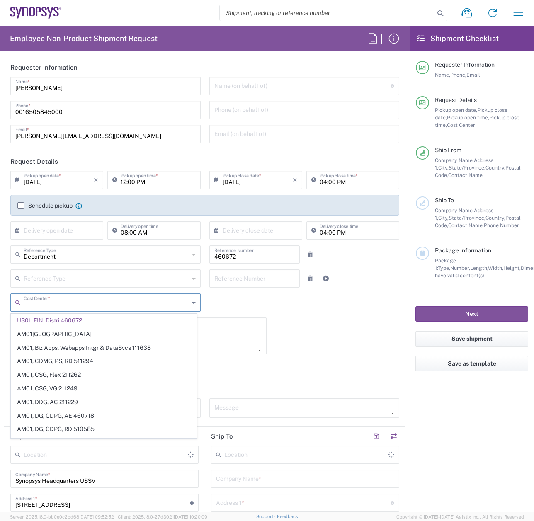
type input "Headquarters USSV"
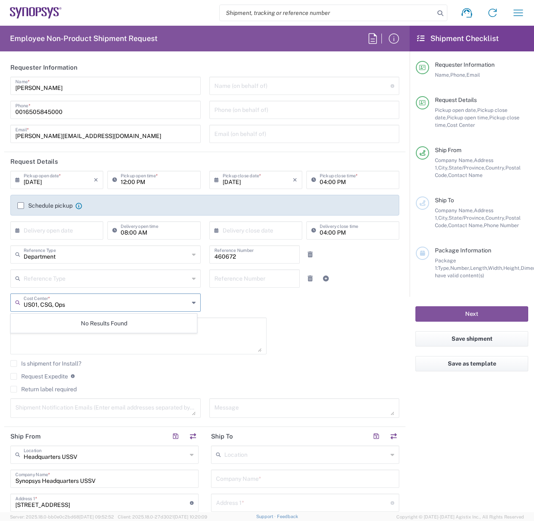
type input "US01, CSG, Ops"
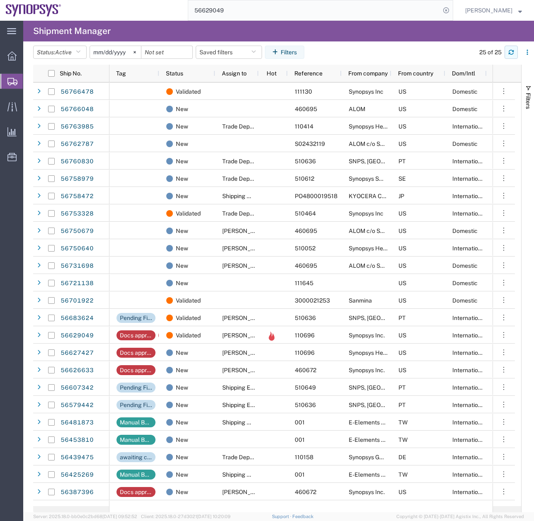
click at [506, 49] on button "button" at bounding box center [510, 52] width 13 height 13
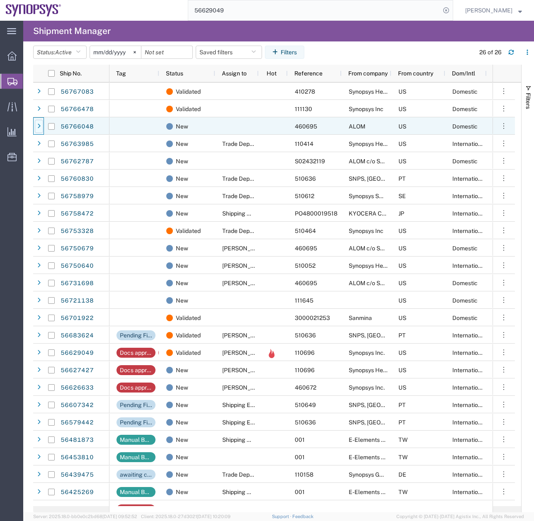
click at [41, 131] on div at bounding box center [39, 126] width 8 height 13
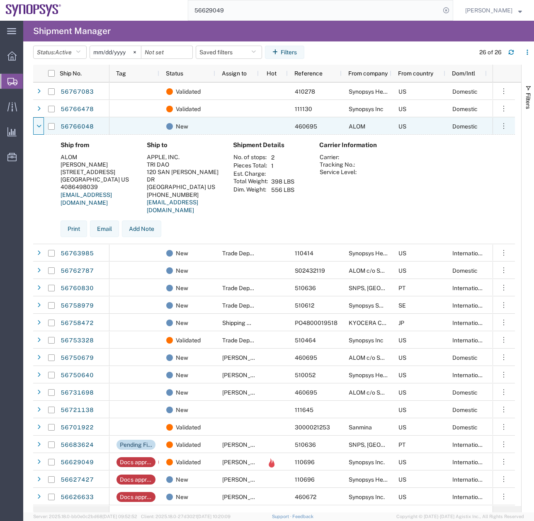
click at [41, 131] on div at bounding box center [39, 126] width 8 height 13
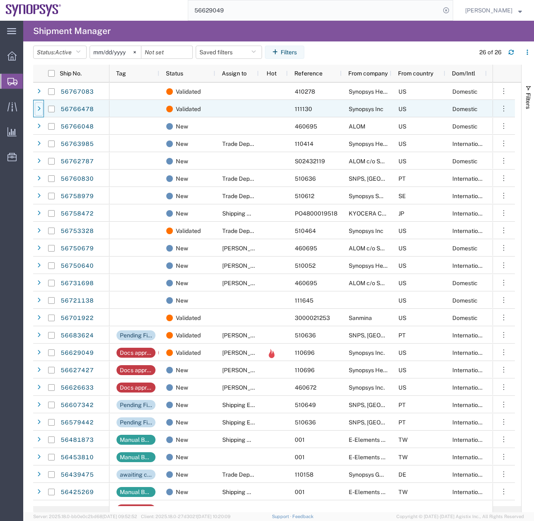
click at [42, 109] on div at bounding box center [39, 108] width 8 height 13
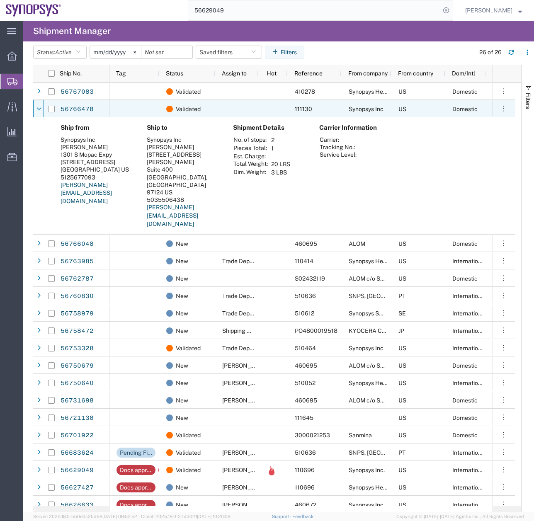
click at [42, 109] on div at bounding box center [39, 108] width 8 height 13
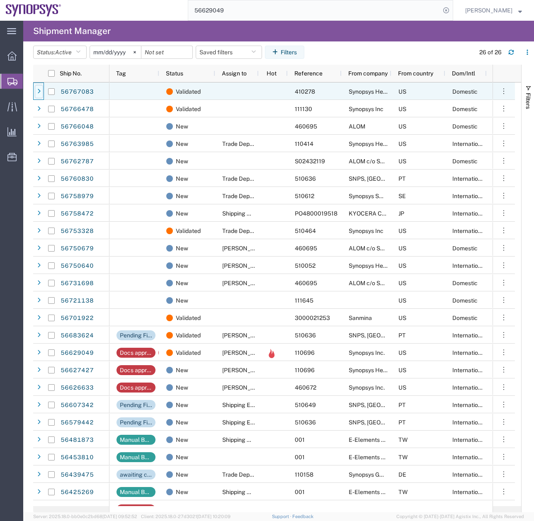
click at [39, 96] on div at bounding box center [39, 91] width 8 height 13
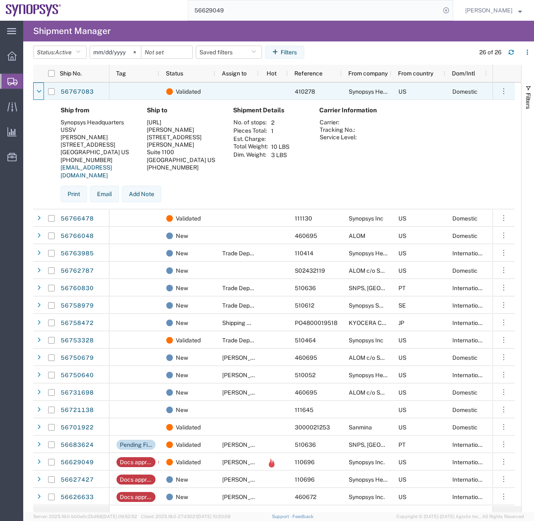
click at [39, 96] on div at bounding box center [39, 91] width 8 height 13
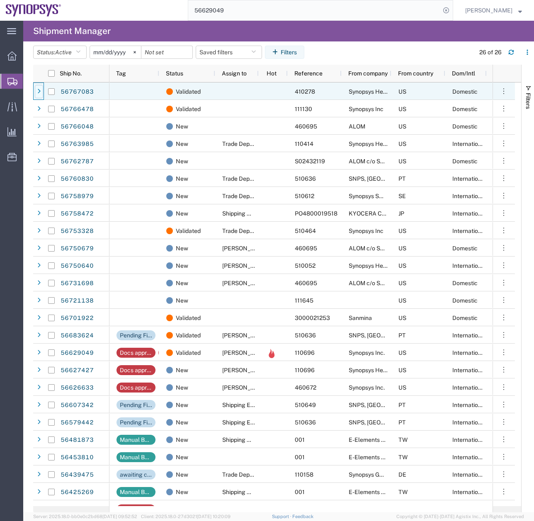
click at [36, 94] on div at bounding box center [39, 91] width 8 height 13
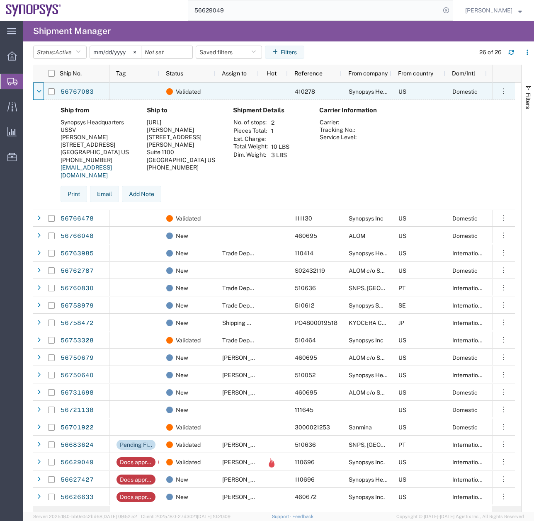
click at [36, 94] on icon at bounding box center [38, 92] width 5 height 6
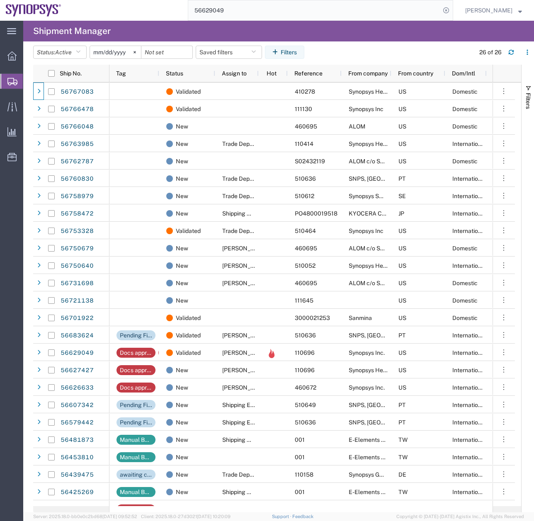
drag, startPoint x: 145, startPoint y: 15, endPoint x: 83, endPoint y: 22, distance: 63.0
click at [102, 20] on div "56629049" at bounding box center [260, 10] width 386 height 21
